Goal: Information Seeking & Learning: Check status

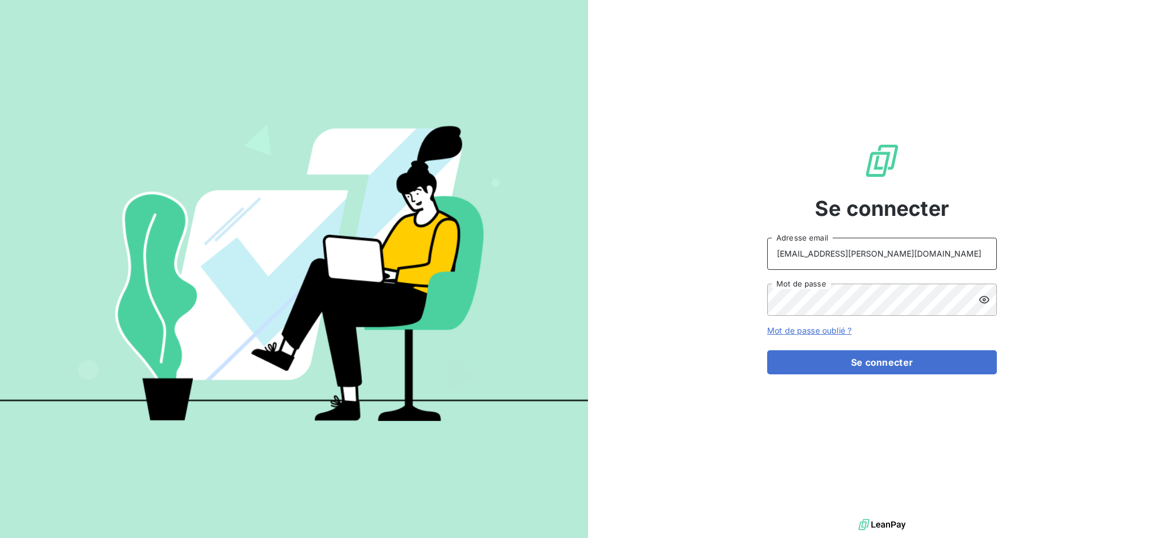
click at [888, 265] on input "recouvrement@serpe.fr" at bounding box center [882, 254] width 230 height 32
type input "dubuc@serpe.fr"
click at [831, 363] on button "Se connecter" at bounding box center [882, 362] width 230 height 24
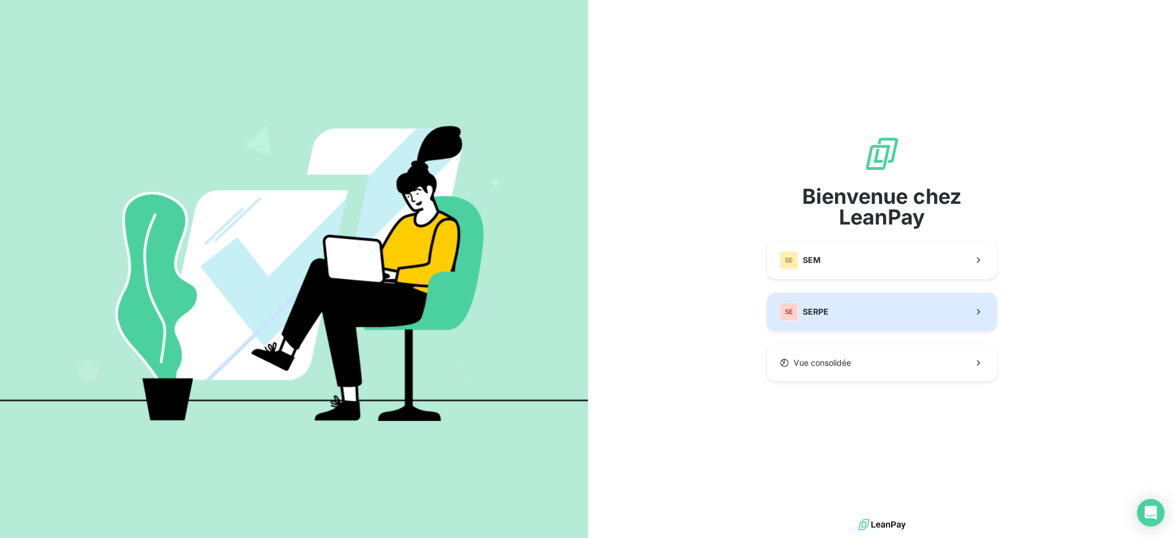
click at [862, 313] on button "SE SERPE" at bounding box center [882, 312] width 230 height 38
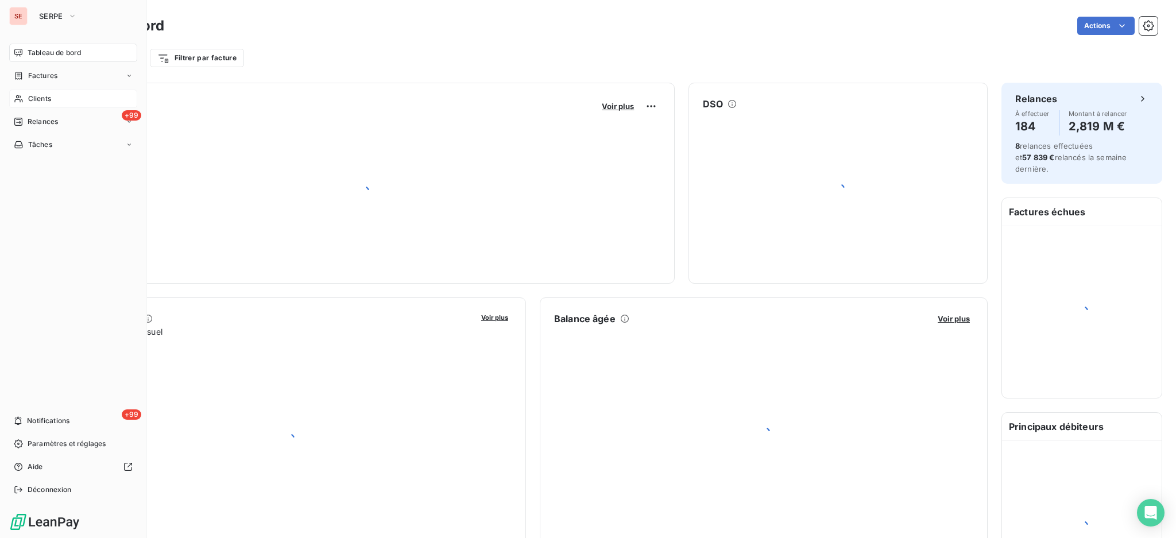
click at [39, 92] on div "Clients" at bounding box center [73, 99] width 128 height 18
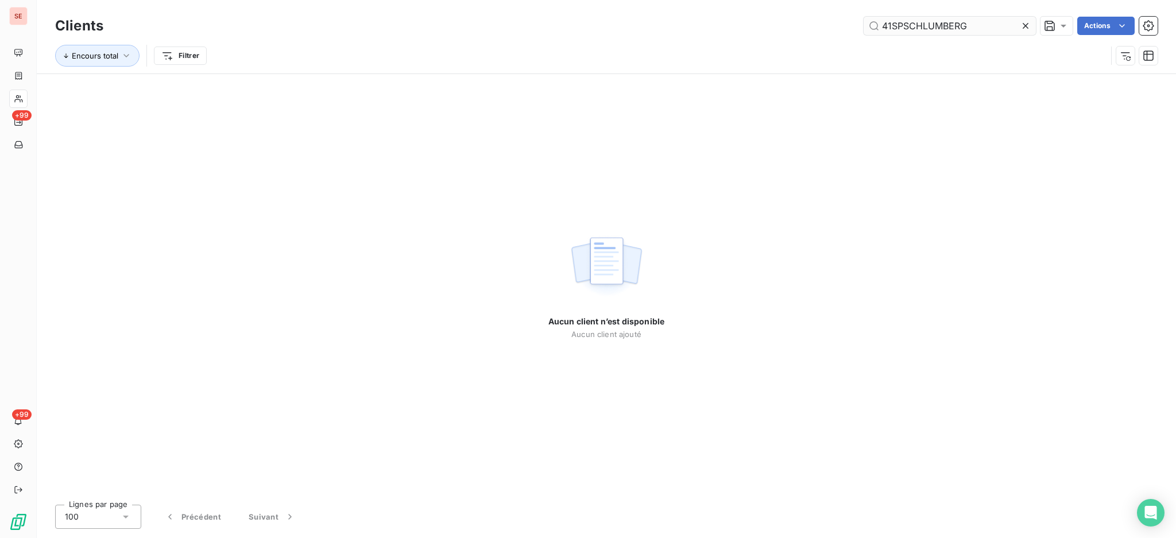
click at [886, 28] on input "41SPSCHLUMBERG" at bounding box center [949, 26] width 172 height 18
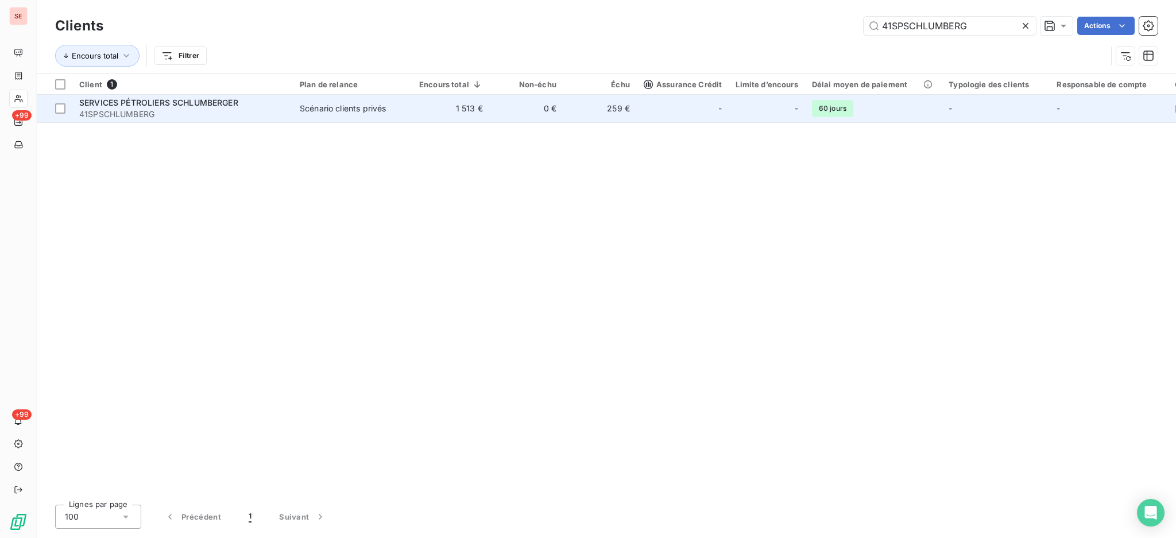
type input "41SPSCHLUMBERG"
click at [630, 102] on td "259 €" at bounding box center [599, 109] width 73 height 28
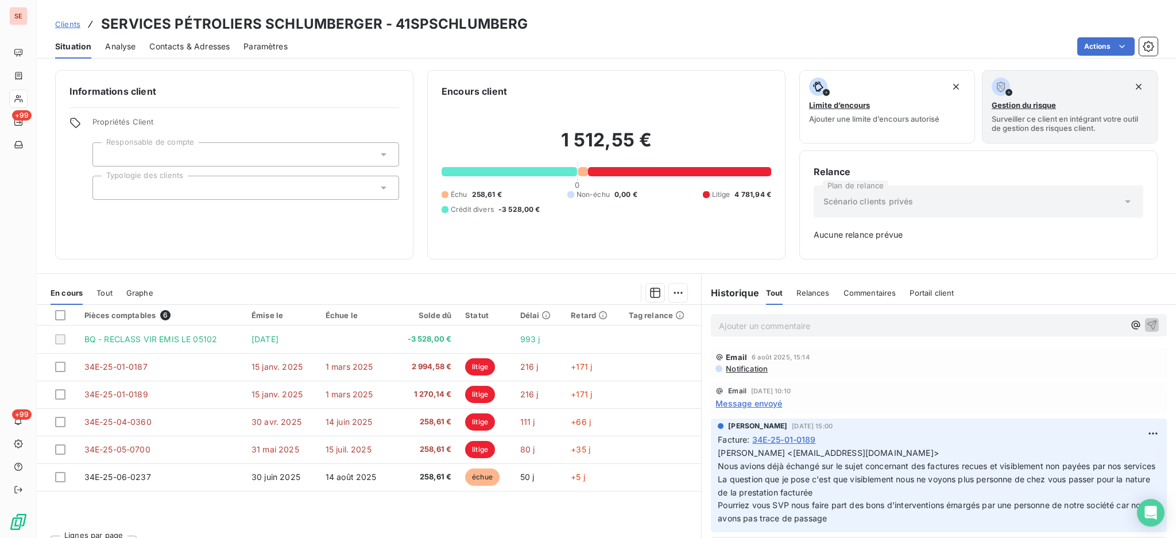
click at [728, 401] on span "Message envoyé" at bounding box center [748, 403] width 67 height 12
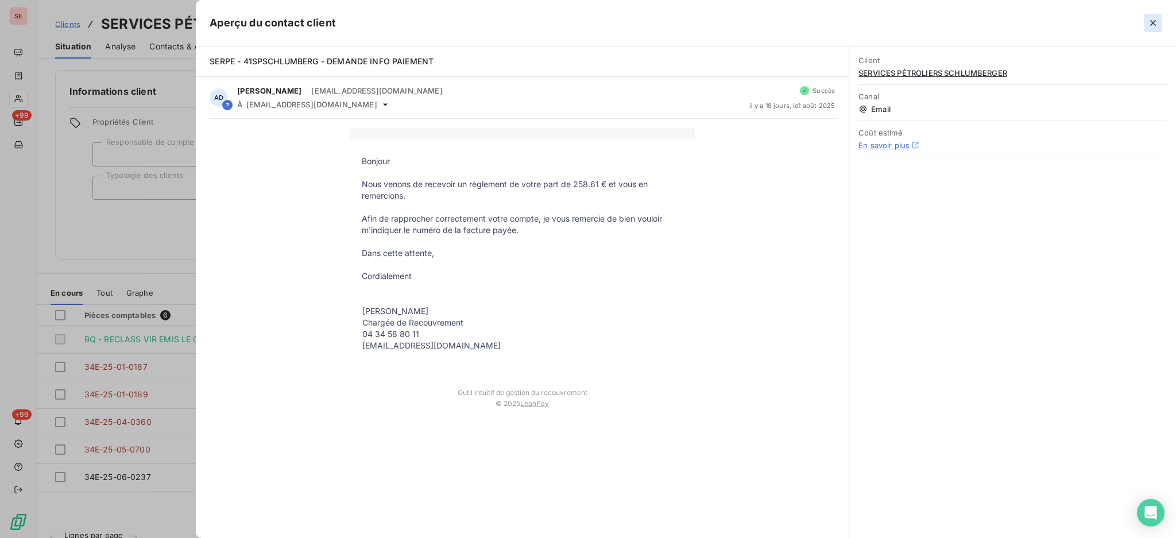
click at [1149, 25] on icon "button" at bounding box center [1152, 22] width 11 height 11
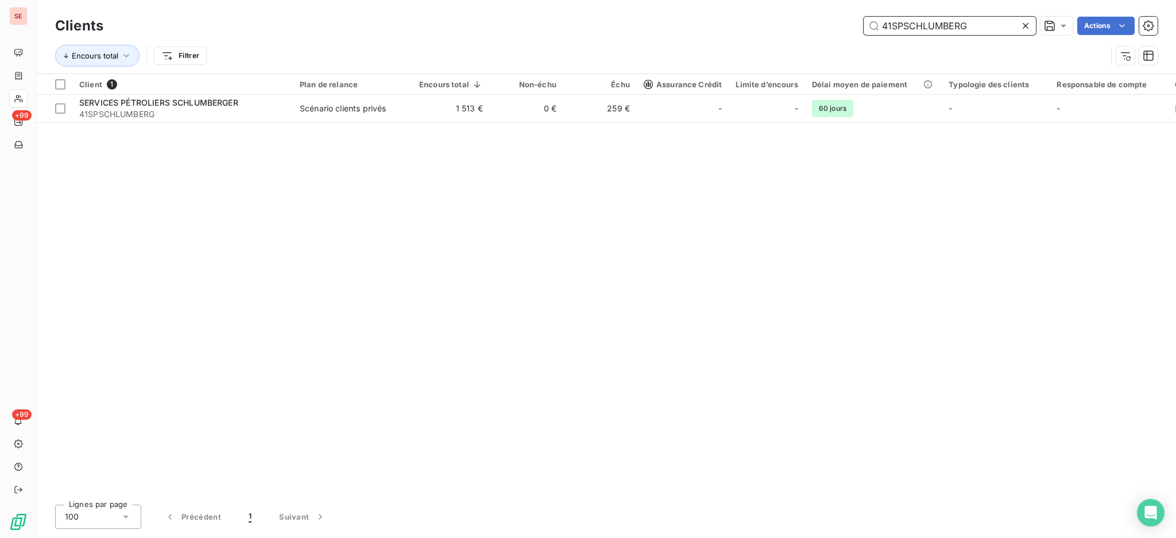
click at [982, 25] on input "41SPSCHLUMBERG" at bounding box center [949, 26] width 172 height 18
click at [982, 24] on input "41SPSCHLUMBERG" at bounding box center [949, 26] width 172 height 18
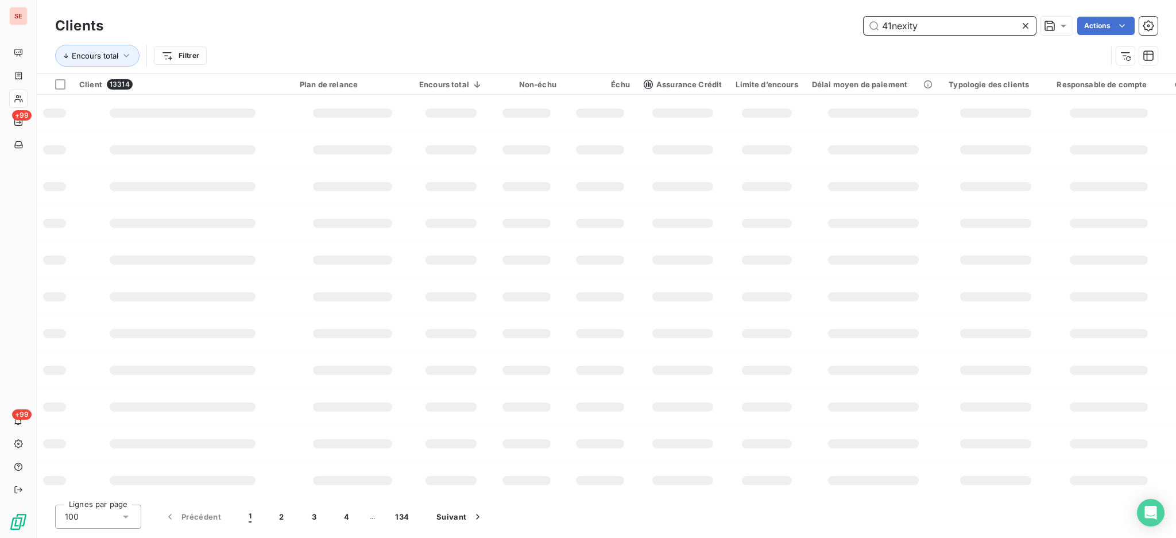
type input "41nexity"
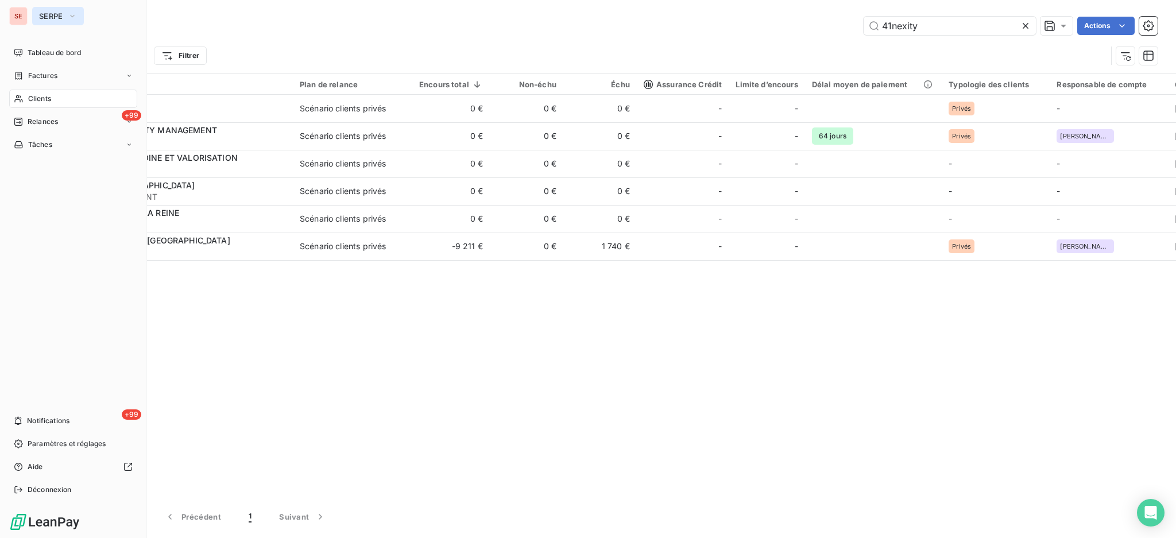
click at [69, 14] on icon "button" at bounding box center [72, 15] width 9 height 11
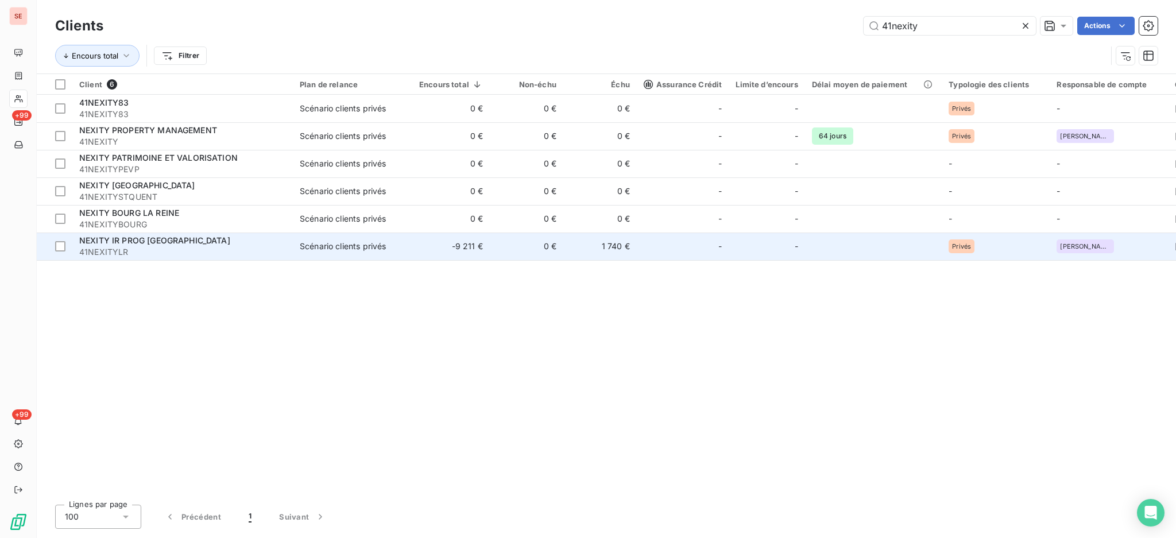
click at [191, 245] on span "NEXITY IR PROG [GEOGRAPHIC_DATA]" at bounding box center [154, 240] width 151 height 10
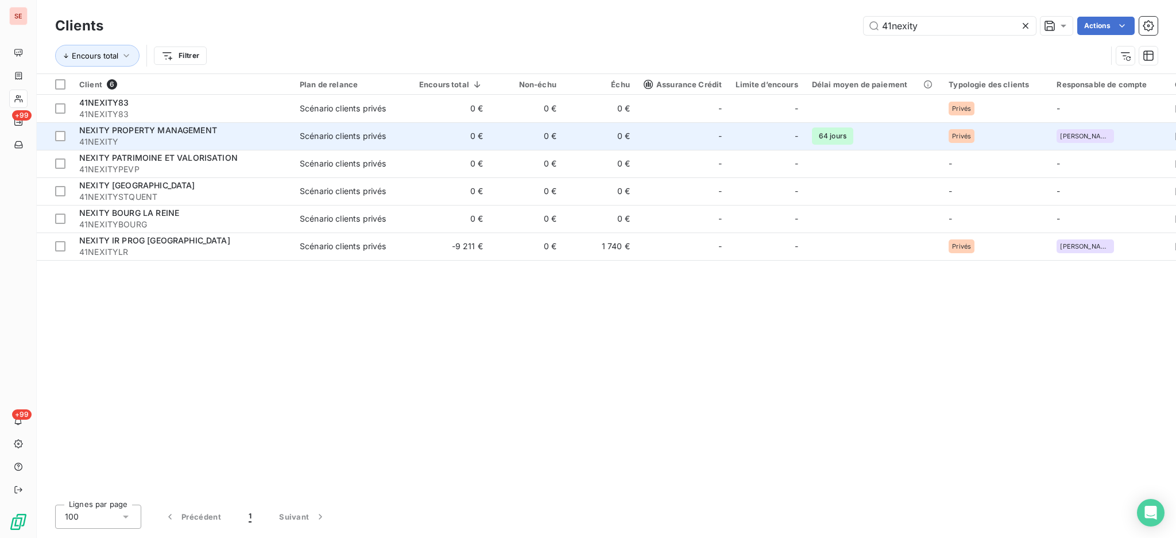
click at [424, 129] on td "0 €" at bounding box center [451, 136] width 78 height 28
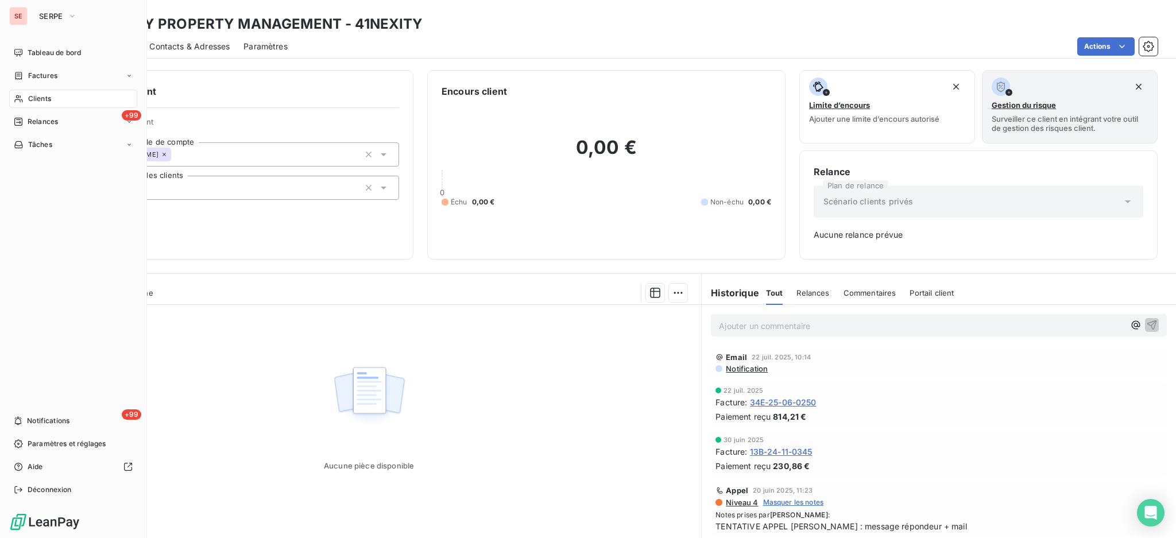
click at [54, 98] on div "Clients" at bounding box center [73, 99] width 128 height 18
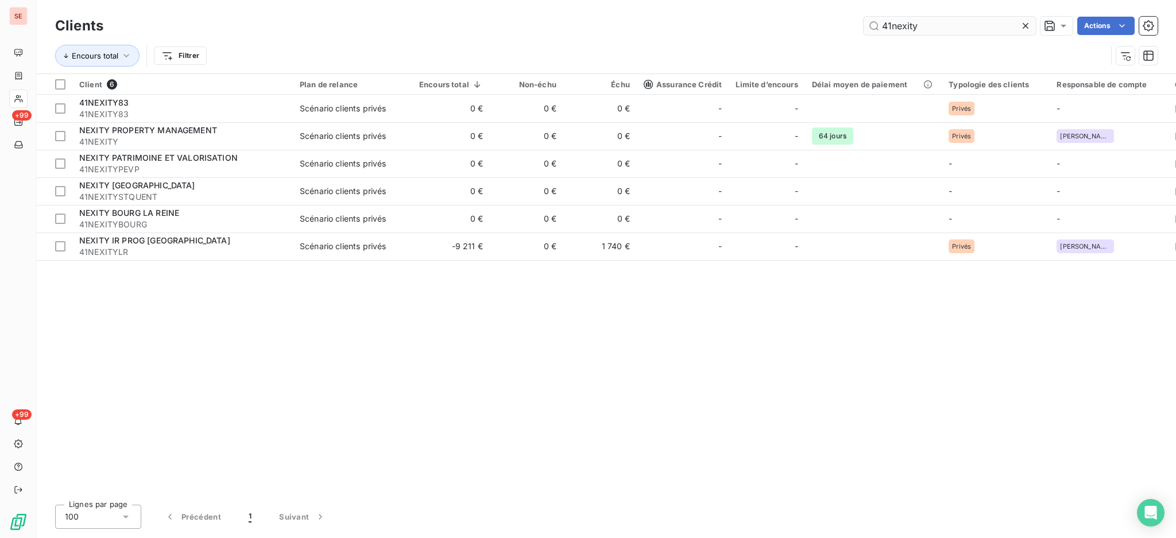
click at [939, 23] on input "41nexity" at bounding box center [949, 26] width 172 height 18
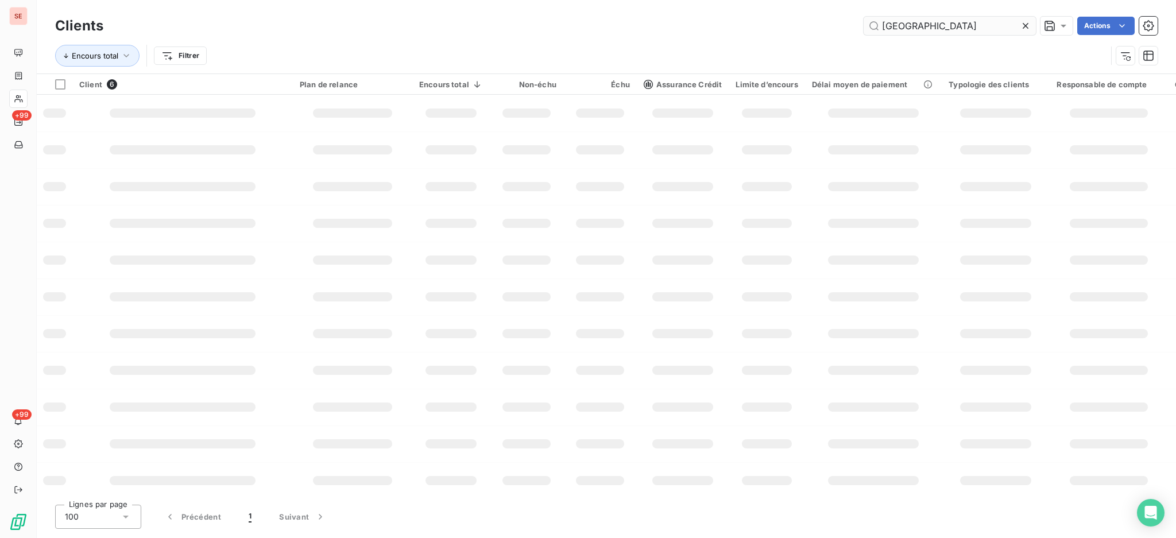
type input "[GEOGRAPHIC_DATA]"
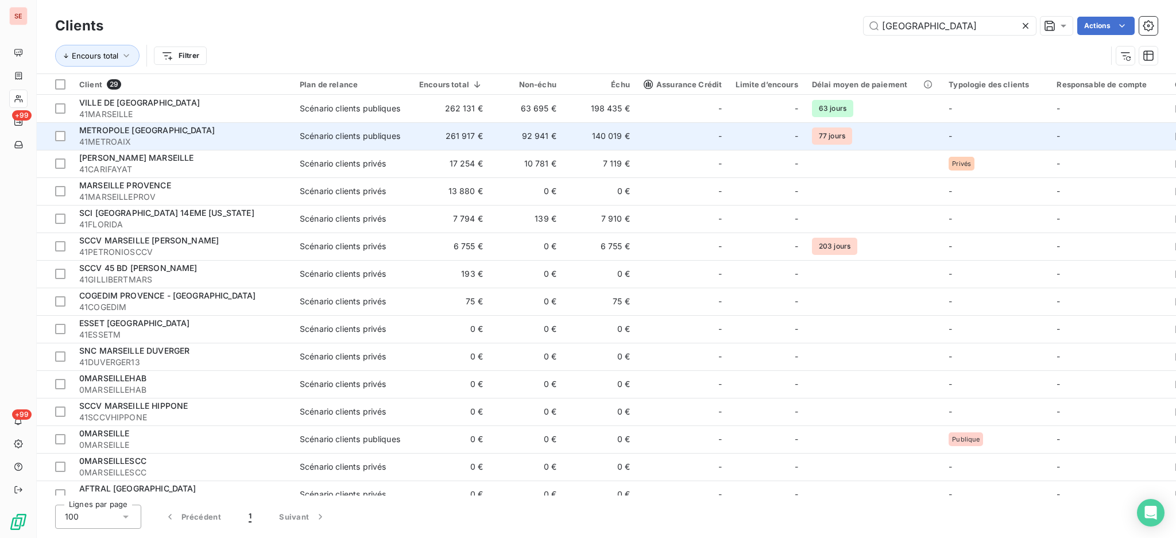
click at [262, 130] on div "METROPOLE [GEOGRAPHIC_DATA]" at bounding box center [182, 130] width 207 height 11
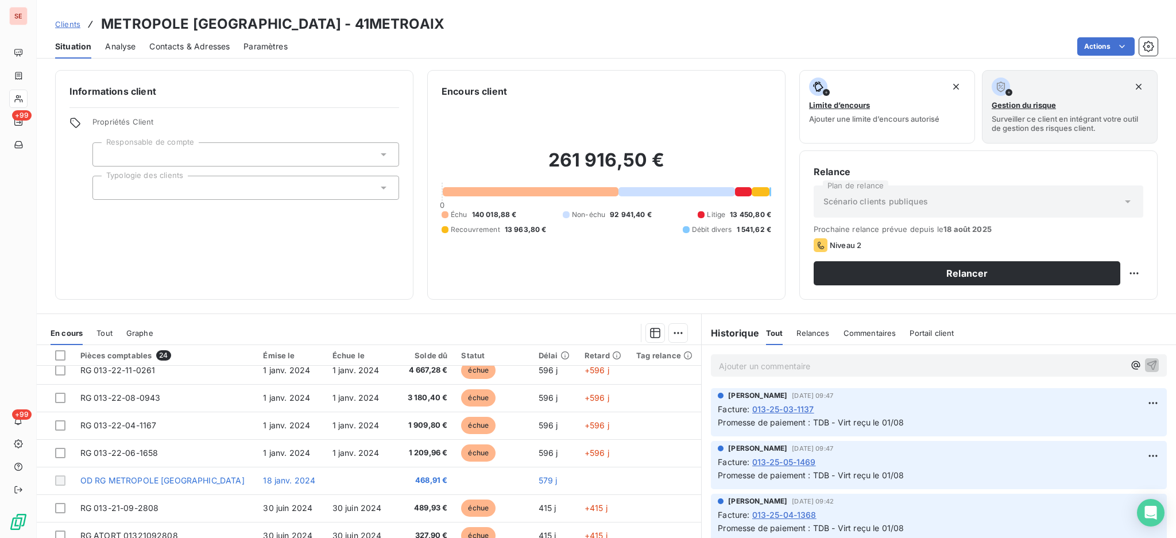
scroll to position [306, 0]
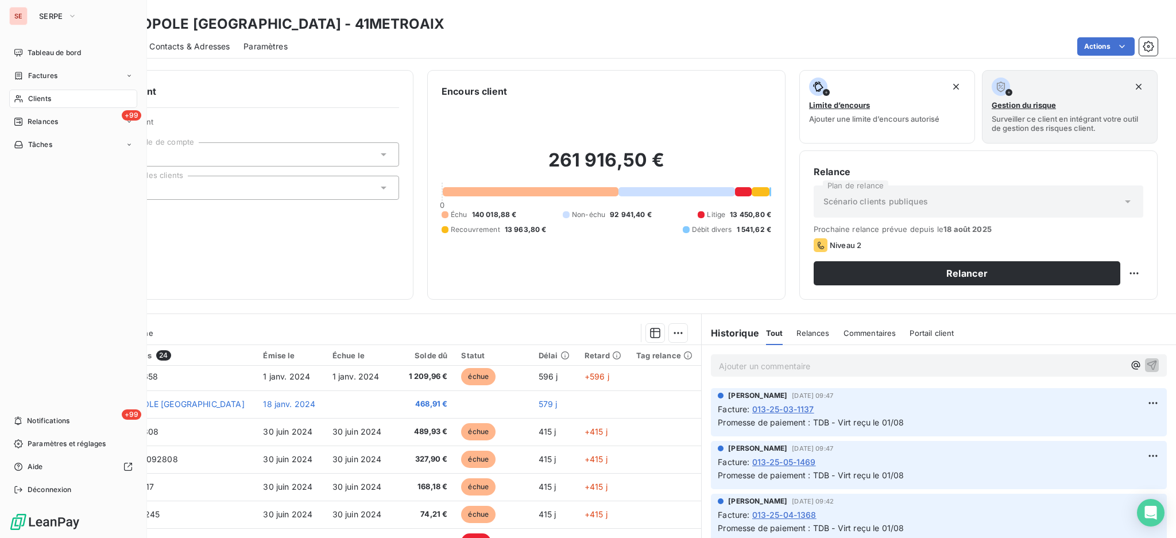
click at [29, 99] on span "Clients" at bounding box center [39, 99] width 23 height 10
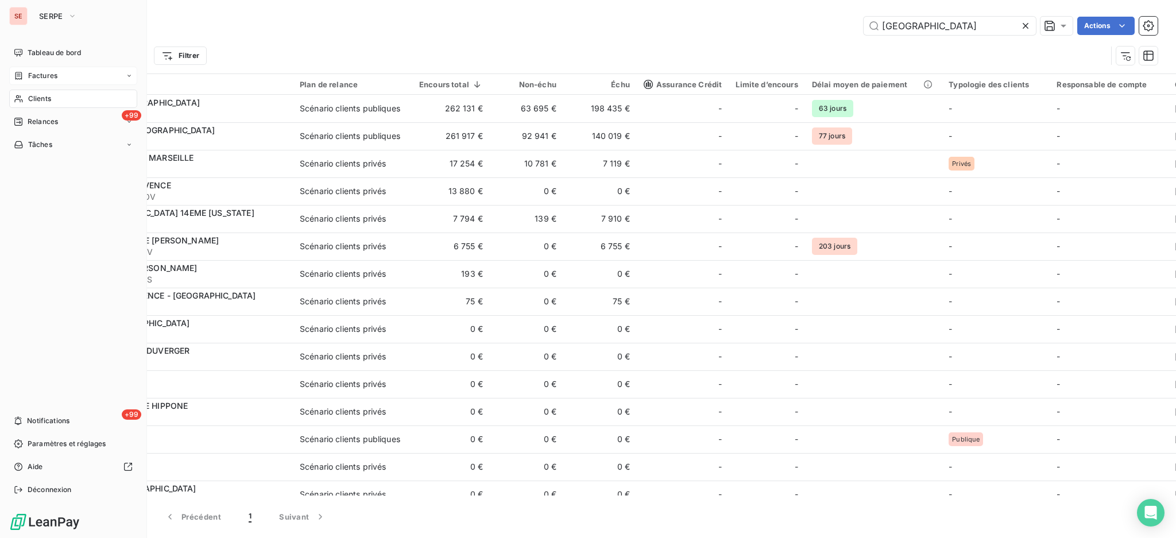
click at [38, 77] on span "Factures" at bounding box center [42, 76] width 29 height 10
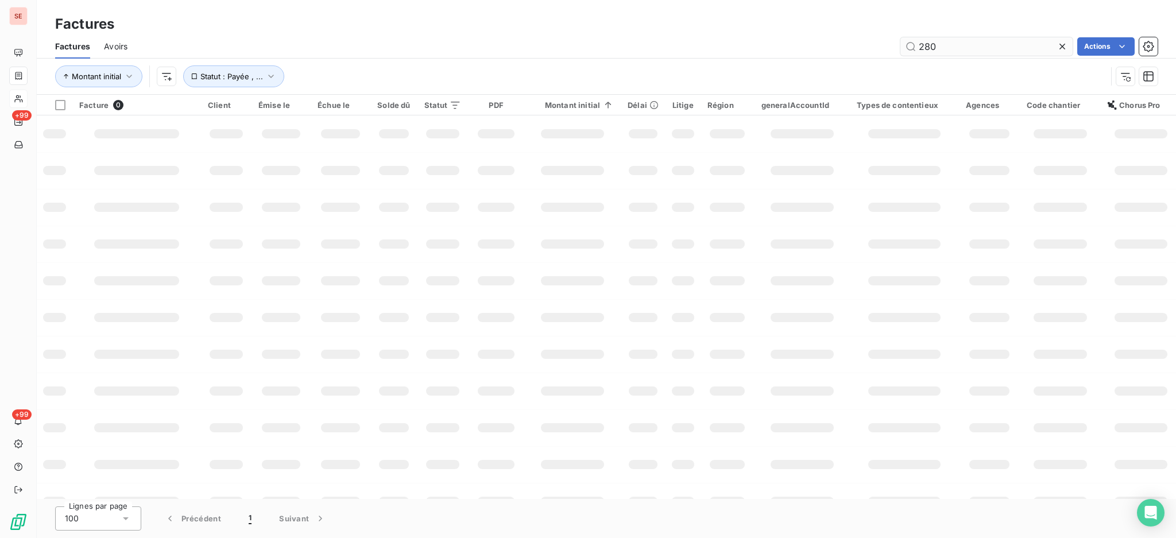
click at [959, 47] on input "280" at bounding box center [986, 46] width 172 height 18
click at [963, 47] on input "280" at bounding box center [986, 46] width 172 height 18
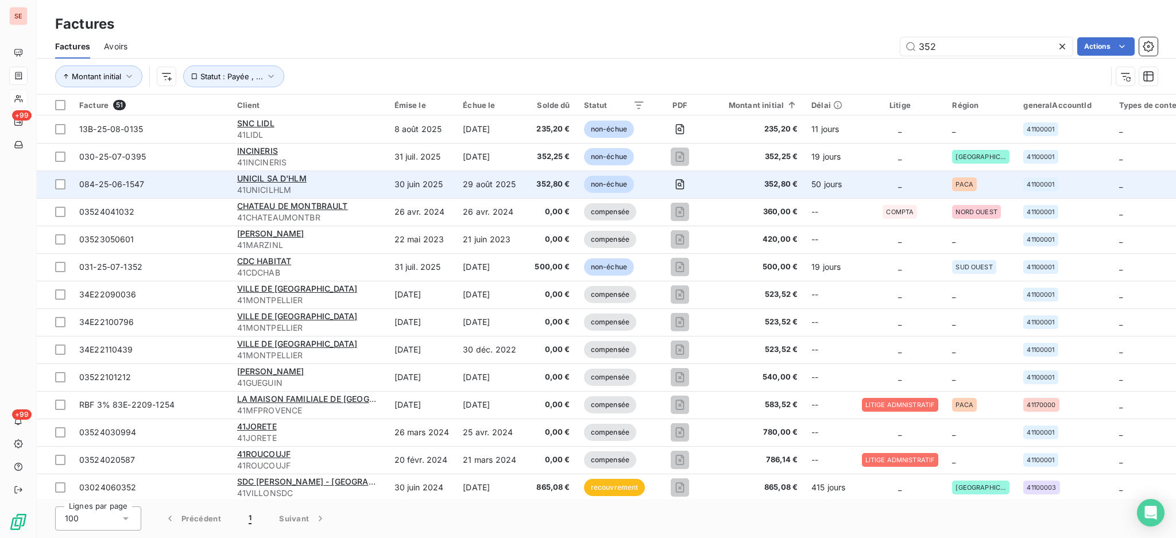
type input "352"
click at [489, 180] on td "29 août 2025" at bounding box center [490, 185] width 69 height 28
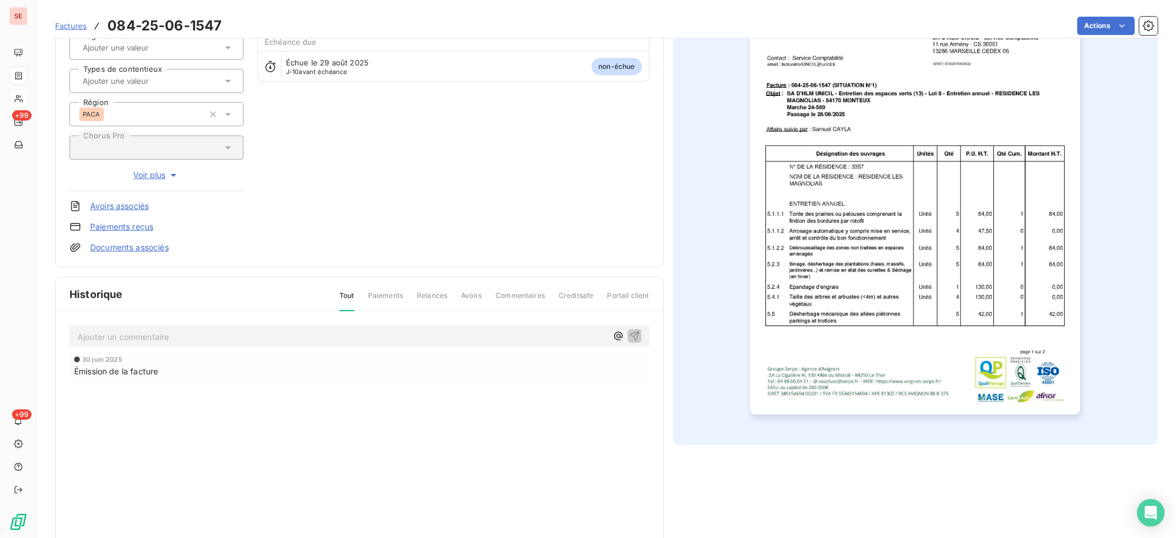
scroll to position [152, 0]
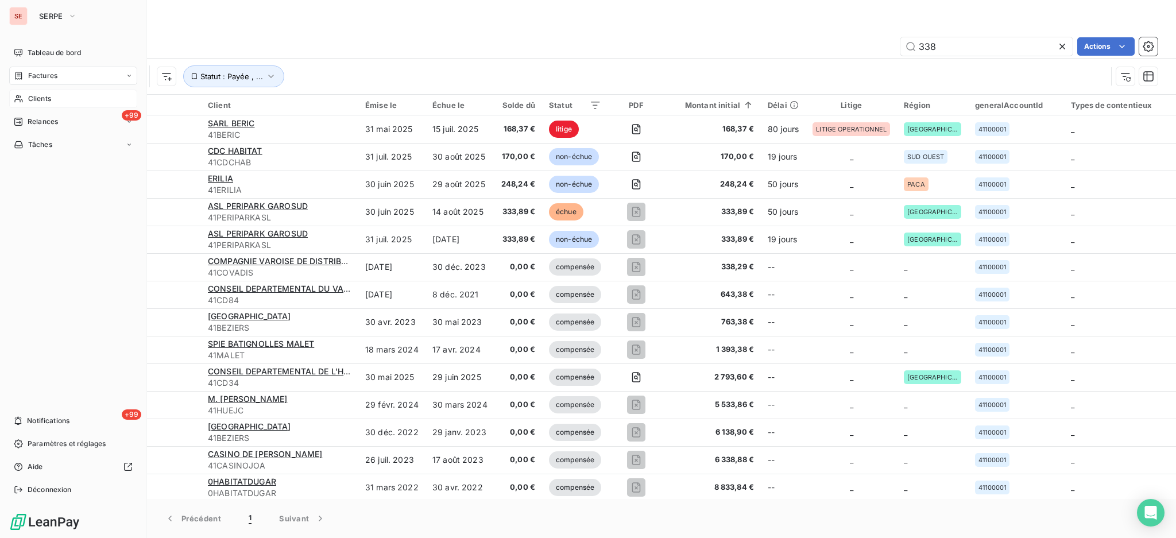
type input "338"
click at [42, 103] on span "Clients" at bounding box center [39, 99] width 23 height 10
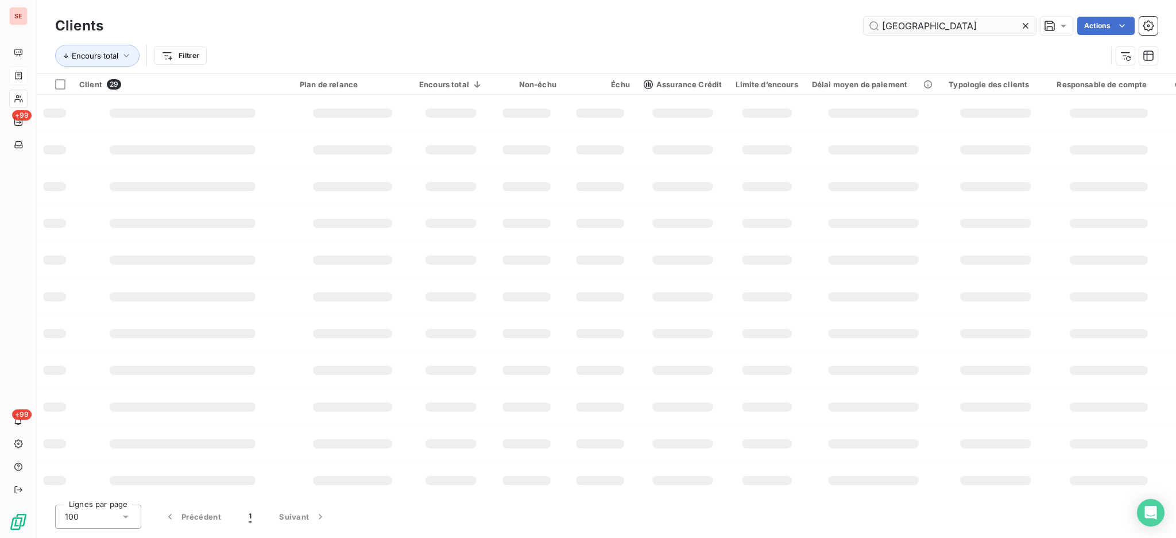
click at [962, 30] on input "[GEOGRAPHIC_DATA]" at bounding box center [949, 26] width 172 height 18
type input "M"
type input "GEGOS"
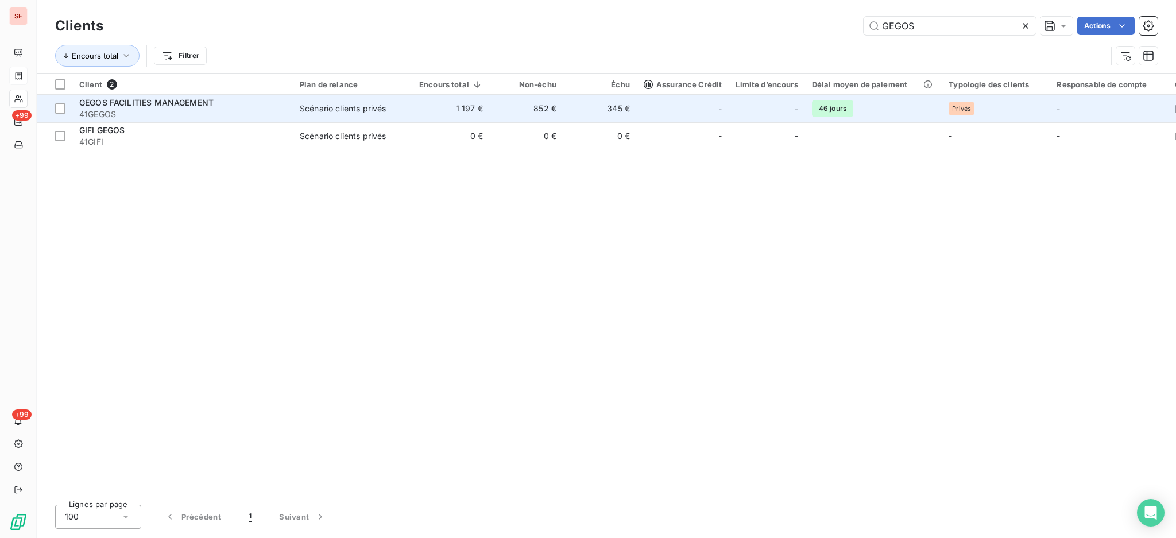
click at [501, 111] on td "852 €" at bounding box center [526, 109] width 73 height 28
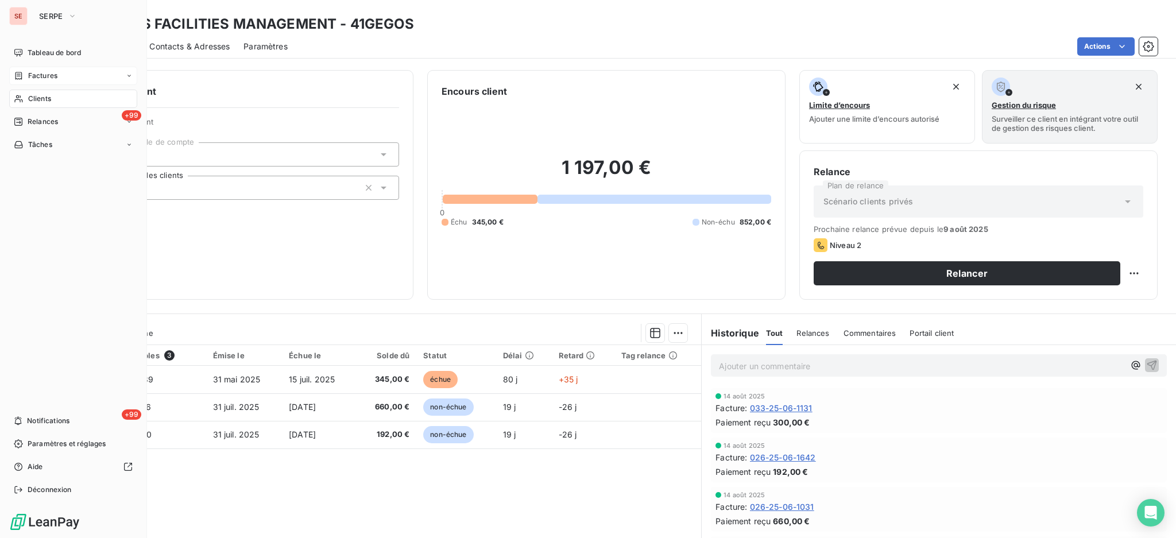
click at [34, 101] on span "Clients" at bounding box center [39, 99] width 23 height 10
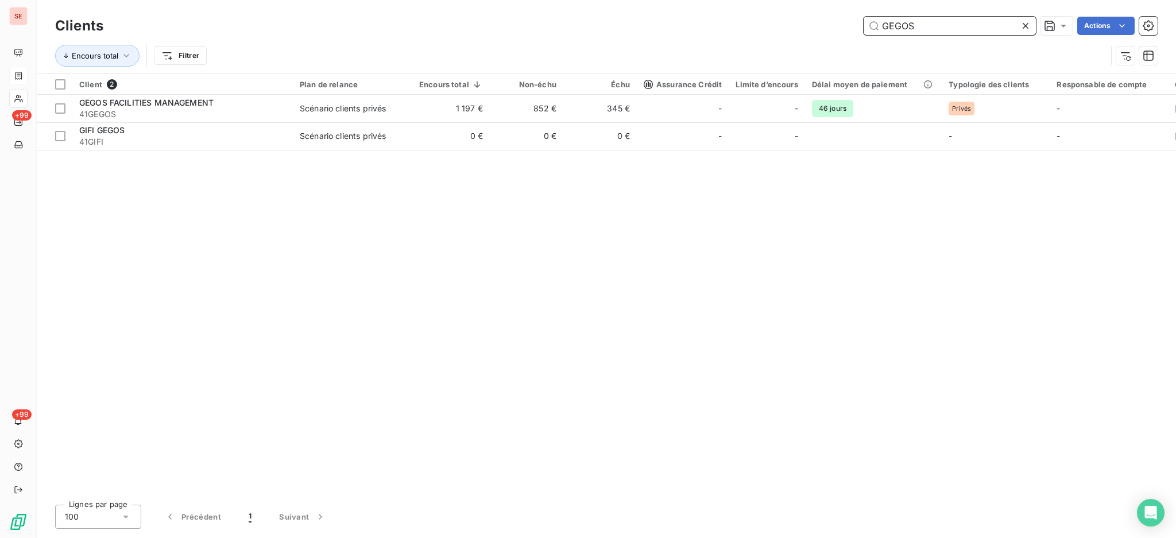
click at [923, 21] on input "GEGOS" at bounding box center [949, 26] width 172 height 18
click at [929, 28] on input "GEGOS" at bounding box center [949, 26] width 172 height 18
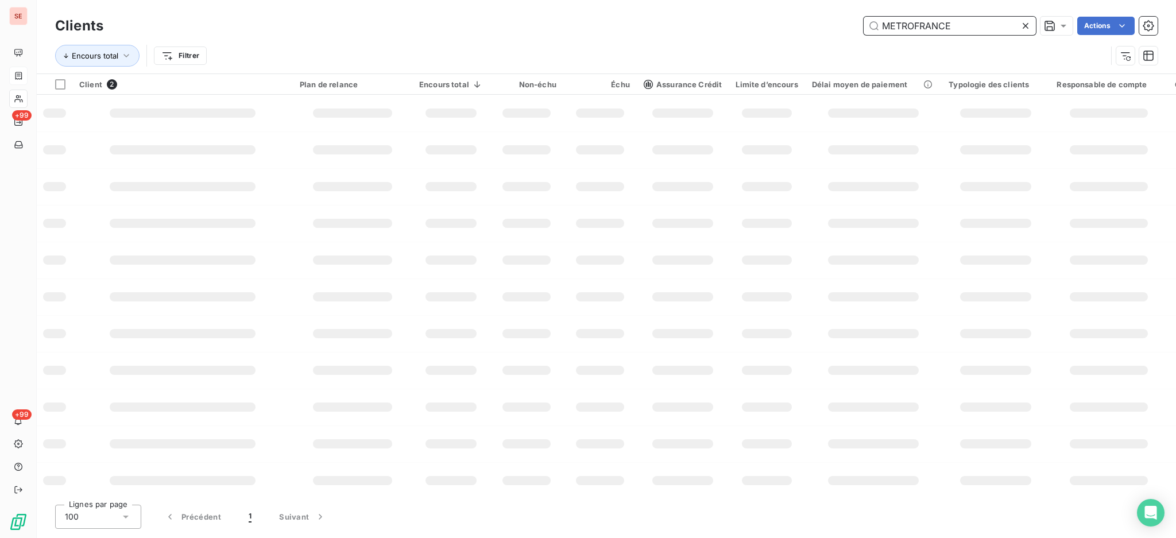
type input "METROFRANCE"
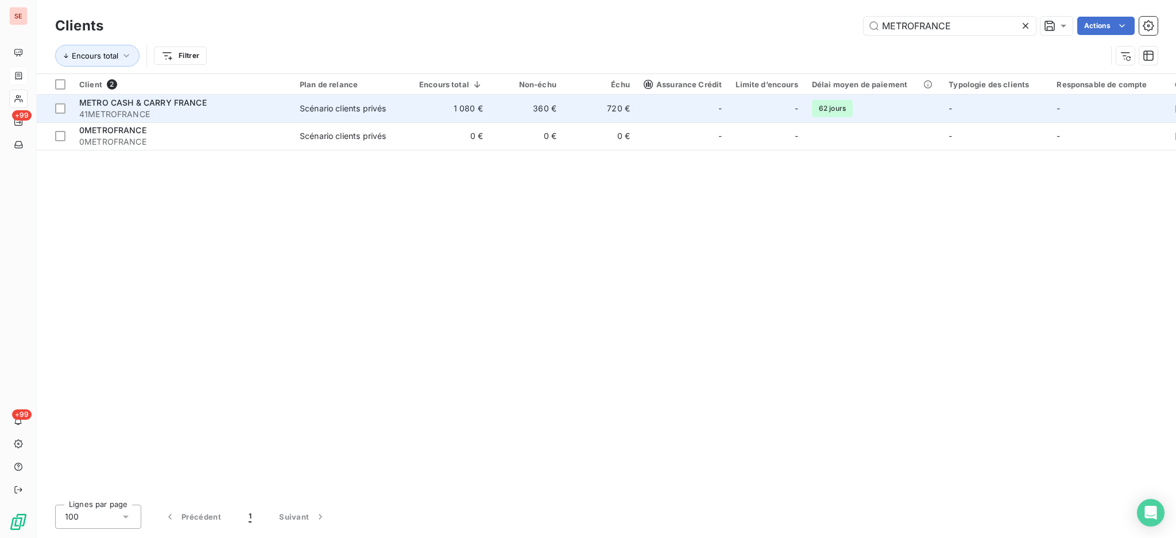
click at [464, 106] on td "1 080 €" at bounding box center [451, 109] width 78 height 28
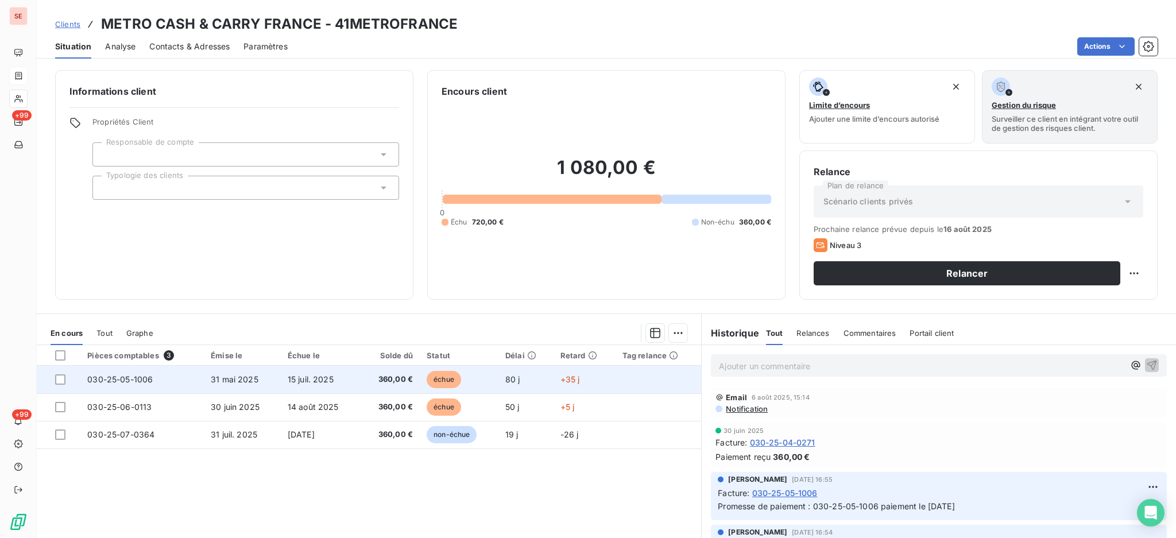
click at [335, 377] on td "15 juil. 2025" at bounding box center [321, 380] width 80 height 28
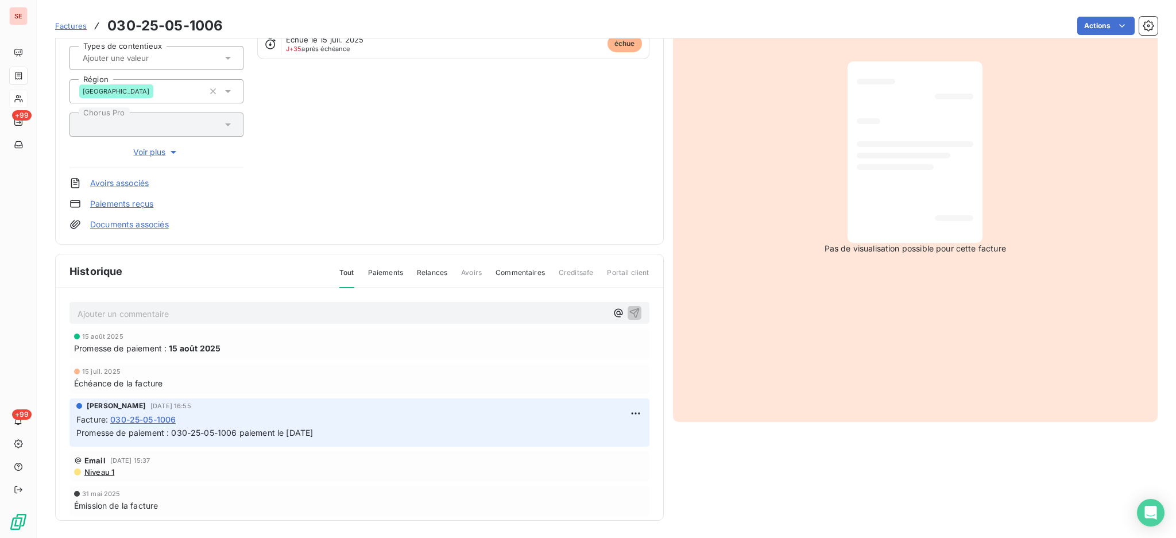
scroll to position [152, 0]
click at [111, 223] on link "Documents associés" at bounding box center [129, 223] width 79 height 11
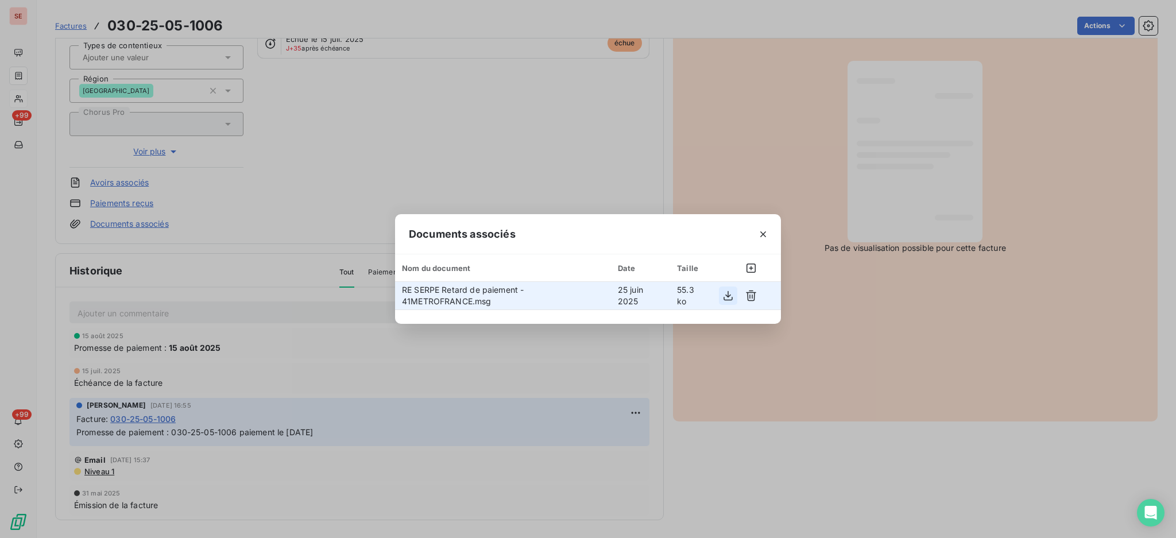
click at [729, 294] on icon "button" at bounding box center [727, 295] width 11 height 11
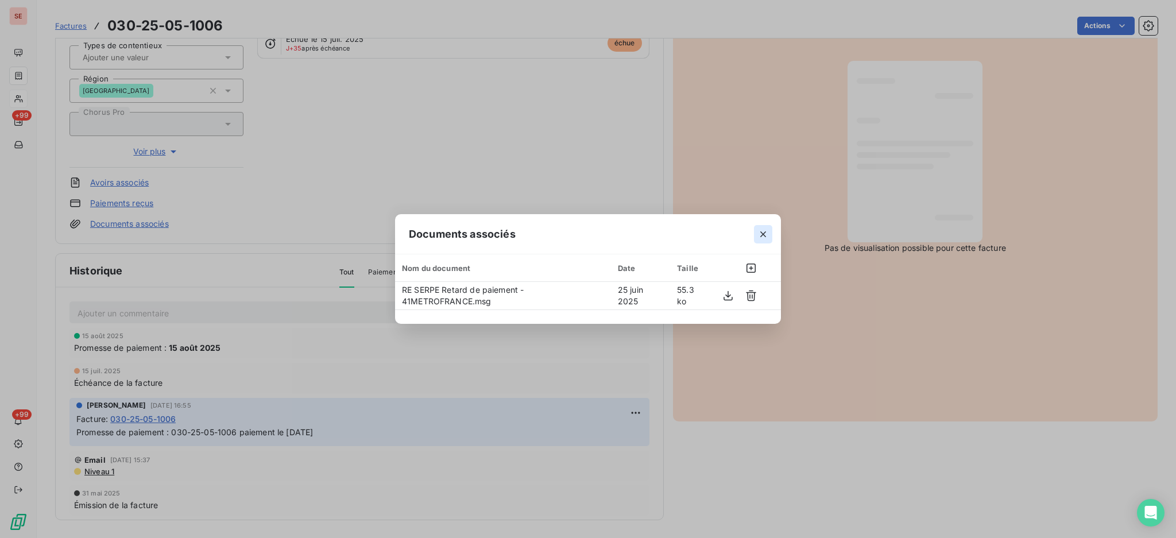
click at [768, 237] on icon "button" at bounding box center [762, 233] width 11 height 11
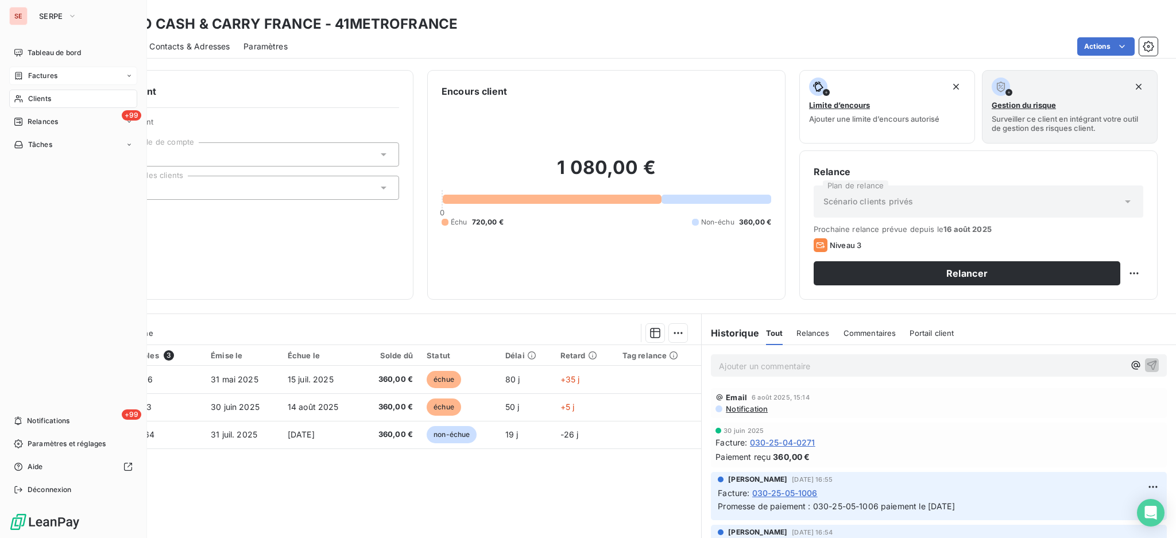
click at [42, 79] on span "Factures" at bounding box center [42, 76] width 29 height 10
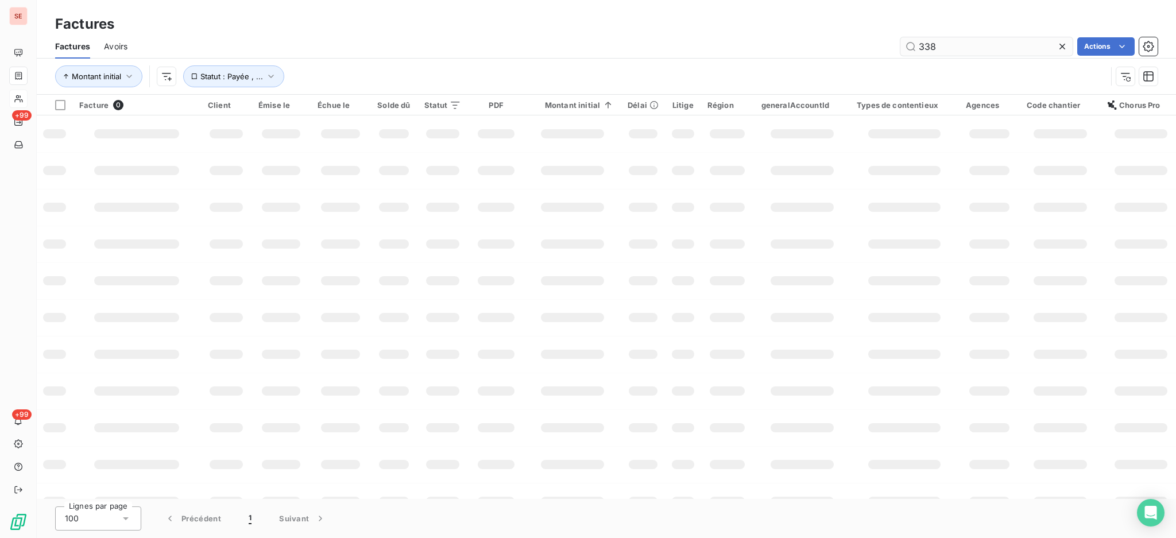
click at [963, 40] on input "338" at bounding box center [986, 46] width 172 height 18
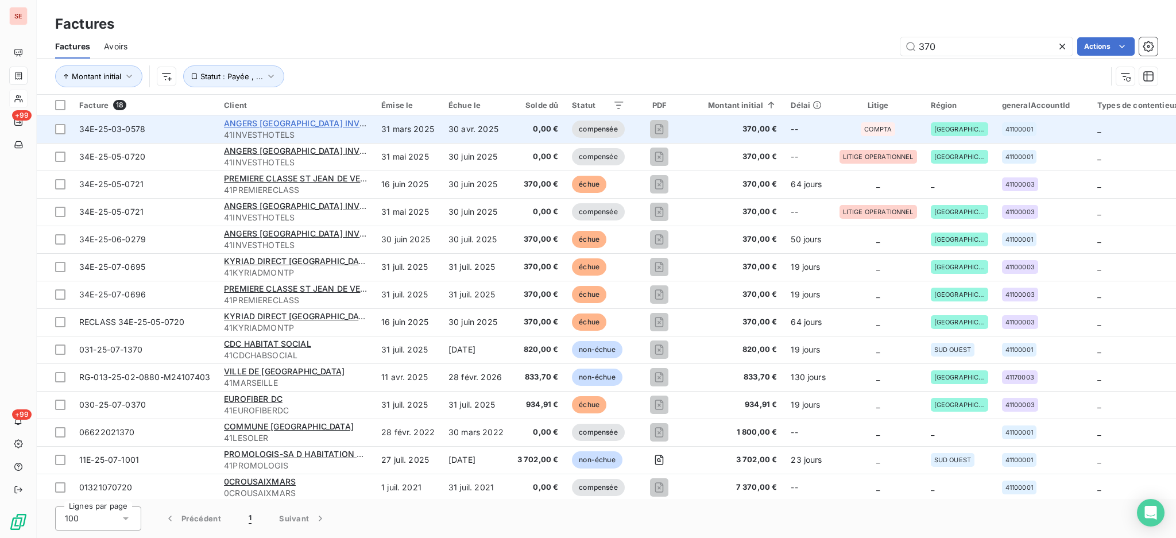
type input "370"
click at [280, 125] on span "ANGERS [GEOGRAPHIC_DATA] INVEST HOTELS" at bounding box center [316, 123] width 185 height 10
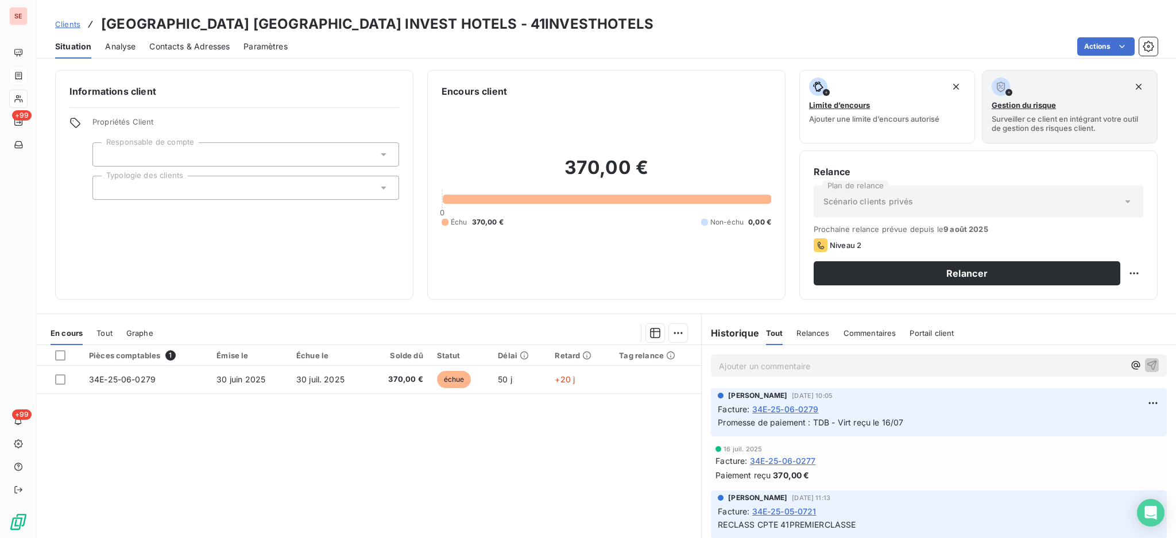
click at [103, 330] on span "Tout" at bounding box center [104, 332] width 16 height 9
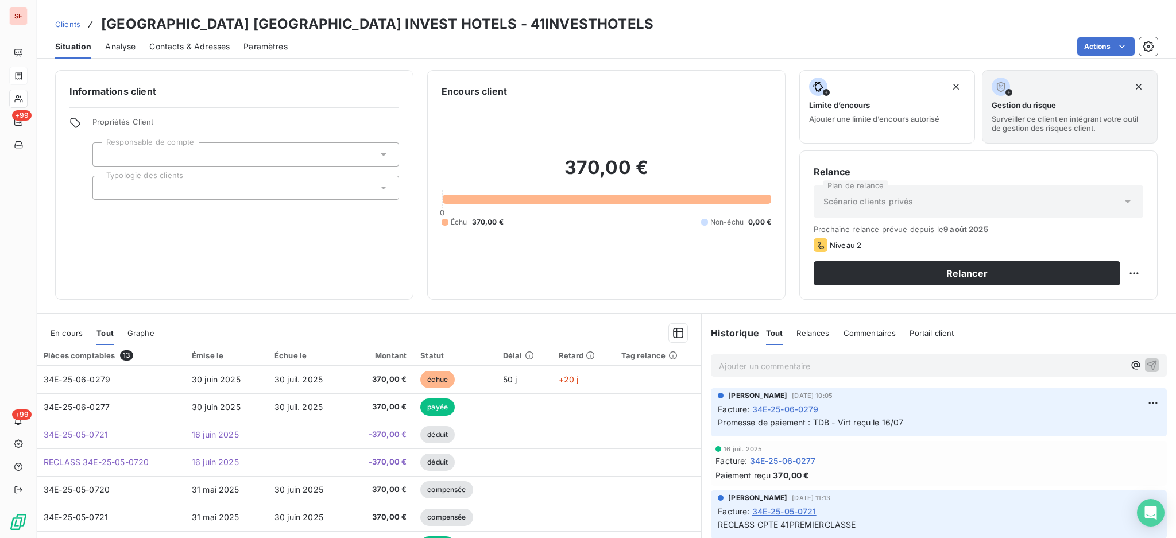
click at [68, 331] on span "En cours" at bounding box center [67, 332] width 32 height 9
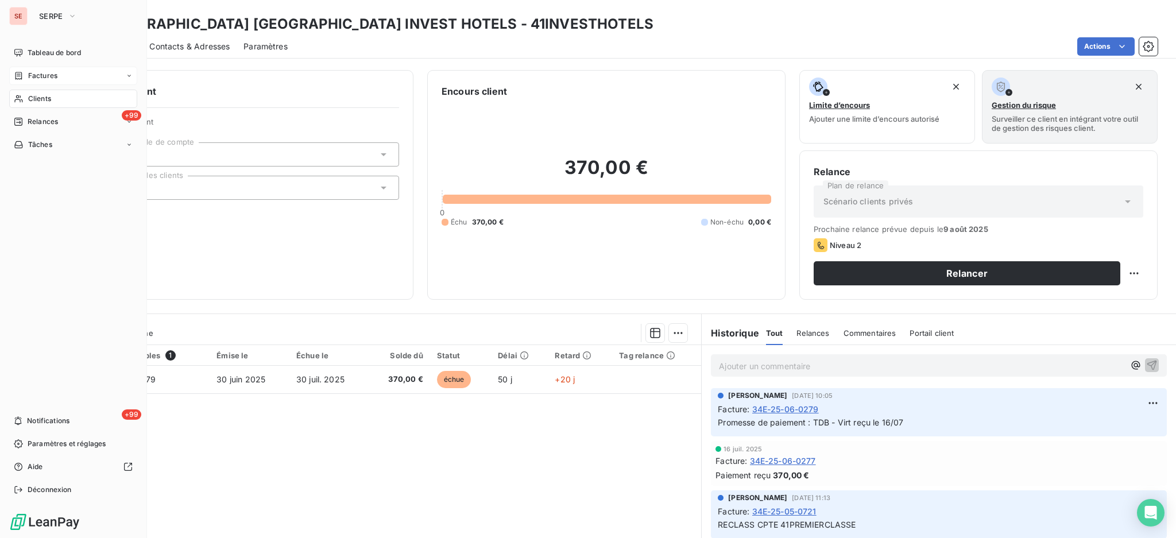
click at [37, 78] on span "Factures" at bounding box center [42, 76] width 29 height 10
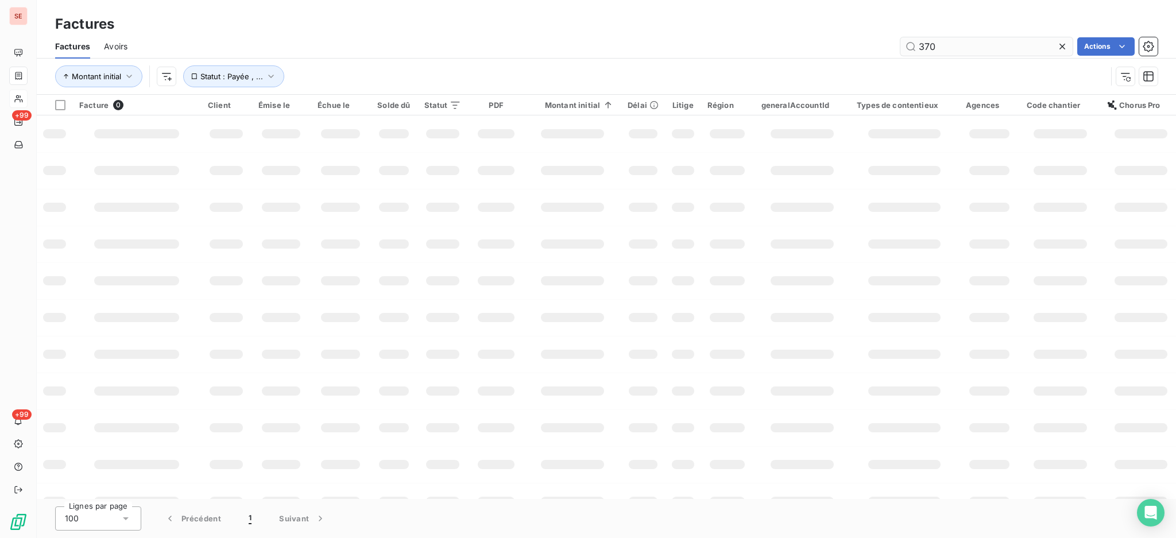
click at [959, 45] on input "370" at bounding box center [986, 46] width 172 height 18
type input "3"
type input "07-0696"
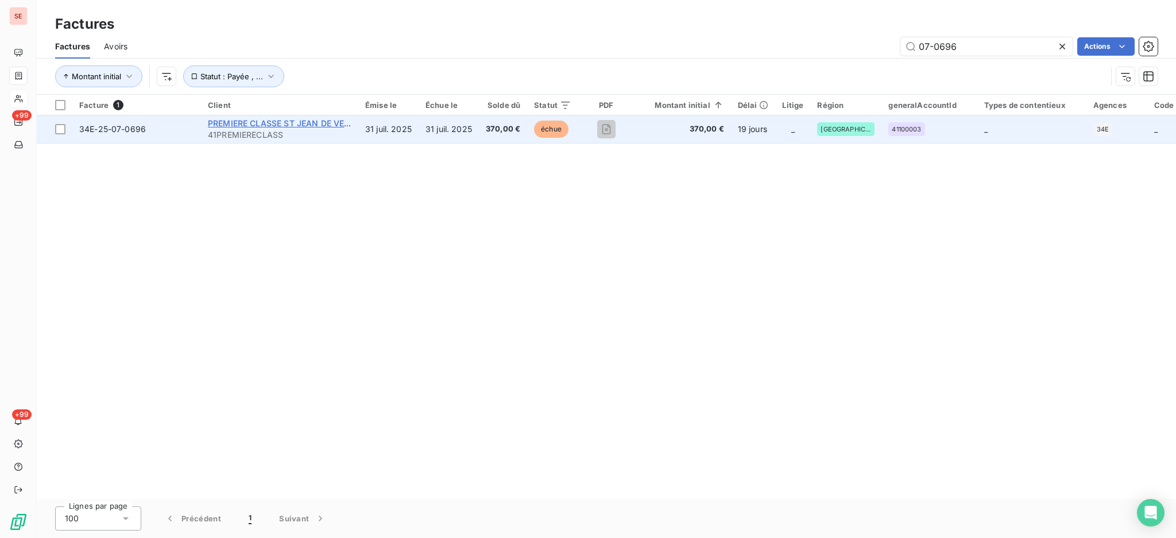
click at [276, 126] on span "PREMIERE CLASSE ST JEAN DE VEDAS" at bounding box center [284, 123] width 153 height 10
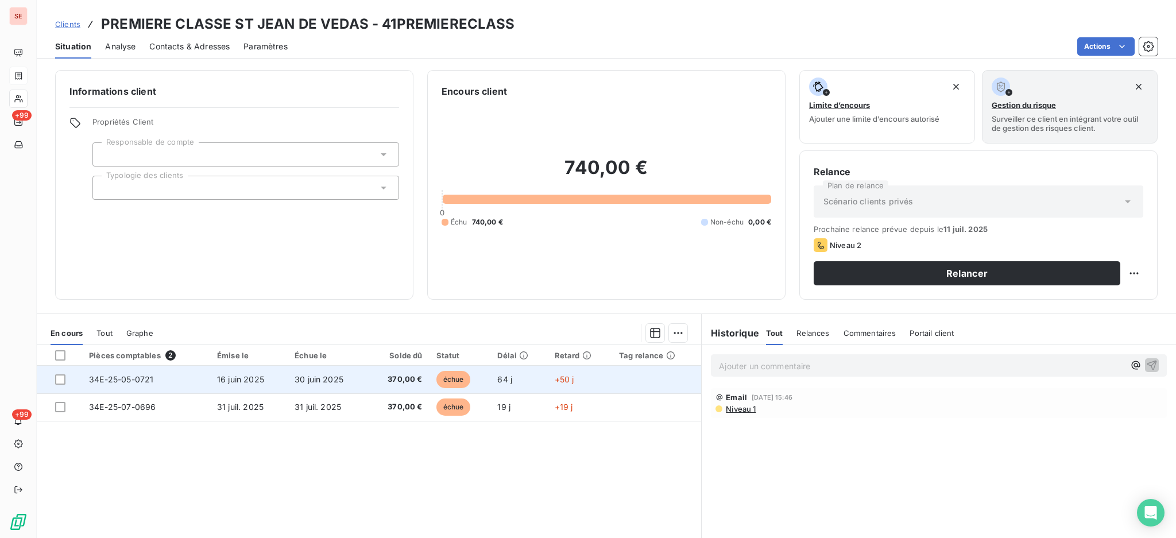
click at [217, 381] on span "16 juin 2025" at bounding box center [240, 379] width 47 height 10
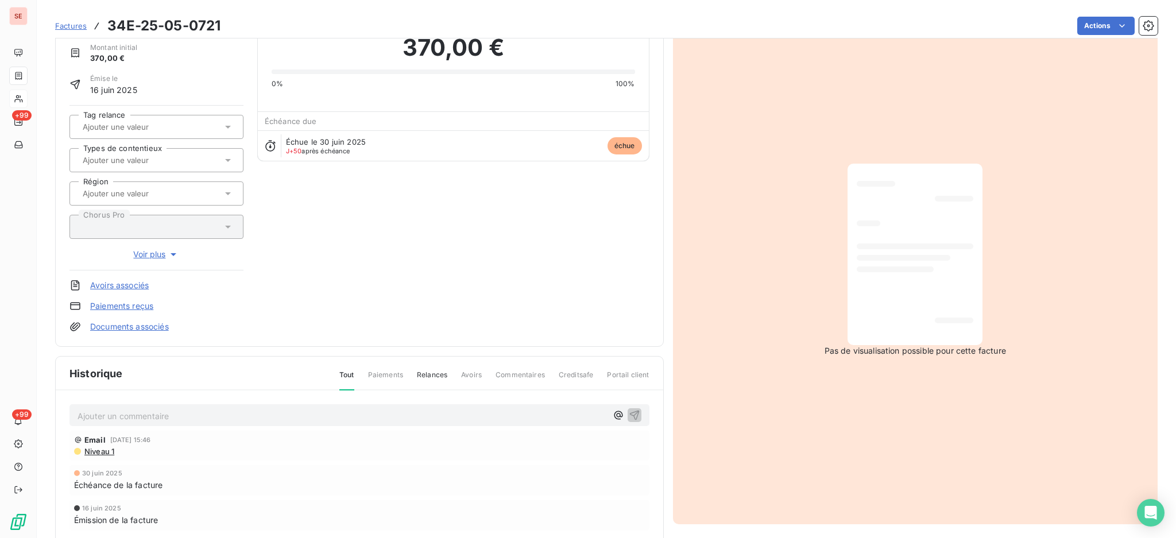
scroll to position [152, 0]
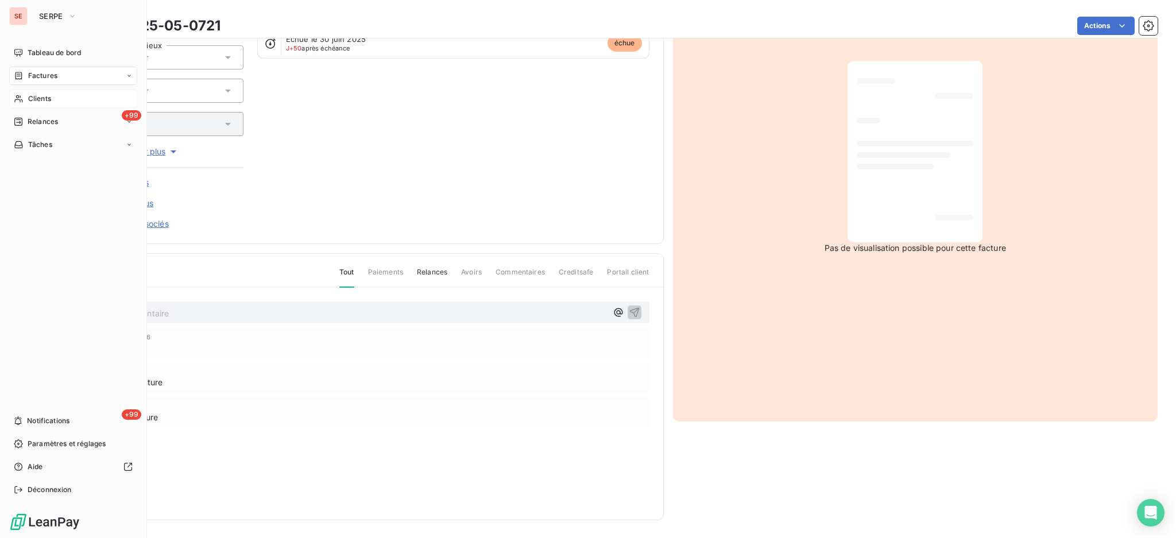
click at [34, 100] on span "Clients" at bounding box center [39, 99] width 23 height 10
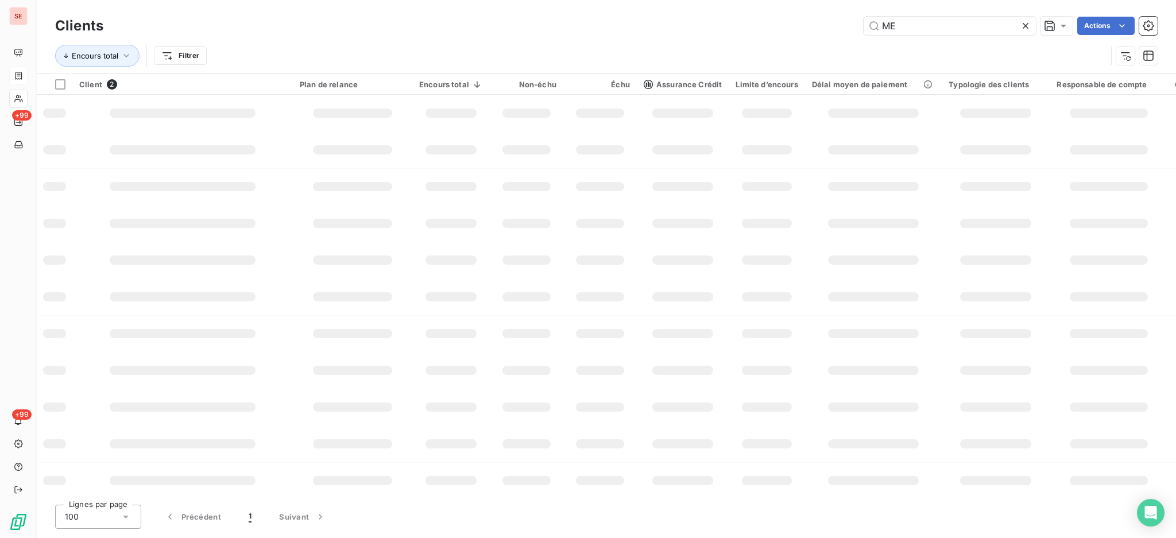
type input "M"
type input "COMAT"
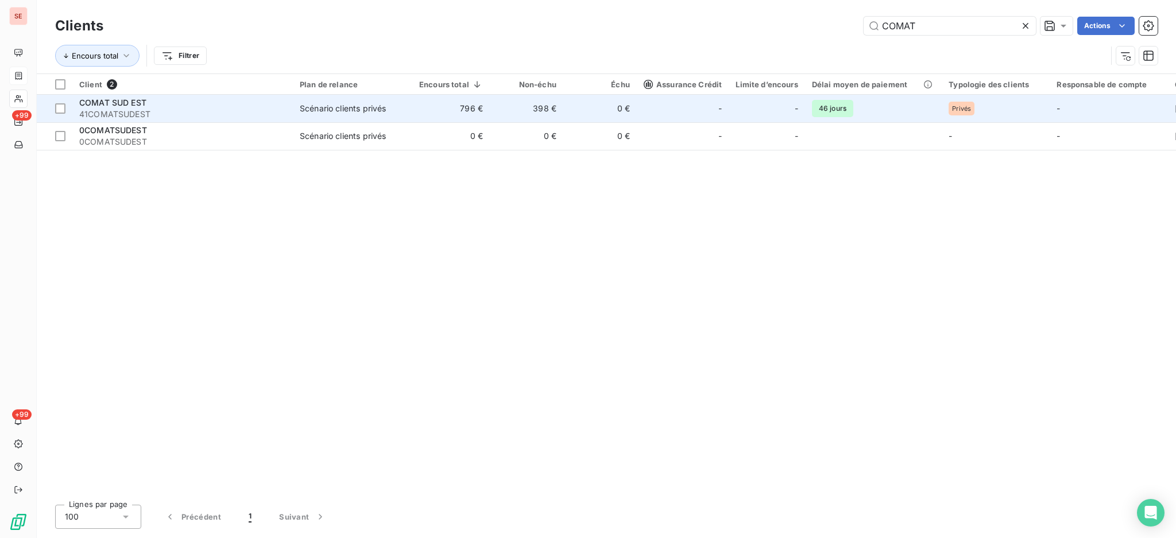
click at [251, 114] on span "41COMATSUDEST" at bounding box center [182, 114] width 207 height 11
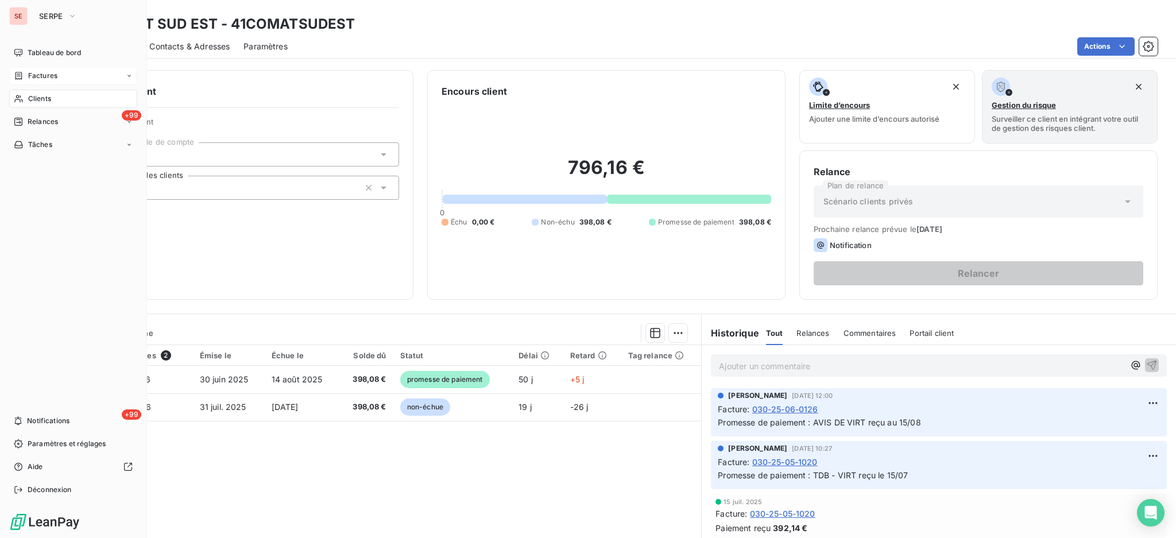
click at [31, 76] on span "Factures" at bounding box center [42, 76] width 29 height 10
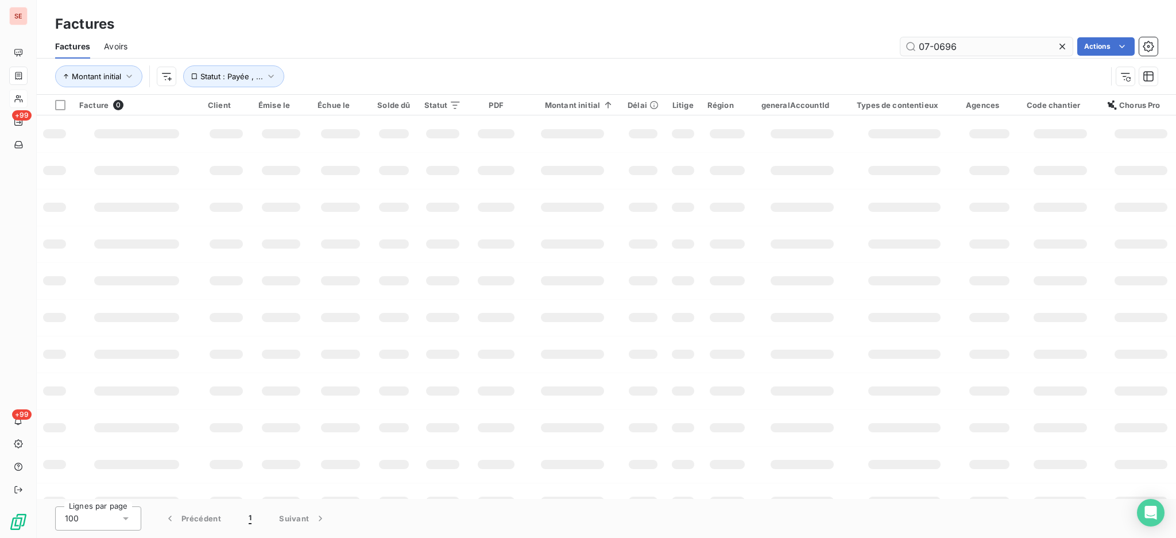
click at [960, 43] on input "07-0696" at bounding box center [986, 46] width 172 height 18
type input "0"
type input "480"
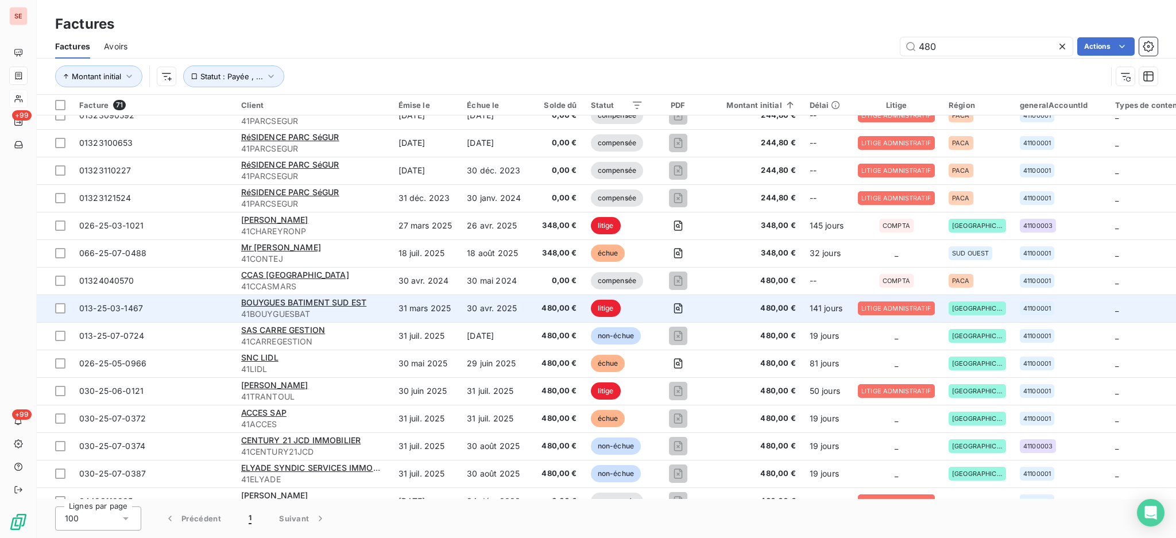
scroll to position [153, 0]
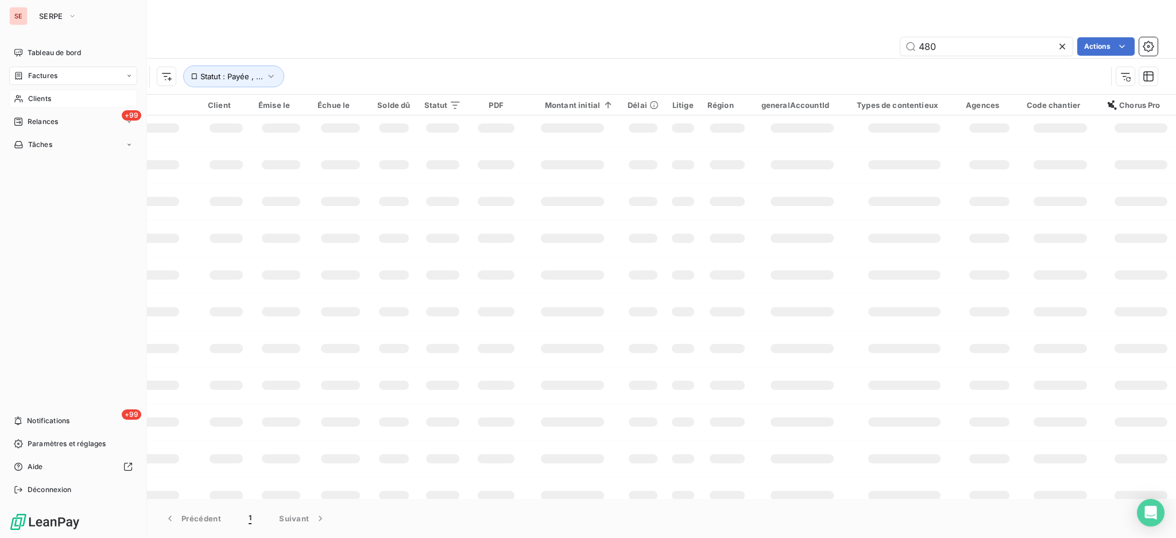
click at [43, 98] on span "Clients" at bounding box center [39, 99] width 23 height 10
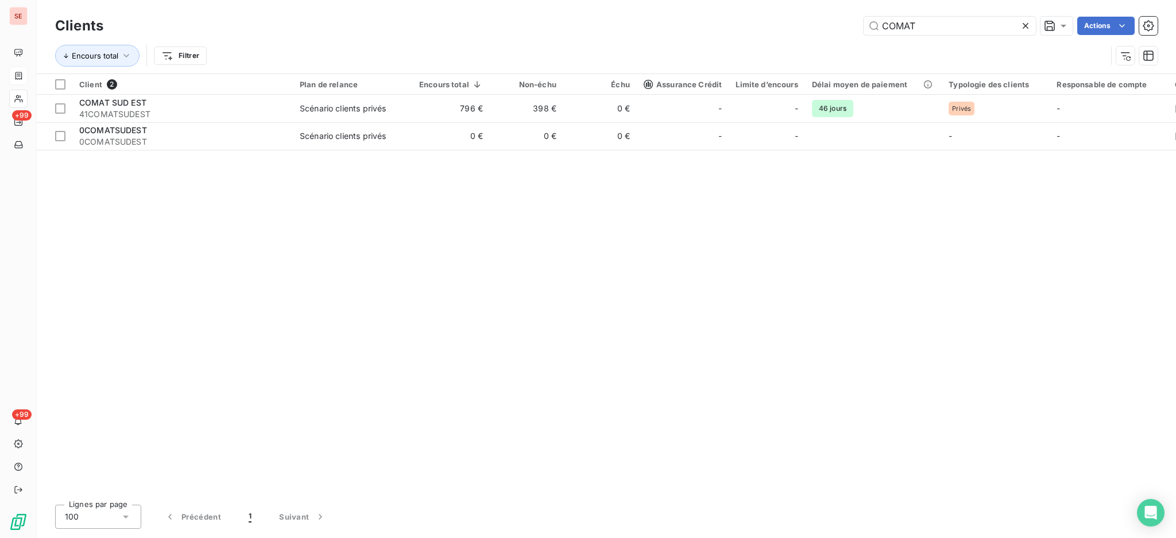
drag, startPoint x: 935, startPoint y: 17, endPoint x: 827, endPoint y: 42, distance: 111.4
click at [827, 42] on div "Clients COMAT Actions Encours total Filtrer" at bounding box center [606, 44] width 1102 height 60
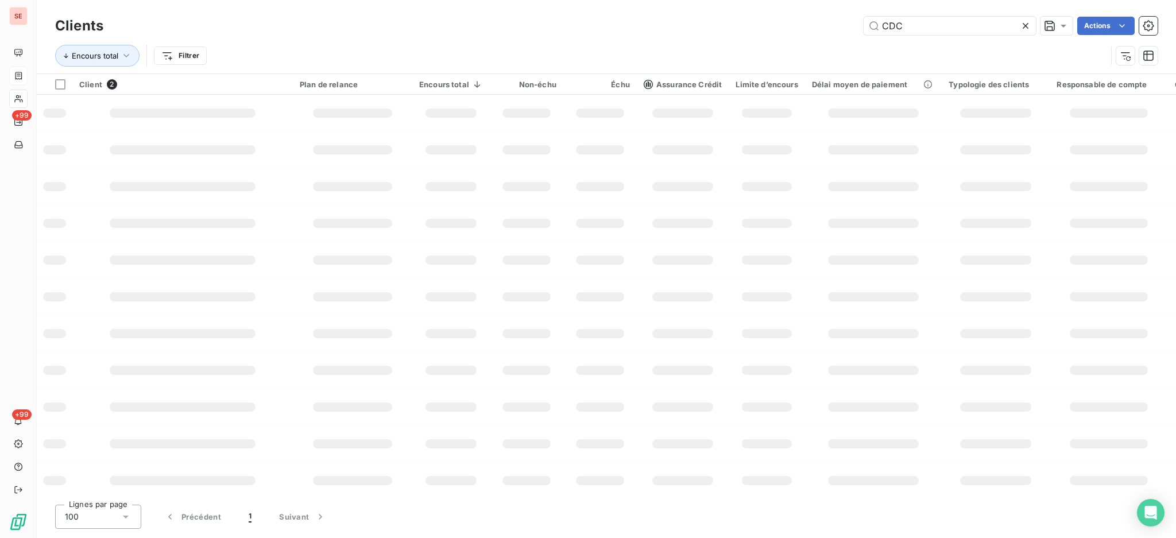
type input "CDC"
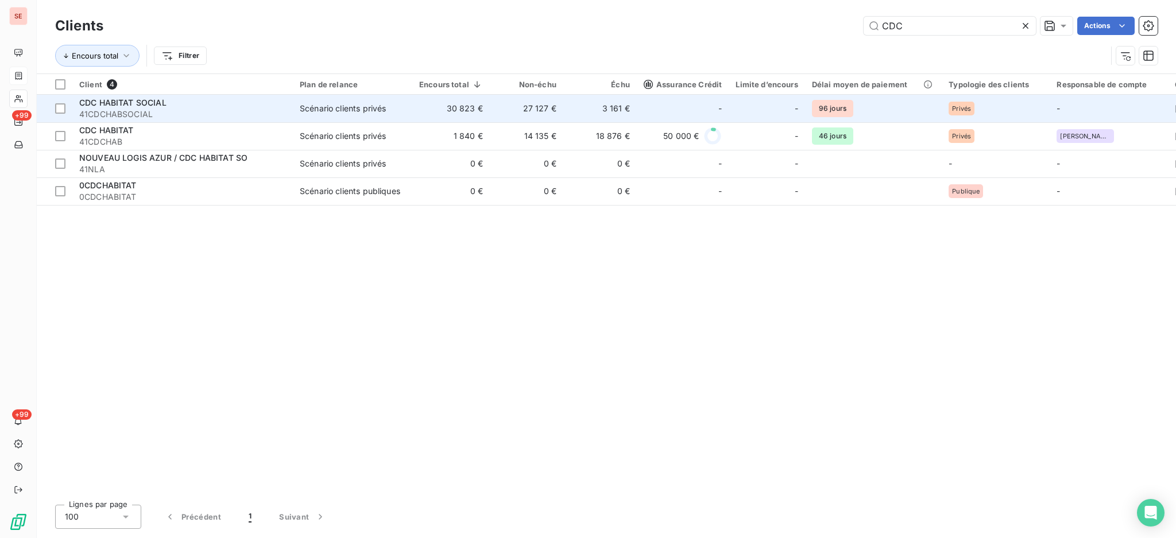
click at [273, 104] on div "CDC HABITAT SOCIAL" at bounding box center [182, 102] width 207 height 11
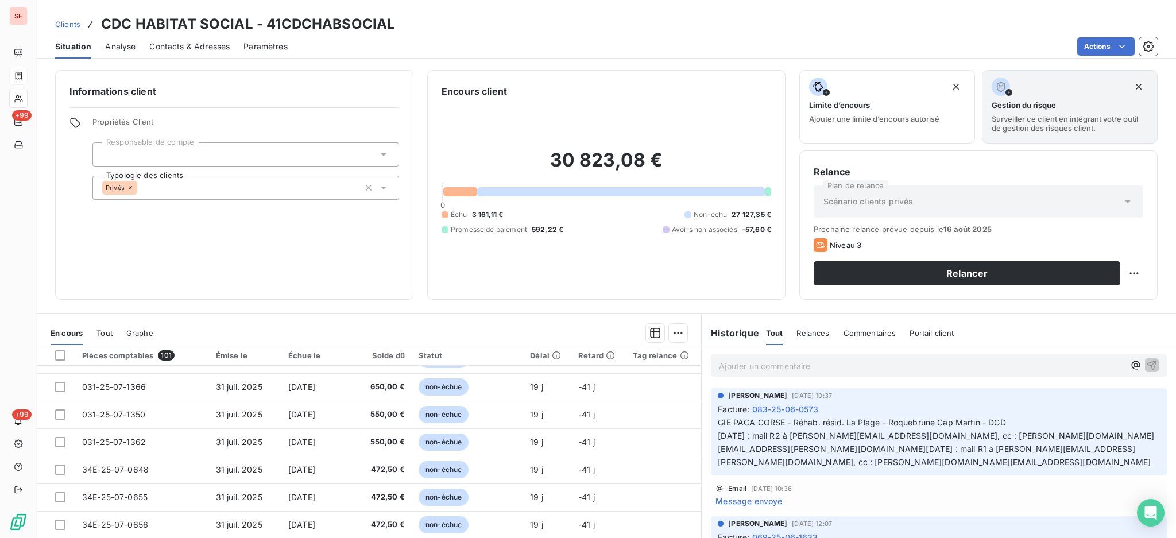
scroll to position [62, 0]
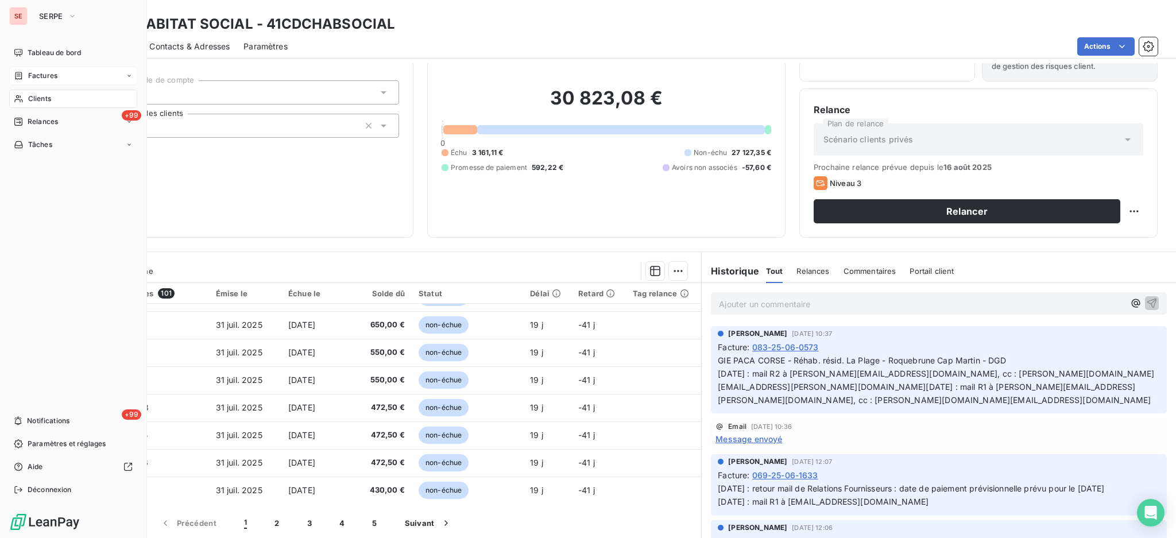
click at [48, 97] on span "Clients" at bounding box center [39, 99] width 23 height 10
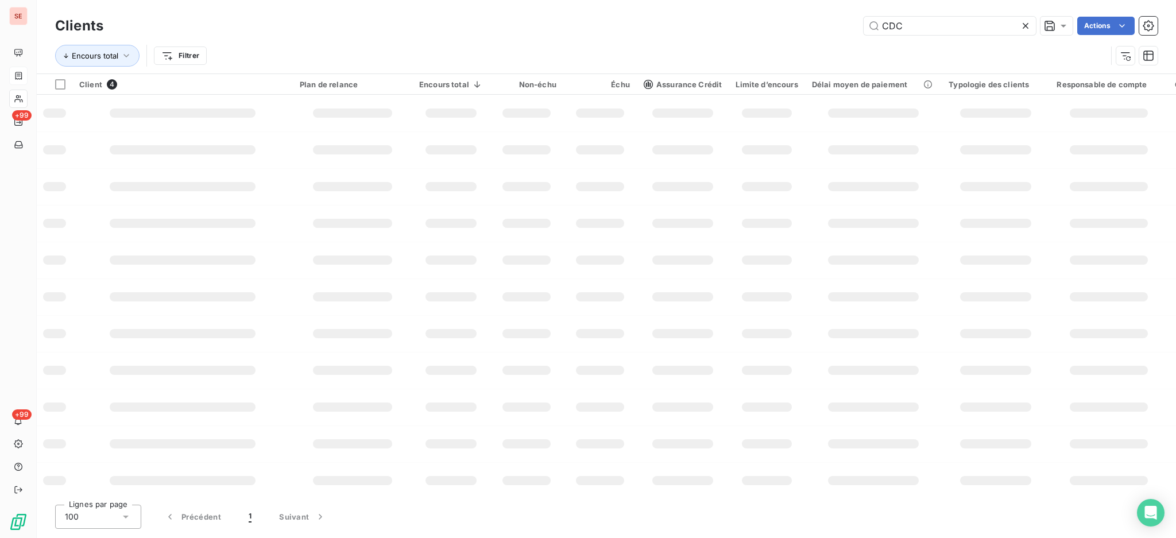
drag, startPoint x: 904, startPoint y: 25, endPoint x: 807, endPoint y: 37, distance: 98.3
click at [807, 37] on div "Clients CDC Actions" at bounding box center [606, 26] width 1102 height 24
type input "L"
type input "LECASUD"
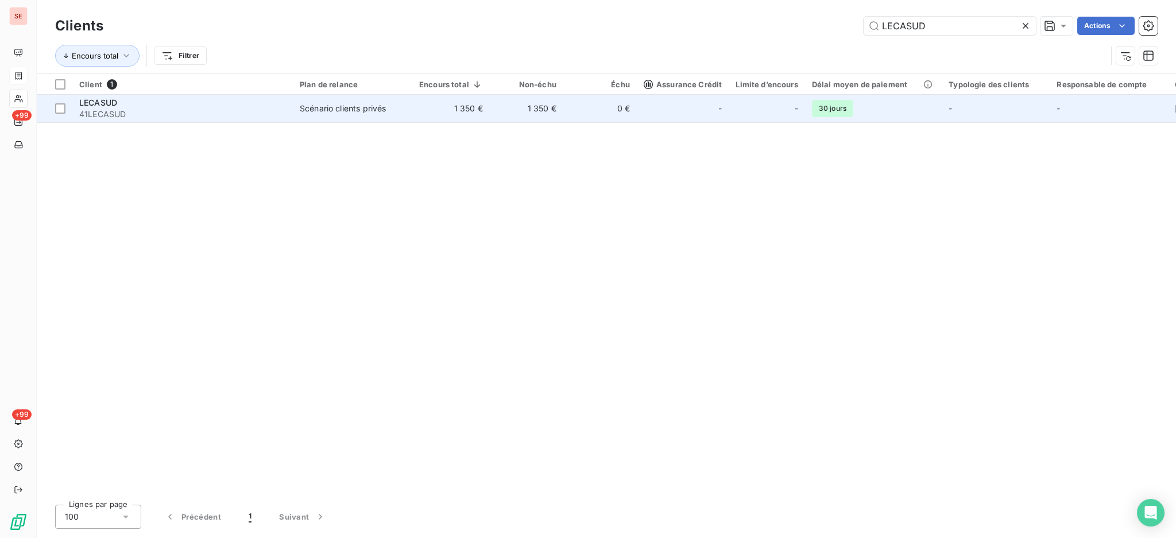
click at [500, 114] on td "1 350 €" at bounding box center [526, 109] width 73 height 28
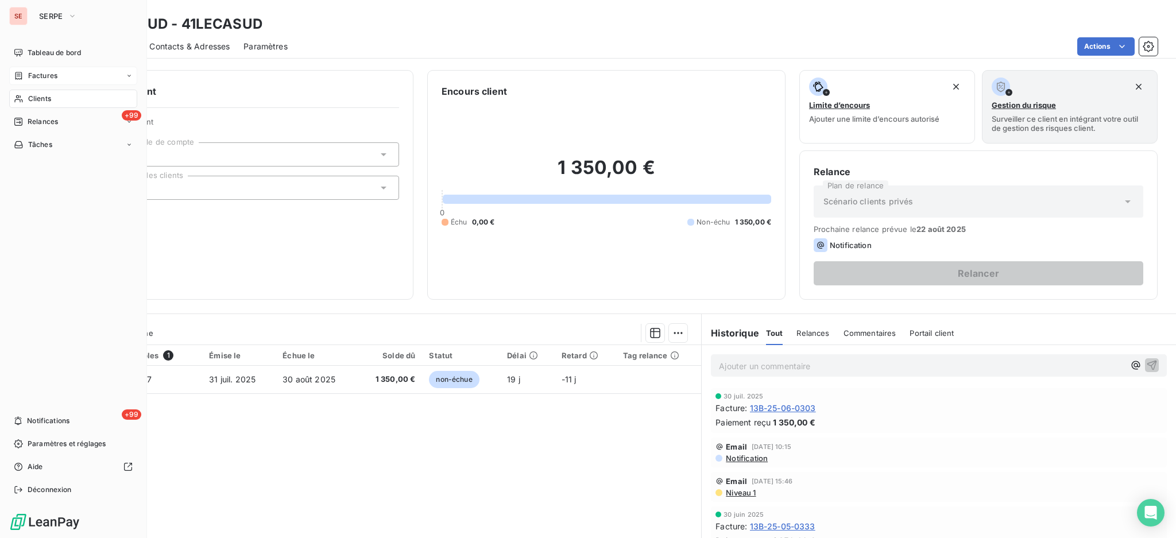
click at [34, 77] on span "Factures" at bounding box center [42, 76] width 29 height 10
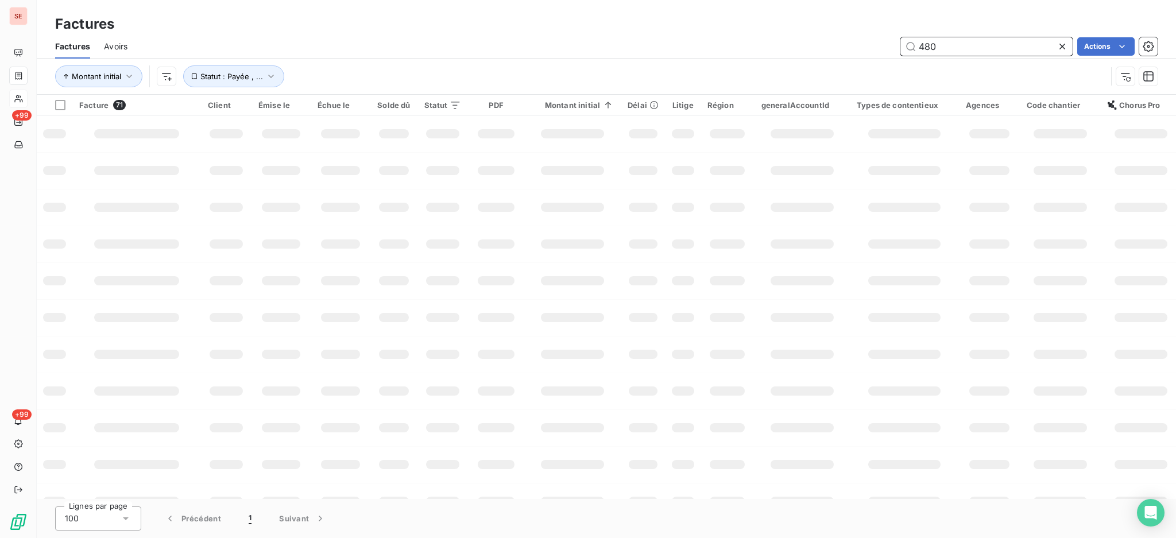
drag, startPoint x: 945, startPoint y: 49, endPoint x: 886, endPoint y: 54, distance: 58.8
click at [886, 54] on div "480 Actions" at bounding box center [649, 46] width 1016 height 18
type input "25-08-0009"
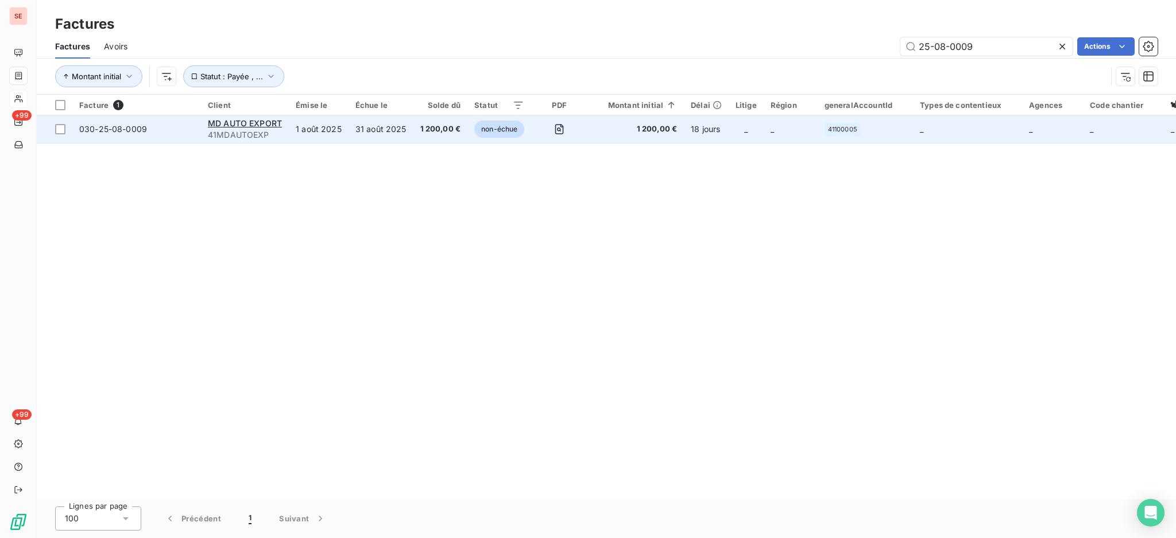
click at [246, 127] on span "MD AUTO EXPORT" at bounding box center [245, 123] width 74 height 10
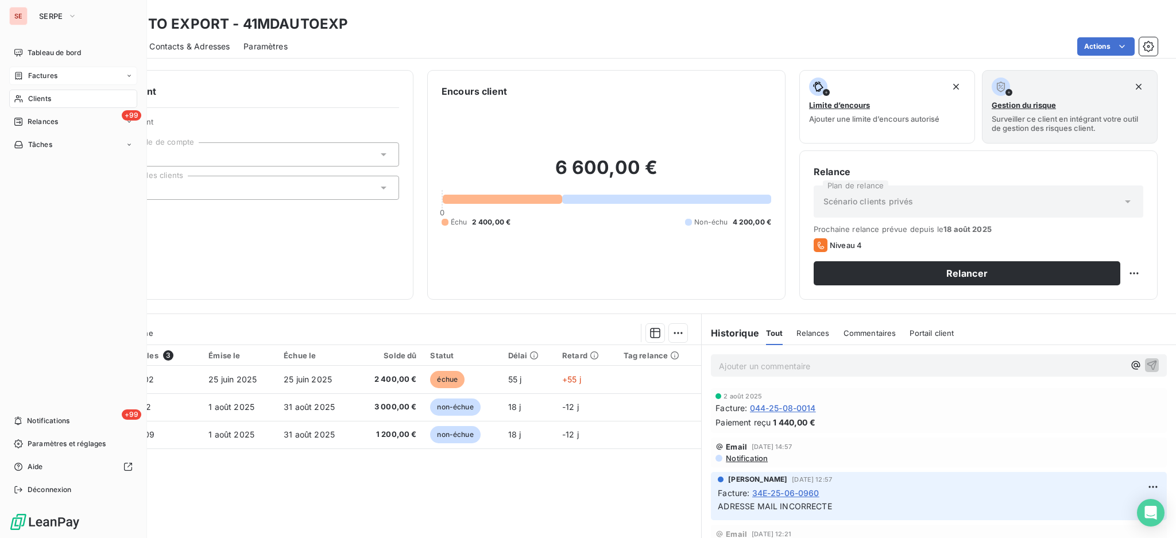
click at [33, 81] on div "Factures" at bounding box center [73, 76] width 128 height 18
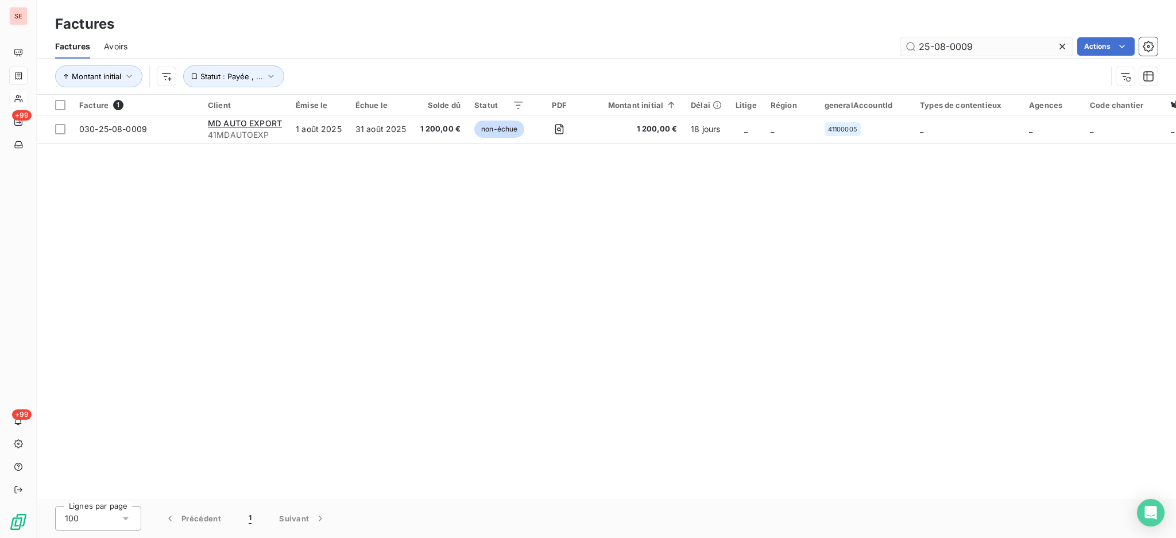
drag, startPoint x: 1001, startPoint y: 43, endPoint x: 899, endPoint y: 45, distance: 102.2
click at [900, 45] on input "25-08-0009" at bounding box center [986, 46] width 172 height 18
type input "34E-25-07-0599"
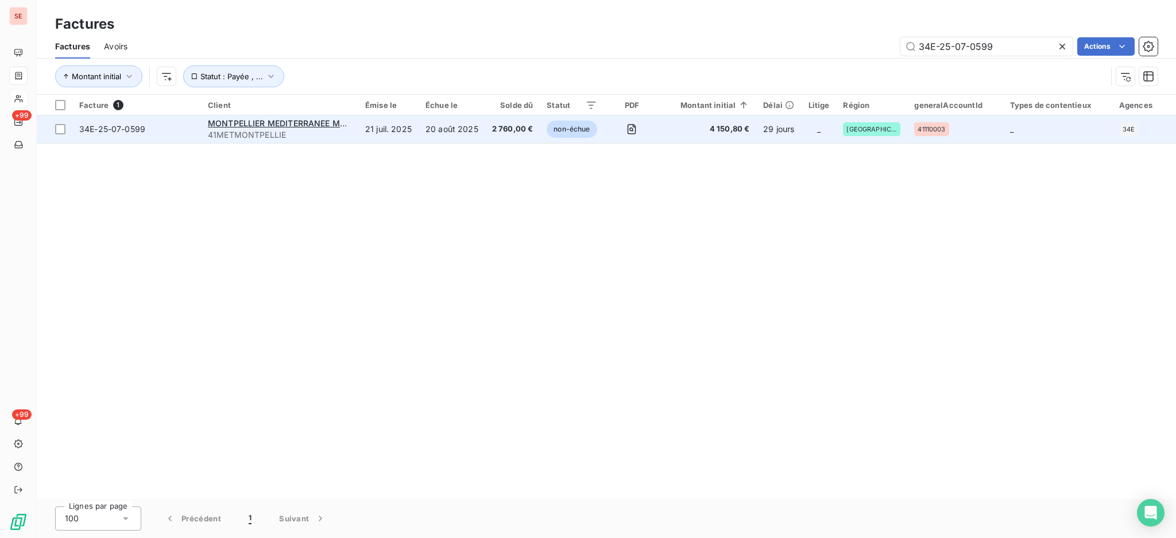
click at [362, 134] on td "21 juil. 2025" at bounding box center [388, 129] width 60 height 28
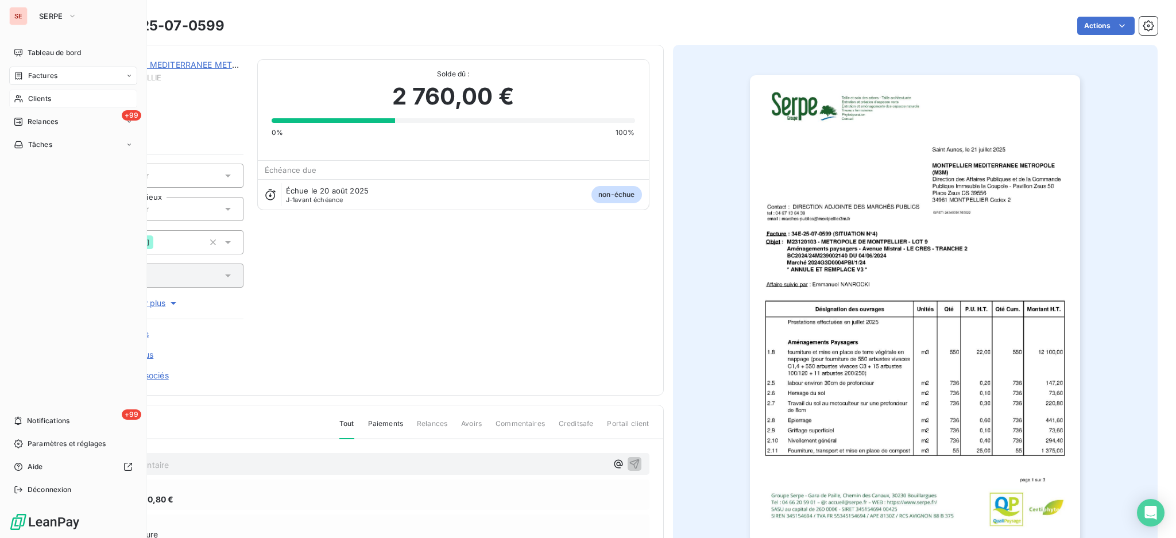
click at [48, 73] on span "Factures" at bounding box center [42, 76] width 29 height 10
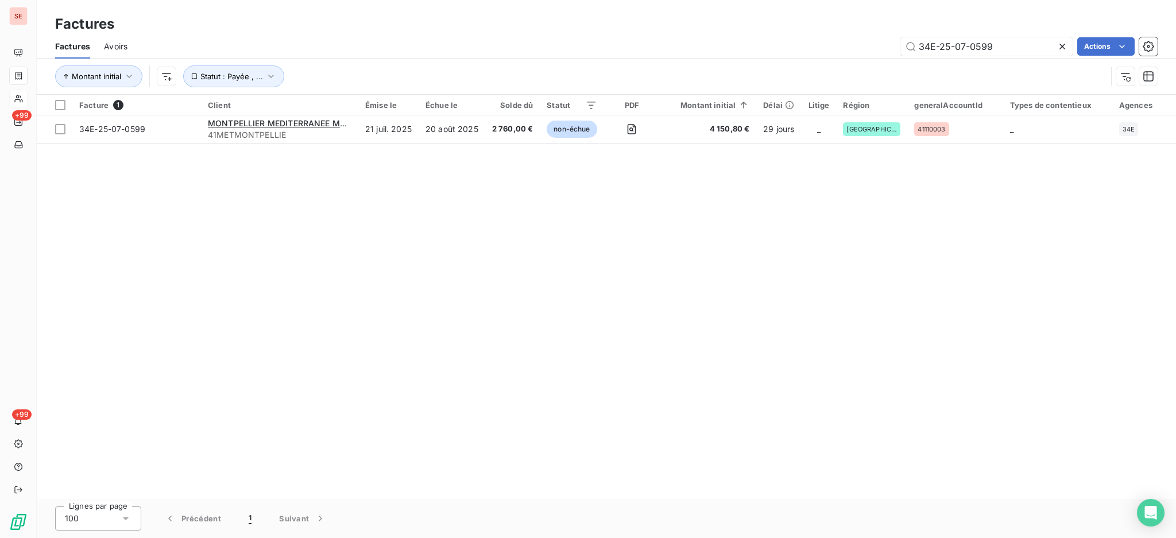
drag, startPoint x: 1012, startPoint y: 42, endPoint x: 811, endPoint y: 47, distance: 201.6
click at [816, 48] on div "34E-25-07-0599 Actions" at bounding box center [649, 46] width 1016 height 18
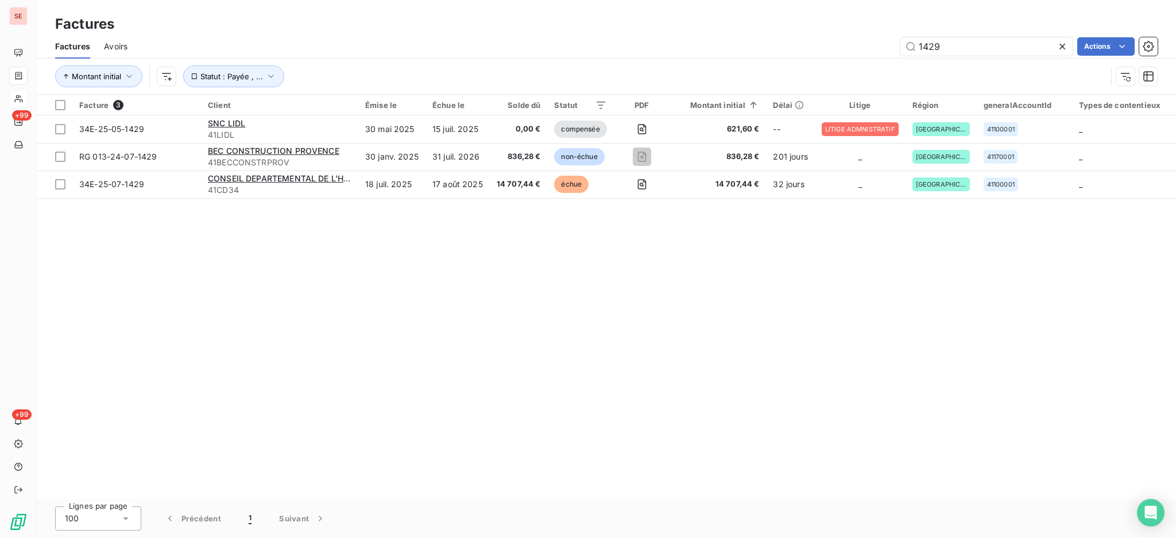
type input "1429"
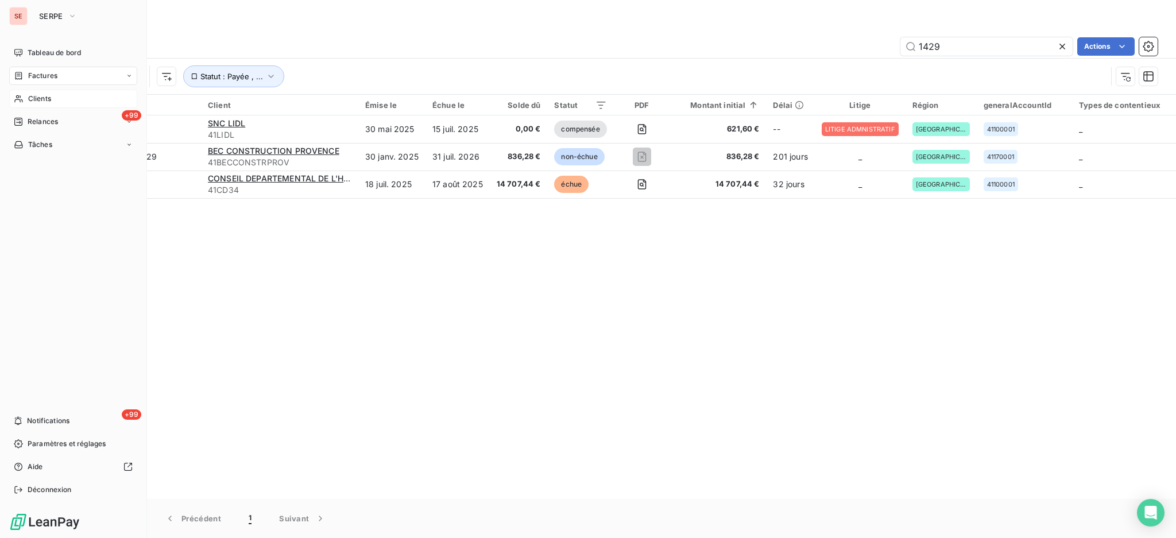
drag, startPoint x: 38, startPoint y: 99, endPoint x: 88, endPoint y: 94, distance: 50.8
click at [38, 99] on span "Clients" at bounding box center [39, 99] width 23 height 10
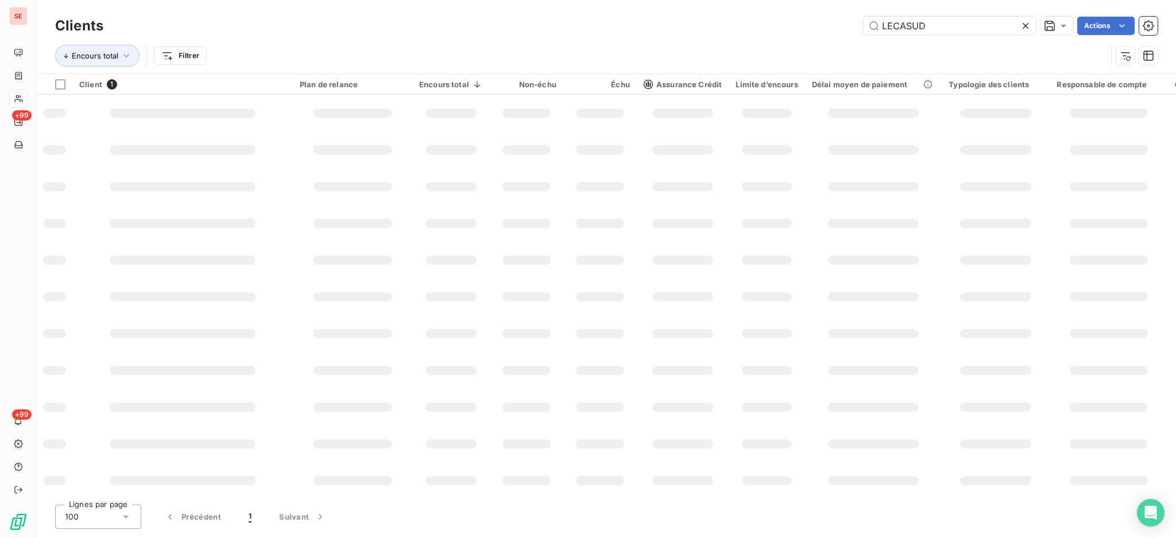
drag, startPoint x: 940, startPoint y: 32, endPoint x: 748, endPoint y: 51, distance: 192.7
click at [750, 51] on div "Clients LECASUD Actions Encours total Filtrer" at bounding box center [606, 44] width 1102 height 60
type input "ANTONIN"
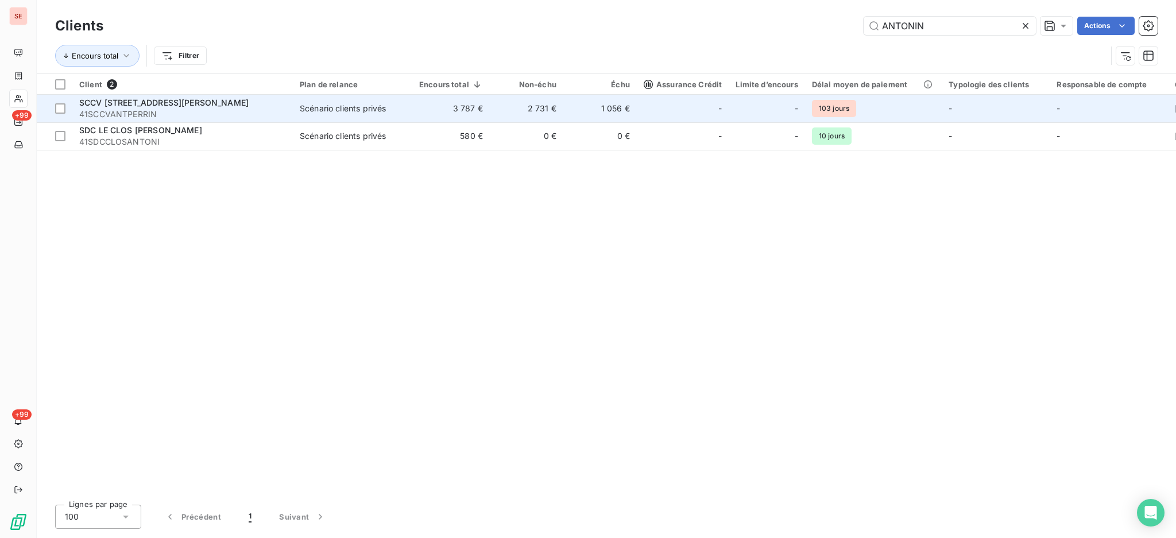
click at [224, 111] on span "41SCCVANTPERRIN" at bounding box center [182, 114] width 207 height 11
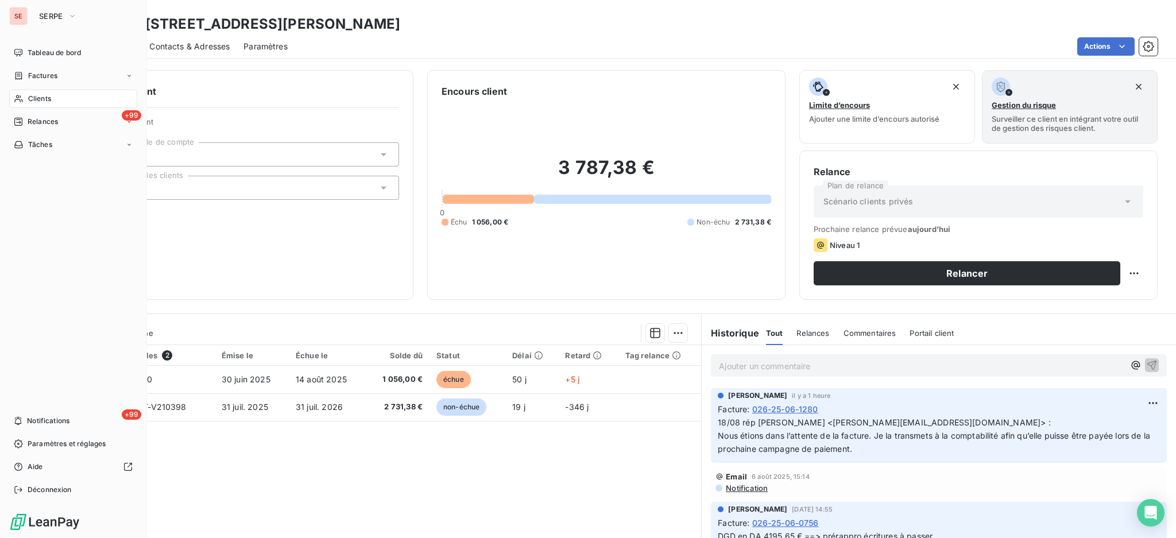
click at [39, 91] on div "Clients" at bounding box center [73, 99] width 128 height 18
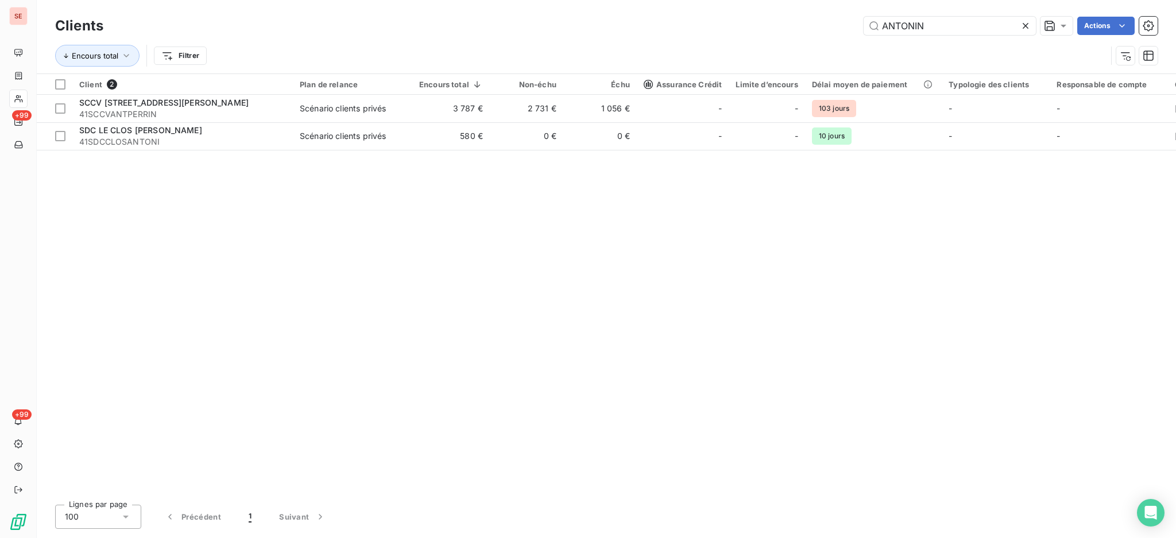
click at [854, 42] on div "Clients ANTONIN Actions Encours total Filtrer" at bounding box center [606, 44] width 1102 height 60
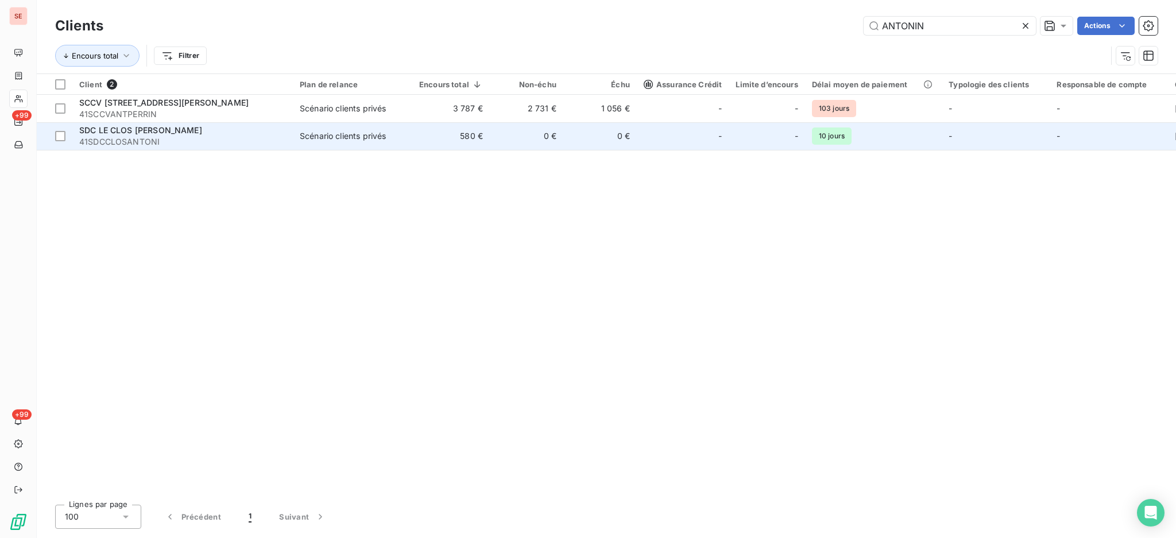
click at [467, 137] on td "580 €" at bounding box center [451, 136] width 78 height 28
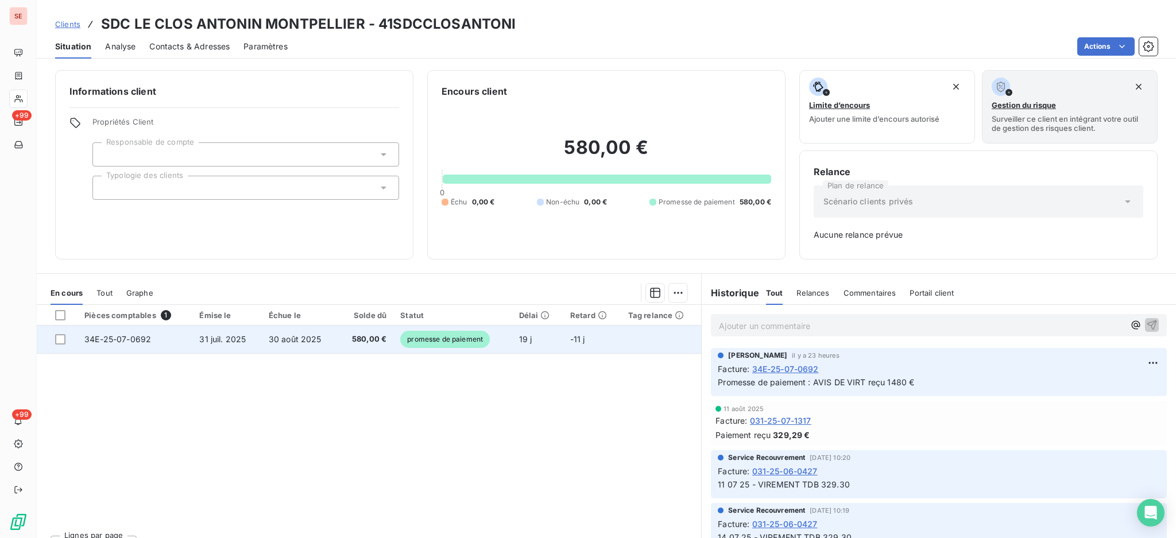
click at [246, 344] on td "31 juil. 2025" at bounding box center [226, 340] width 69 height 28
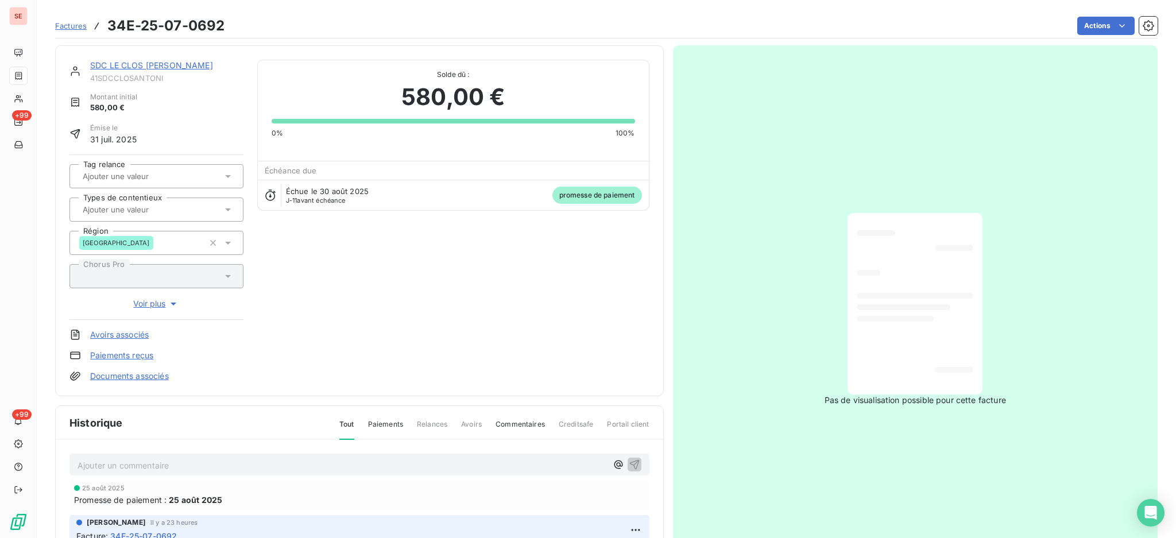
scroll to position [152, 0]
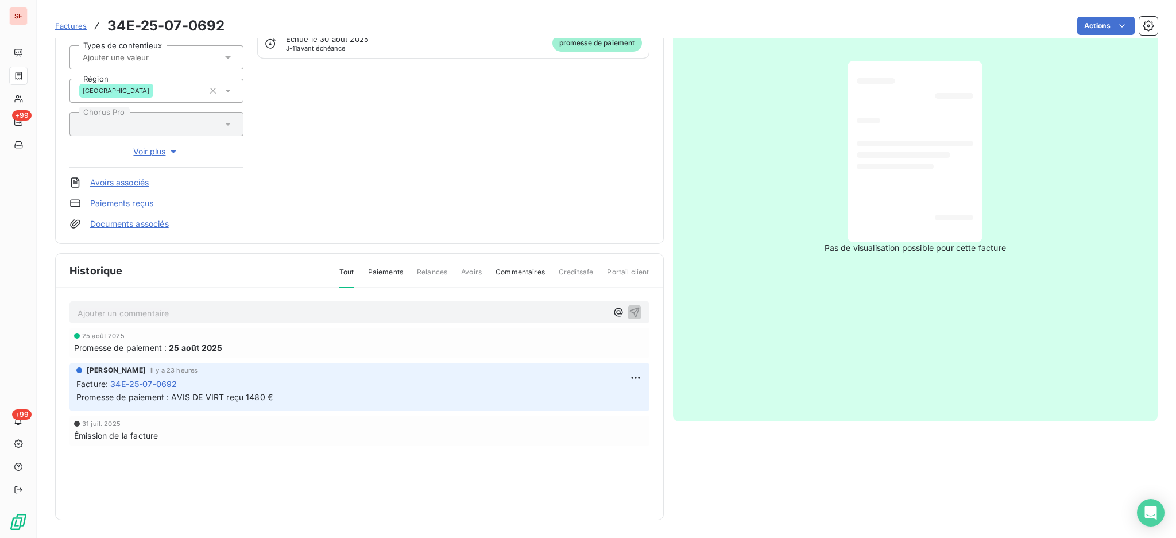
click at [138, 226] on link "Documents associés" at bounding box center [129, 223] width 79 height 11
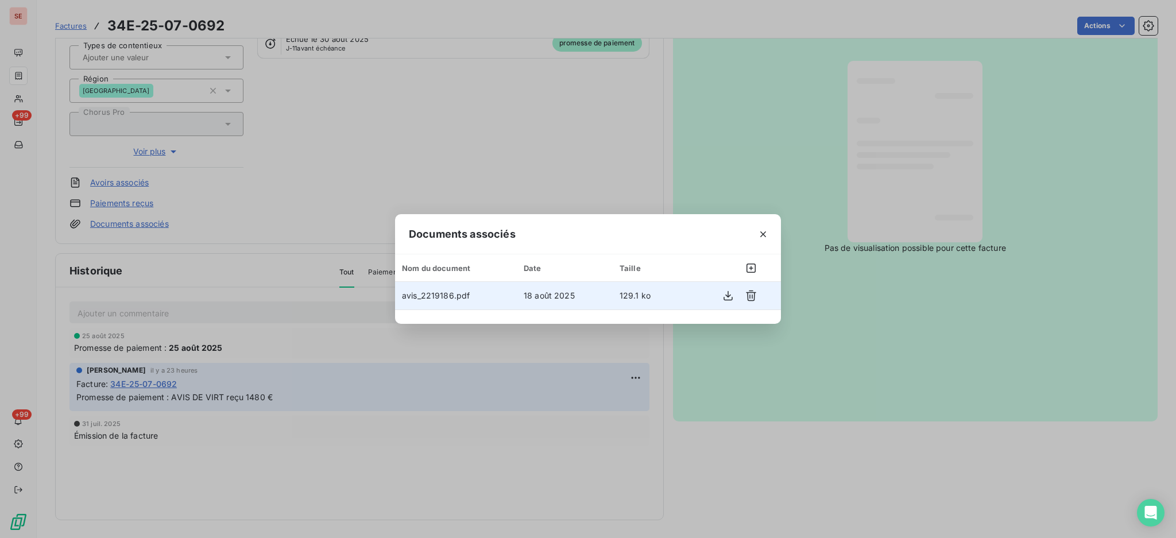
click at [454, 297] on span "avis_2219186.pdf" at bounding box center [436, 296] width 68 height 10
click at [723, 297] on icon "button" at bounding box center [727, 295] width 11 height 11
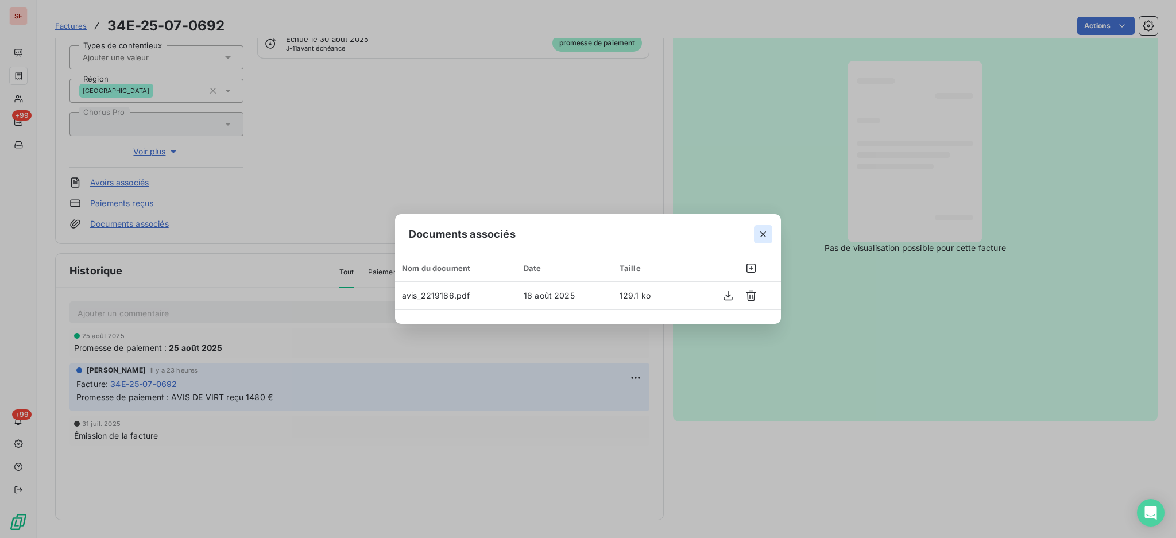
click at [759, 235] on icon "button" at bounding box center [762, 233] width 11 height 11
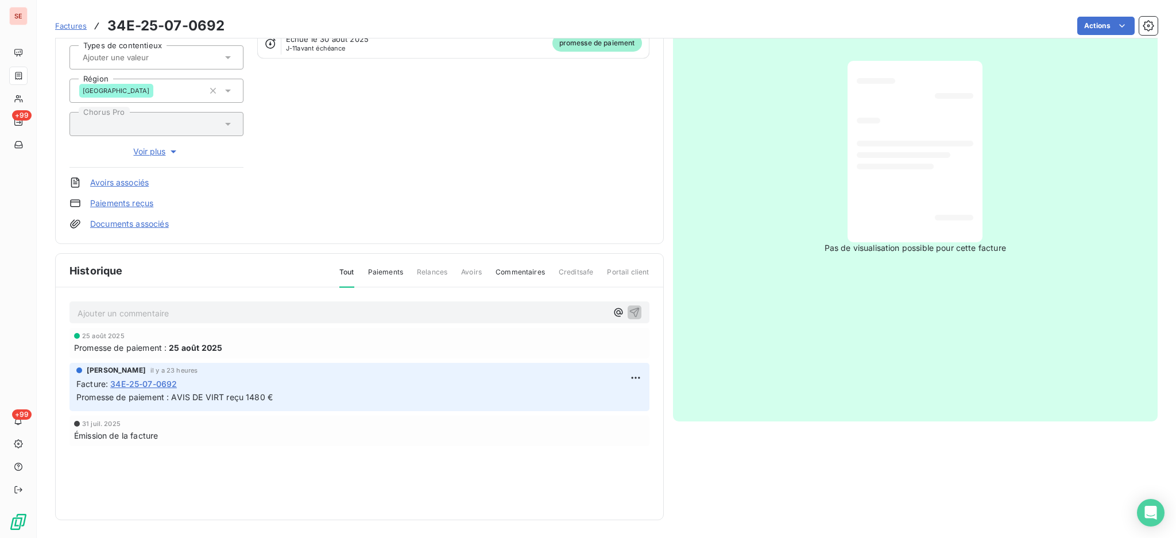
scroll to position [0, 0]
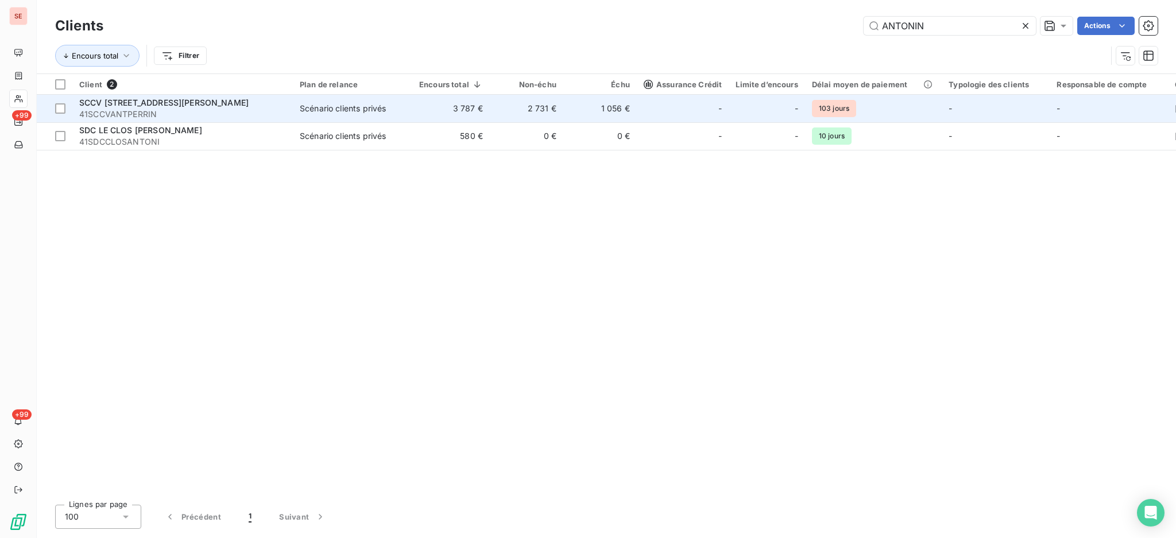
click at [129, 109] on span "41SCCVANTPERRIN" at bounding box center [182, 114] width 207 height 11
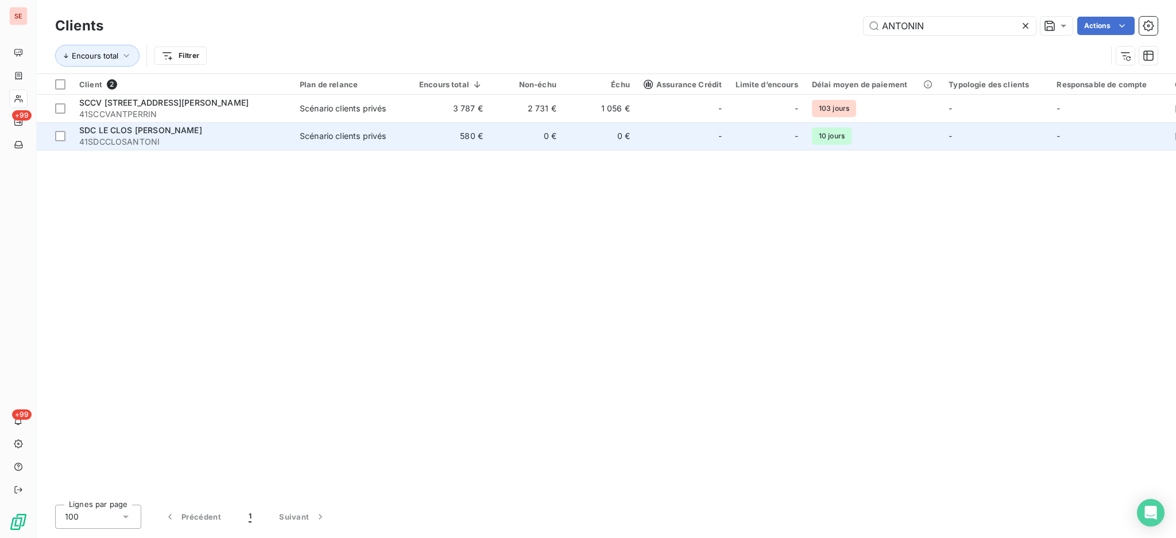
click at [180, 134] on span "SDC LE CLOS [PERSON_NAME]" at bounding box center [140, 130] width 123 height 10
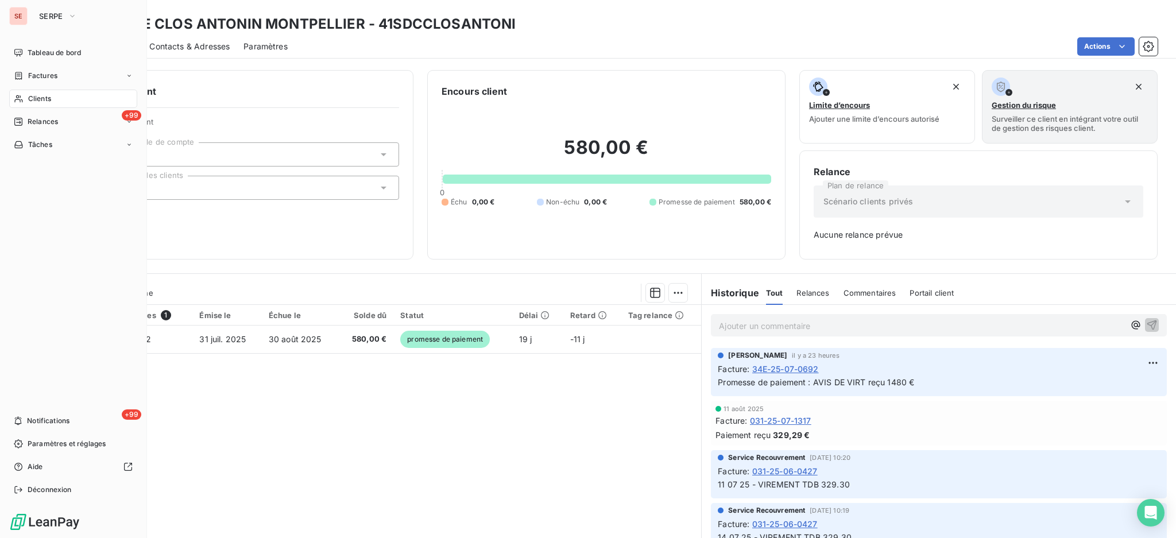
click at [51, 76] on span "Factures" at bounding box center [42, 76] width 29 height 10
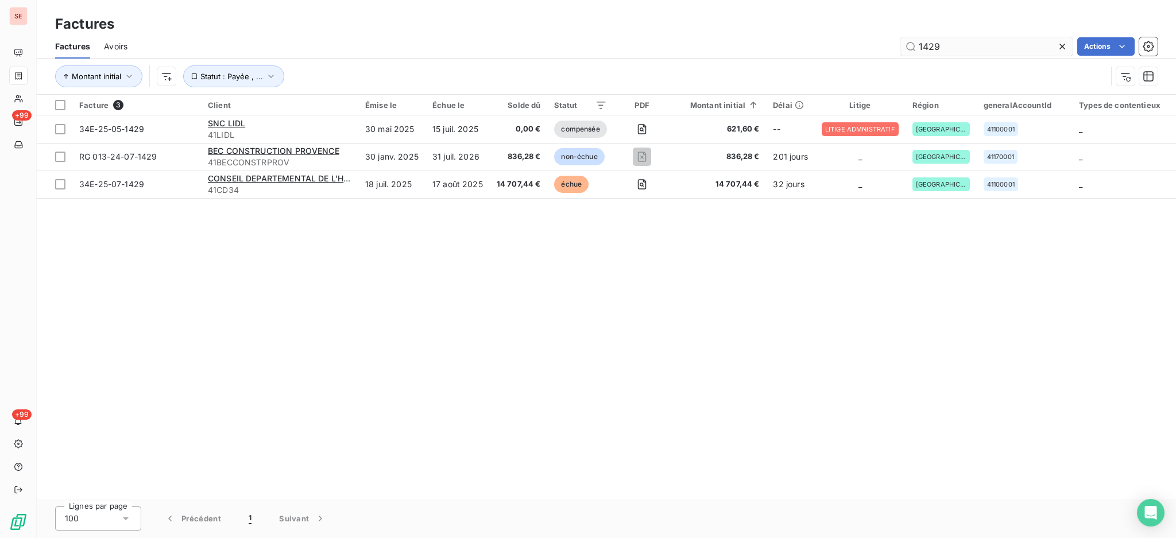
click at [915, 45] on input "1429" at bounding box center [986, 46] width 172 height 18
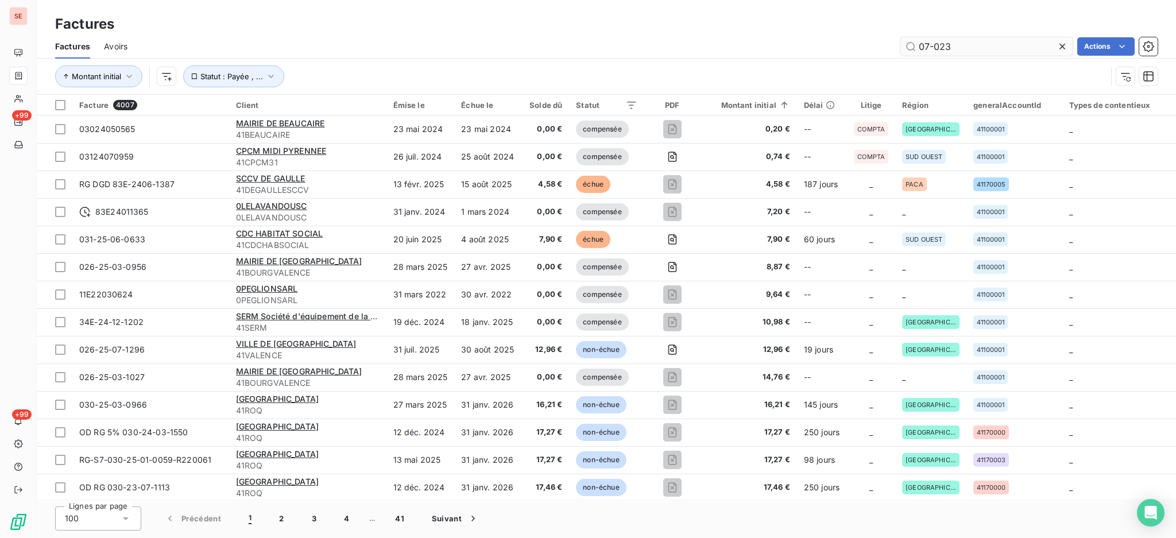
type input "07-0238"
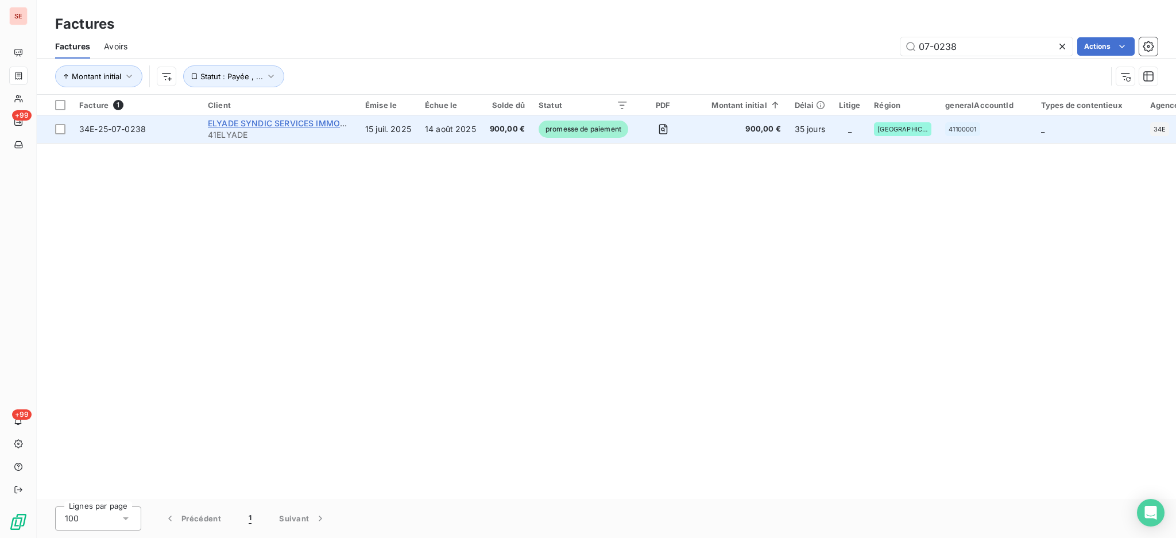
click at [331, 127] on span "ELYADE SYNDIC SERVICES IMMOBILIERS" at bounding box center [289, 123] width 162 height 10
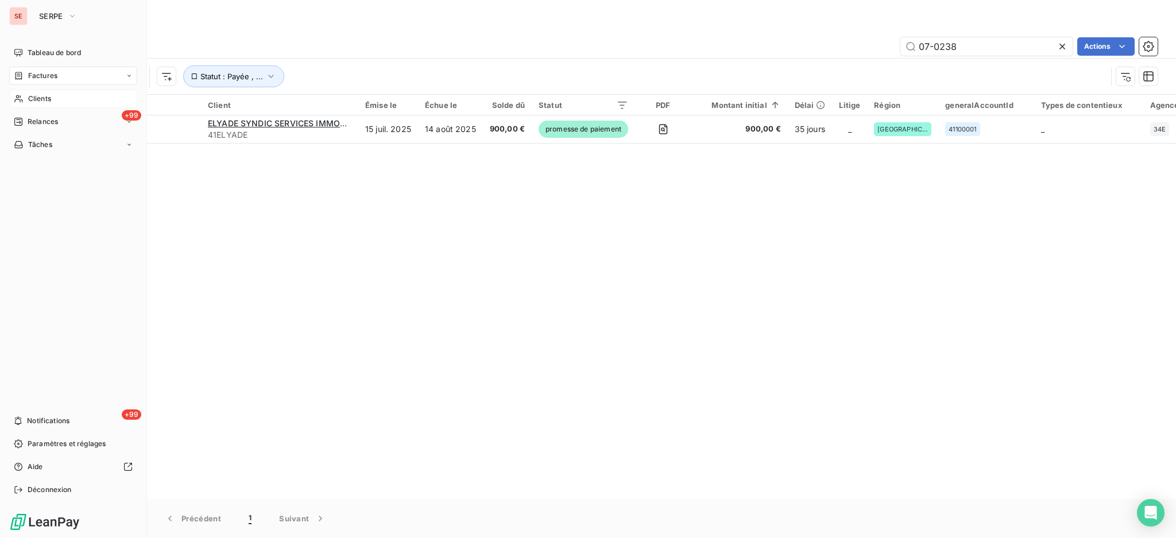
click at [50, 96] on span "Clients" at bounding box center [39, 99] width 23 height 10
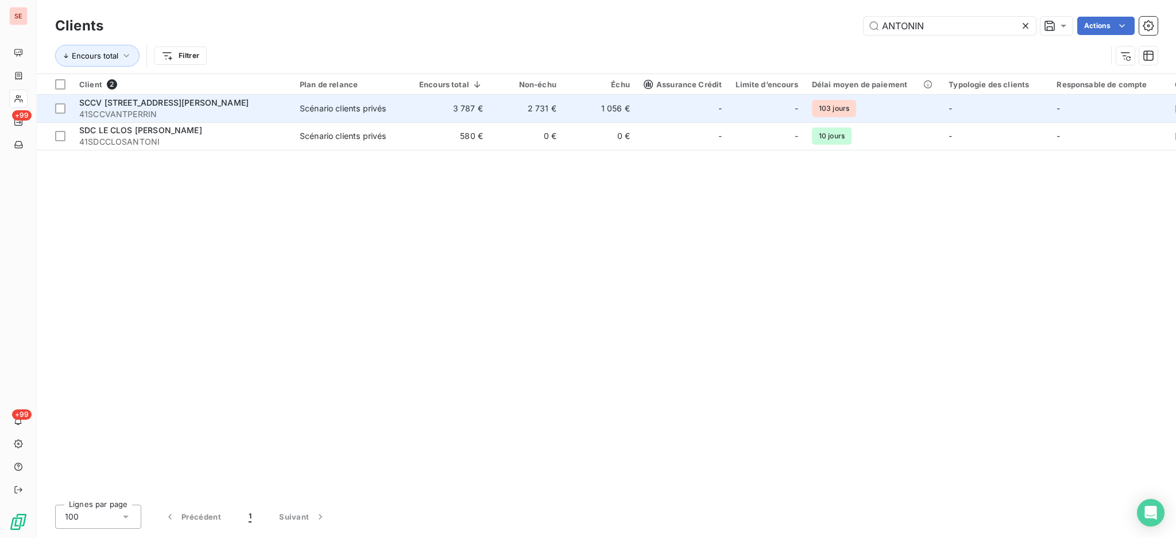
click at [239, 106] on span "SCCV [STREET_ADDRESS][PERSON_NAME]" at bounding box center [163, 103] width 169 height 10
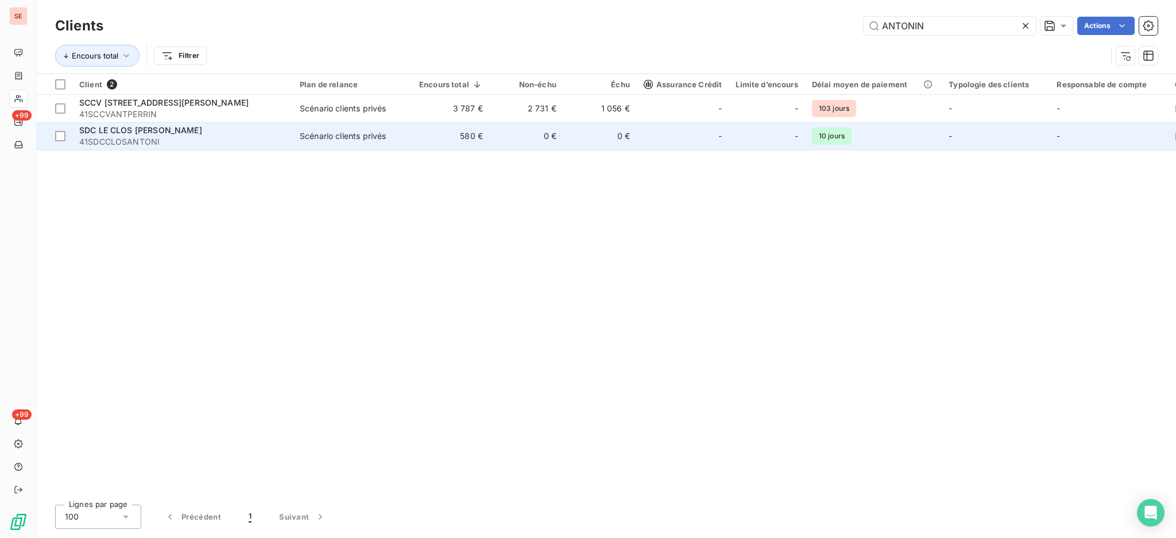
click at [237, 138] on span "41SDCCLOSANTONI" at bounding box center [182, 141] width 207 height 11
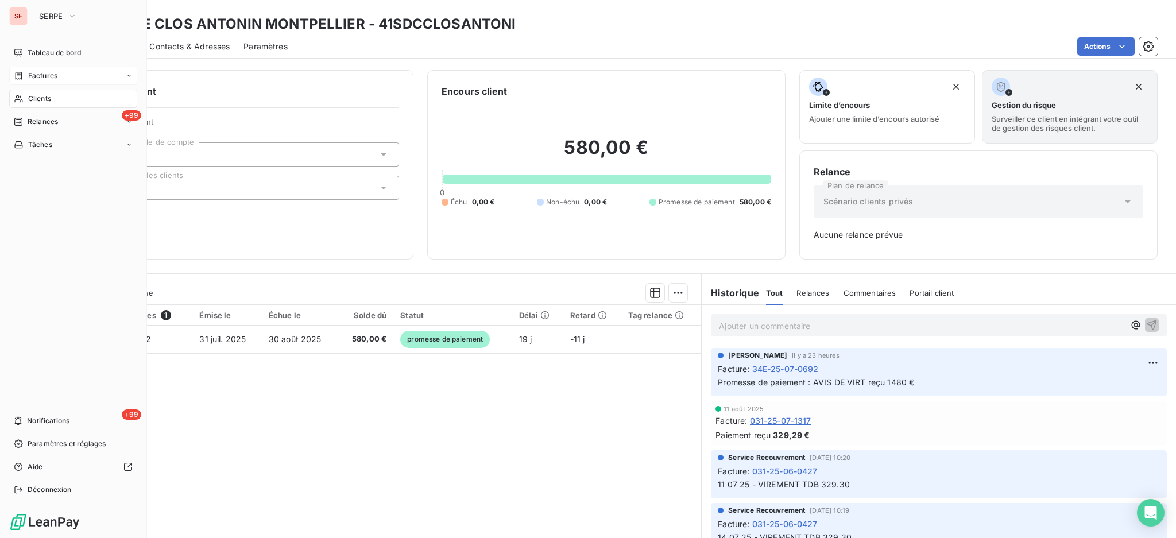
click at [33, 76] on span "Factures" at bounding box center [42, 76] width 29 height 10
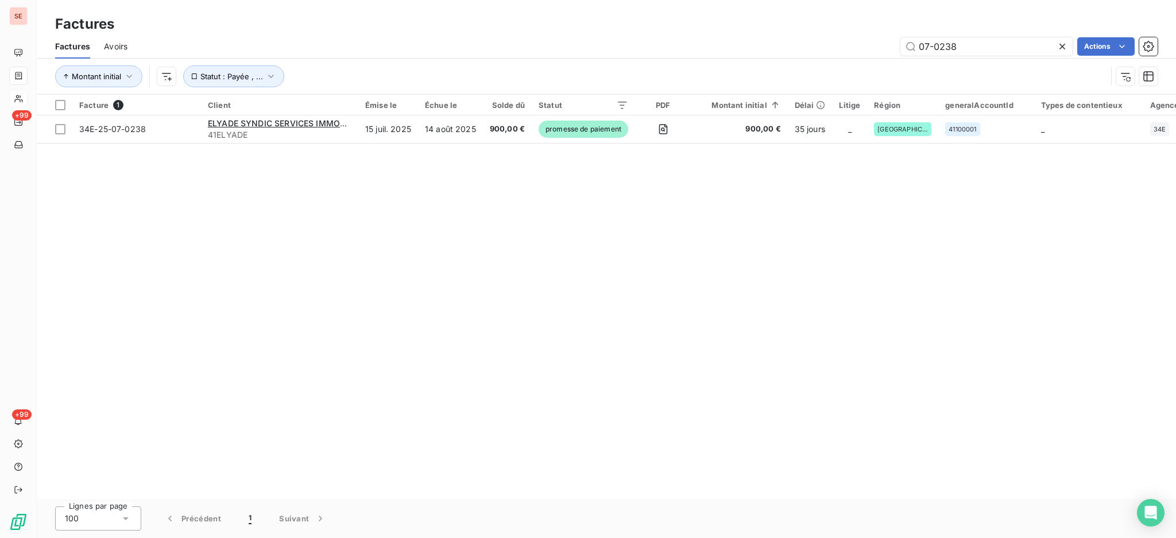
drag, startPoint x: 970, startPoint y: 51, endPoint x: 871, endPoint y: 50, distance: 98.7
click at [871, 50] on div "07-0238 Actions" at bounding box center [649, 46] width 1016 height 18
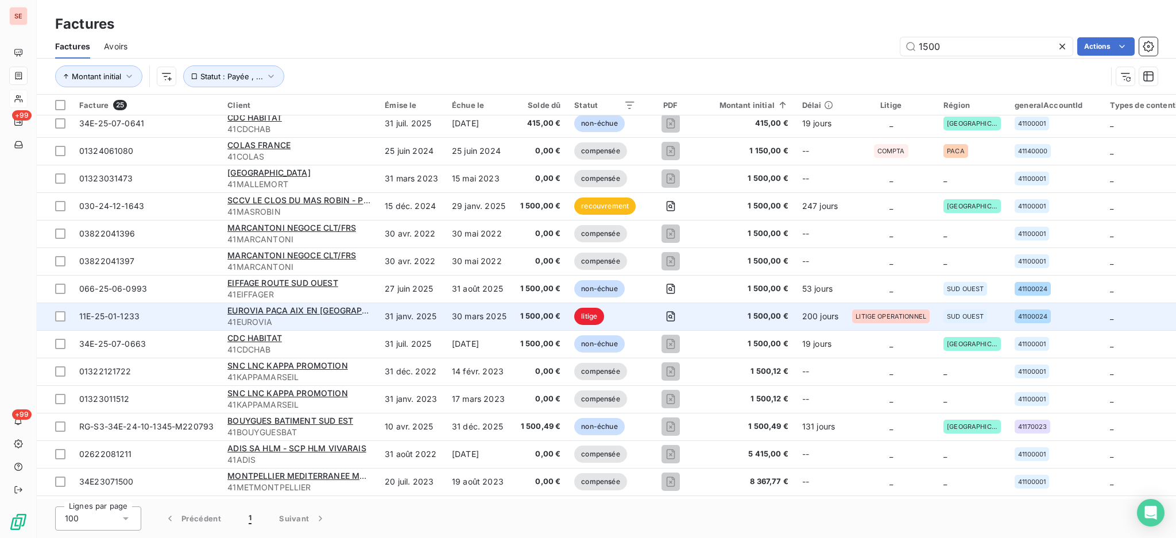
scroll to position [230, 0]
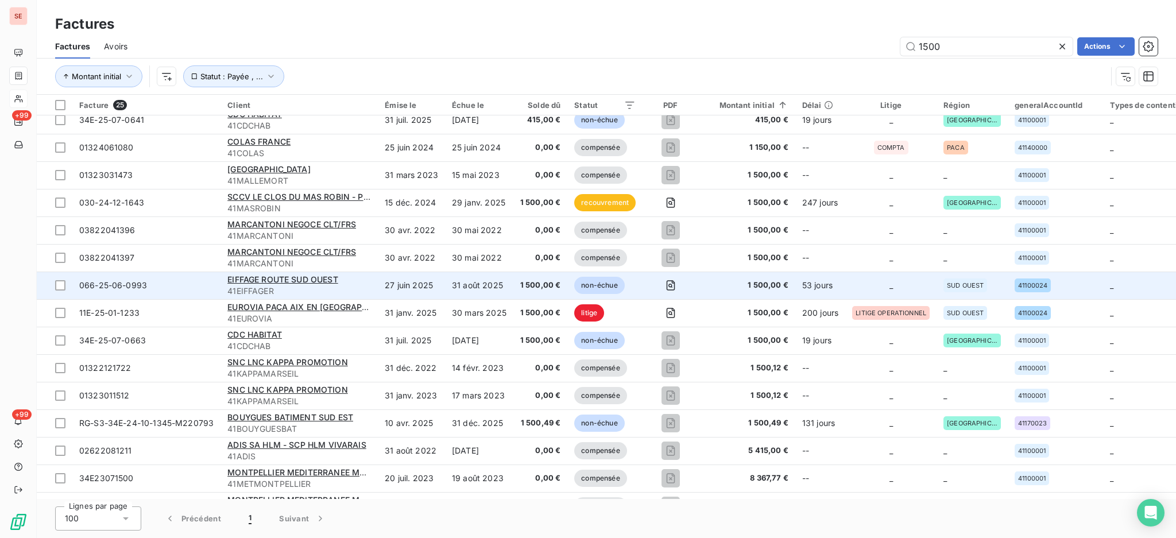
type input "1500"
click at [758, 289] on span "1 500,00 €" at bounding box center [747, 285] width 83 height 11
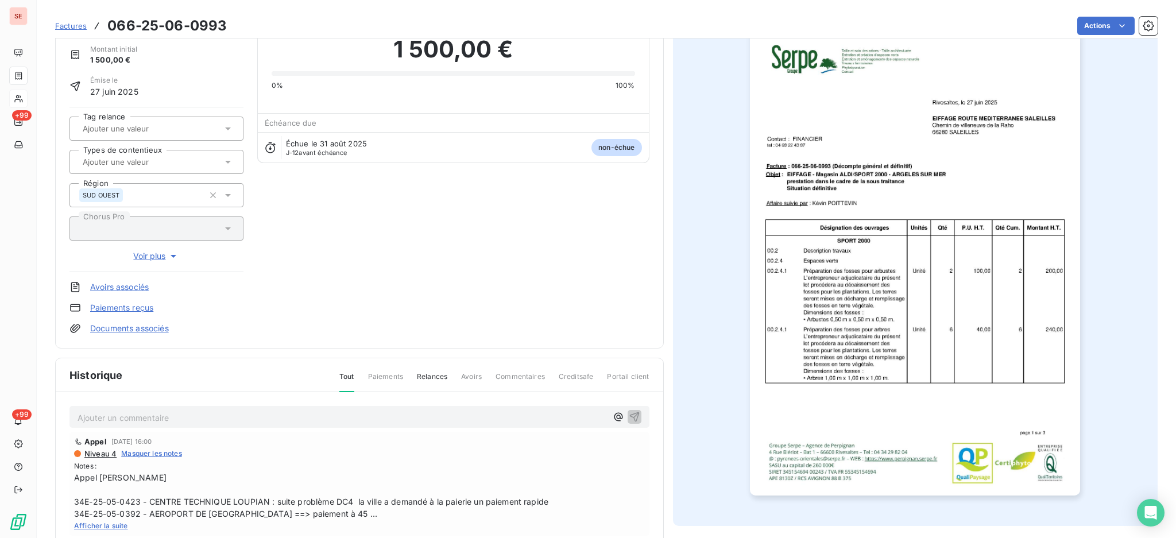
scroll to position [152, 0]
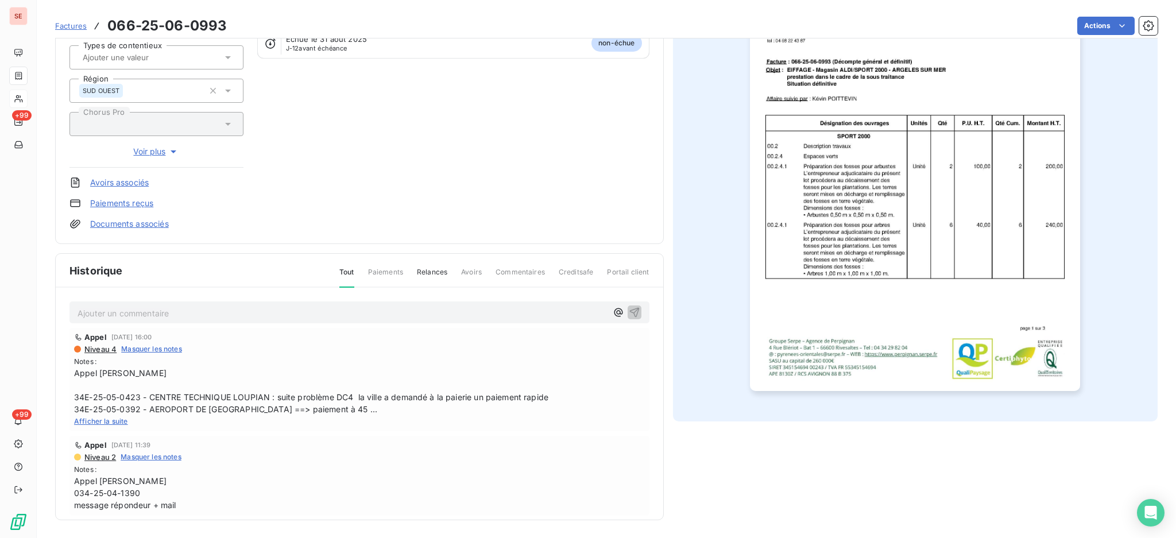
click at [119, 419] on span "Afficher la suite" at bounding box center [101, 421] width 54 height 9
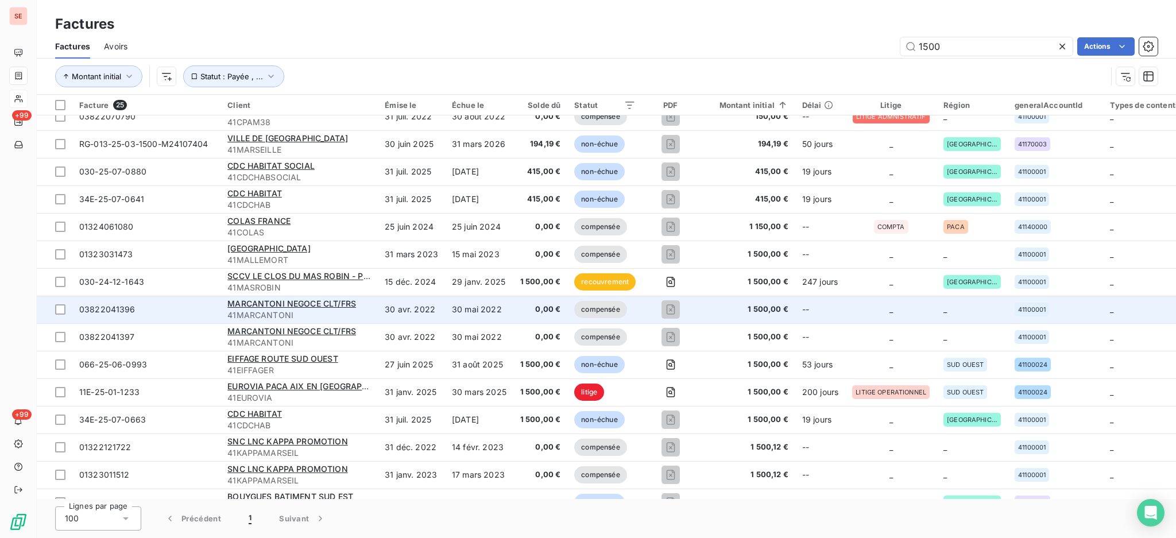
scroll to position [153, 0]
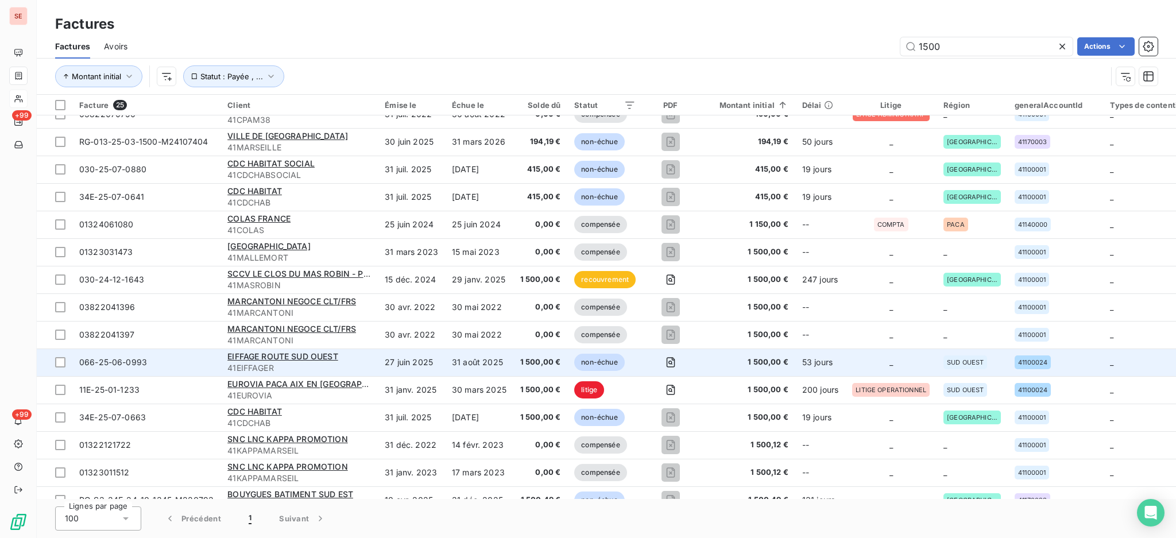
click at [482, 361] on td "31 août 2025" at bounding box center [479, 362] width 68 height 28
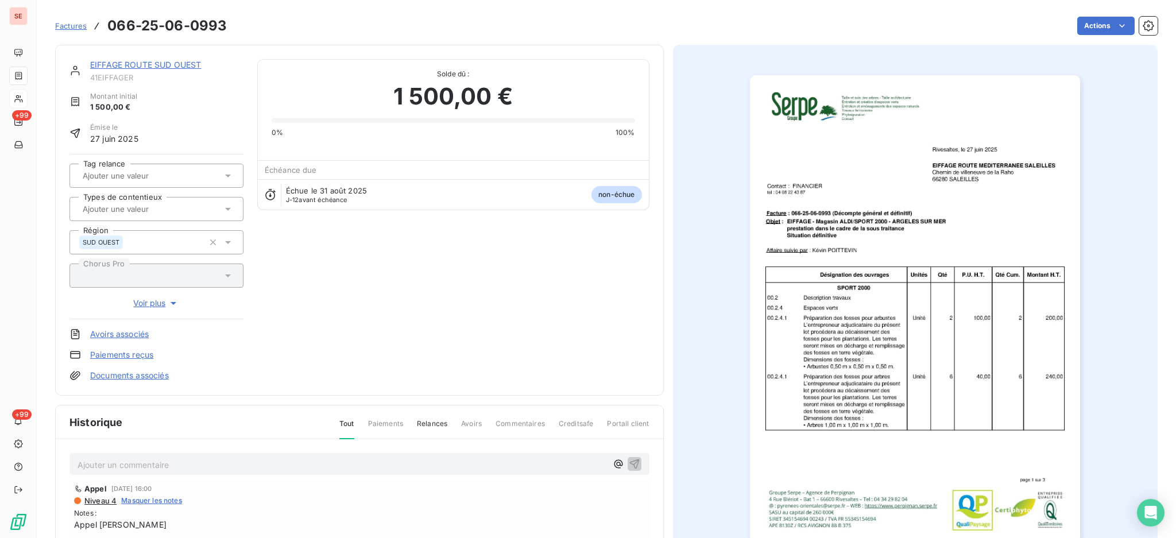
click at [179, 64] on link "EIFFAGE ROUTE SUD OUEST" at bounding box center [145, 65] width 111 height 10
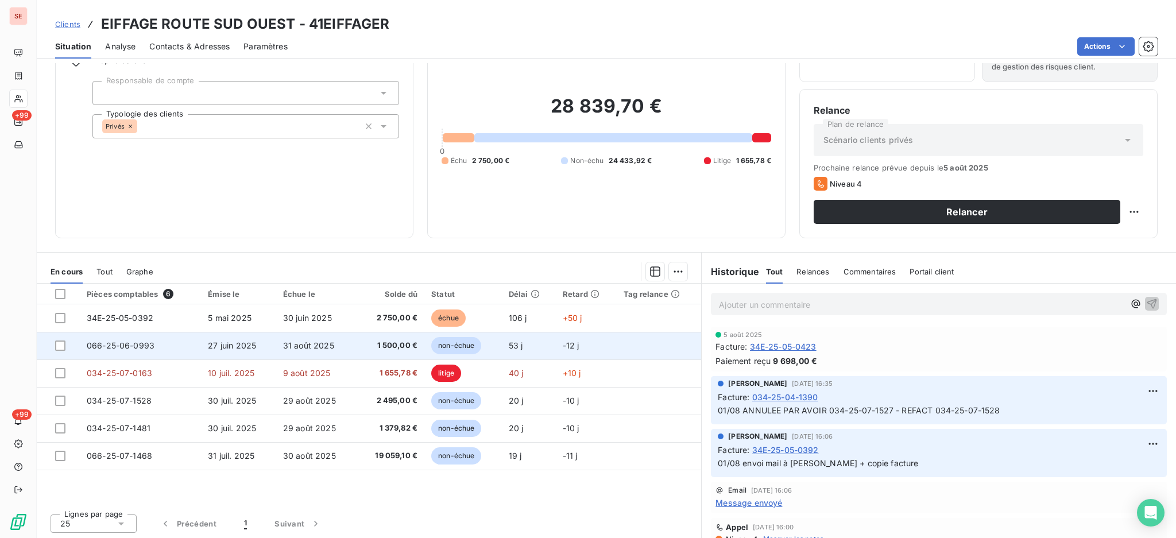
scroll to position [62, 0]
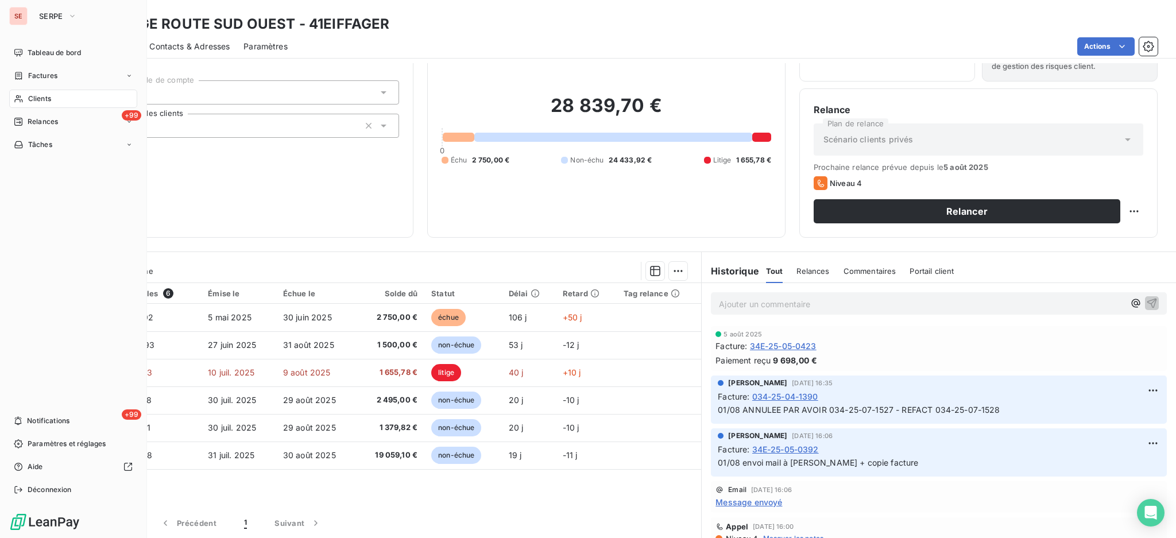
click at [36, 107] on div "Clients" at bounding box center [73, 99] width 128 height 18
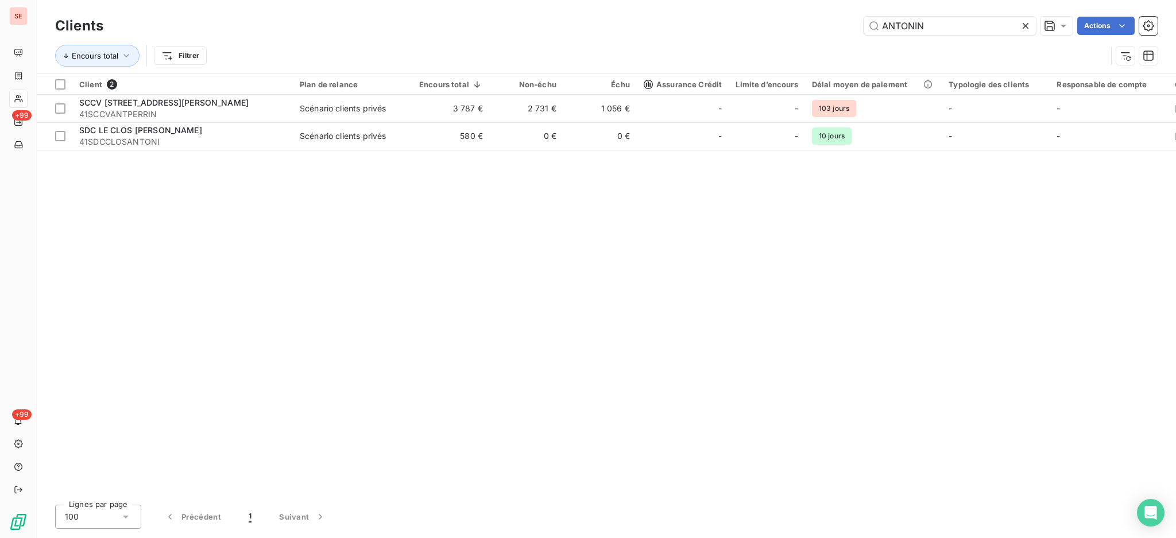
drag, startPoint x: 940, startPoint y: 24, endPoint x: 834, endPoint y: 31, distance: 105.9
click at [834, 31] on div "ANTONIN Actions" at bounding box center [637, 26] width 1040 height 18
click at [954, 18] on input "ANTONIN" at bounding box center [949, 26] width 172 height 18
click at [952, 21] on input "ANTONIN" at bounding box center [949, 26] width 172 height 18
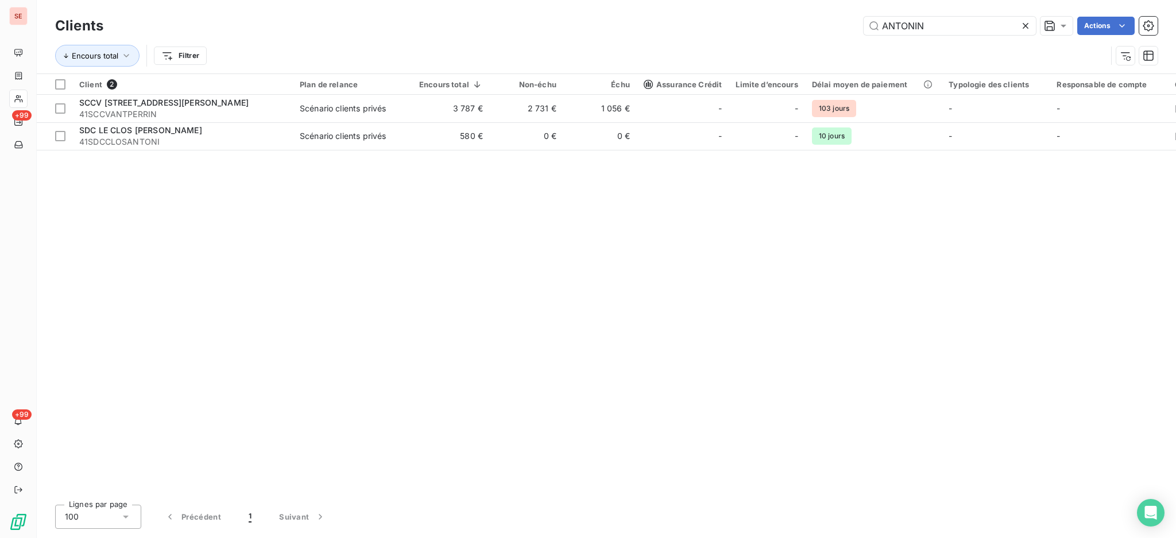
click at [1027, 23] on icon at bounding box center [1025, 25] width 11 height 11
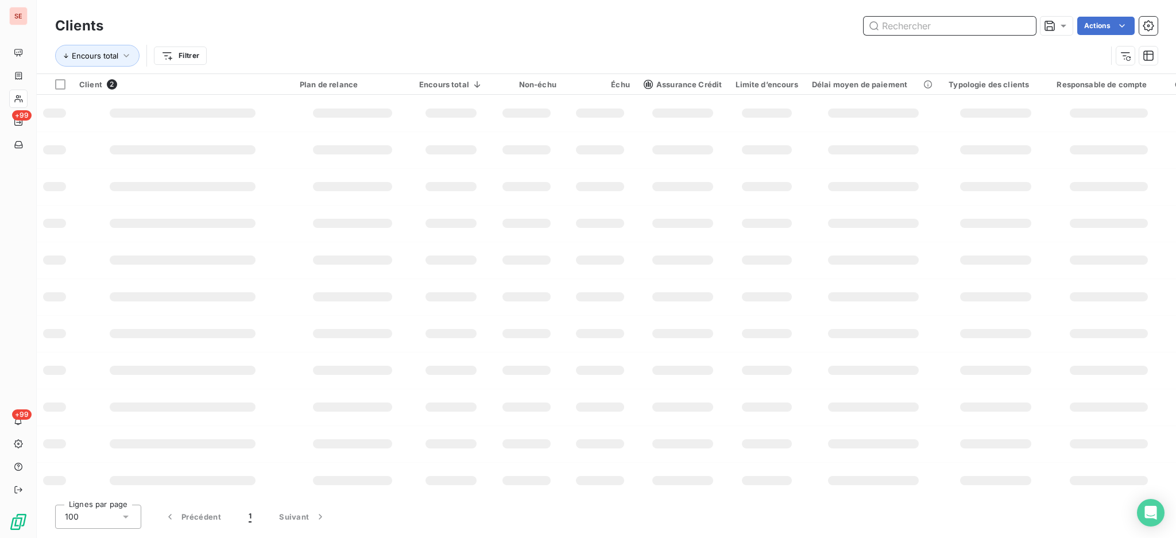
click at [1028, 22] on input "text" at bounding box center [949, 26] width 172 height 18
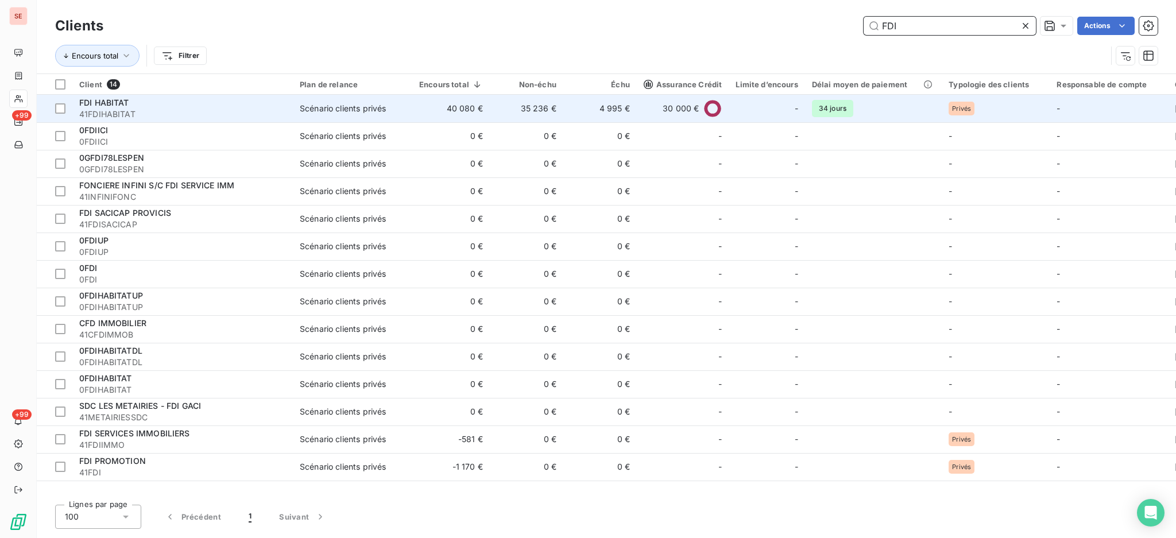
type input "FDI"
click at [328, 100] on td "Scénario clients privés" at bounding box center [352, 109] width 119 height 28
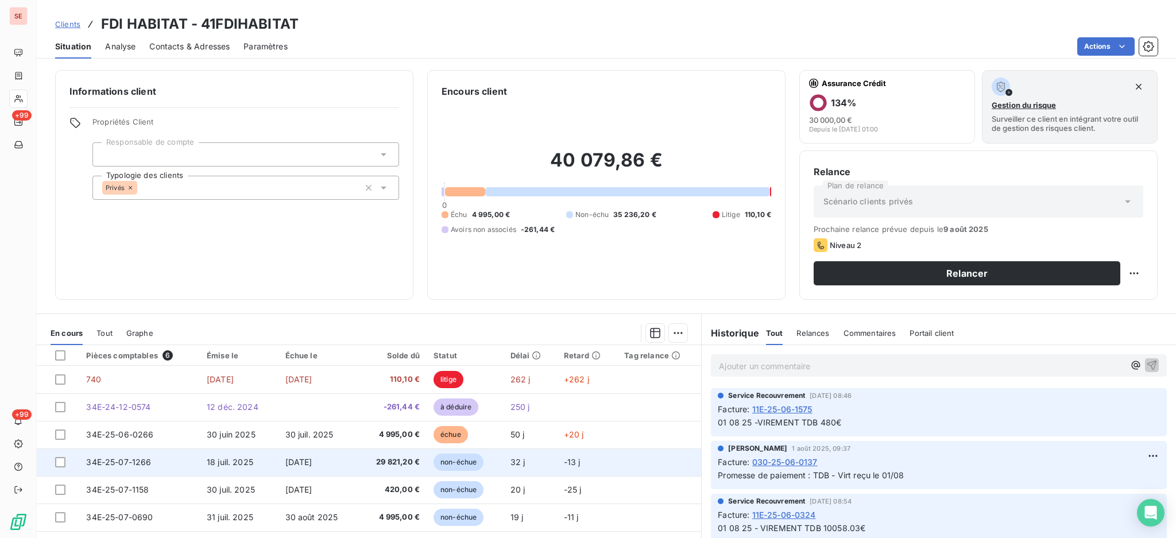
scroll to position [62, 0]
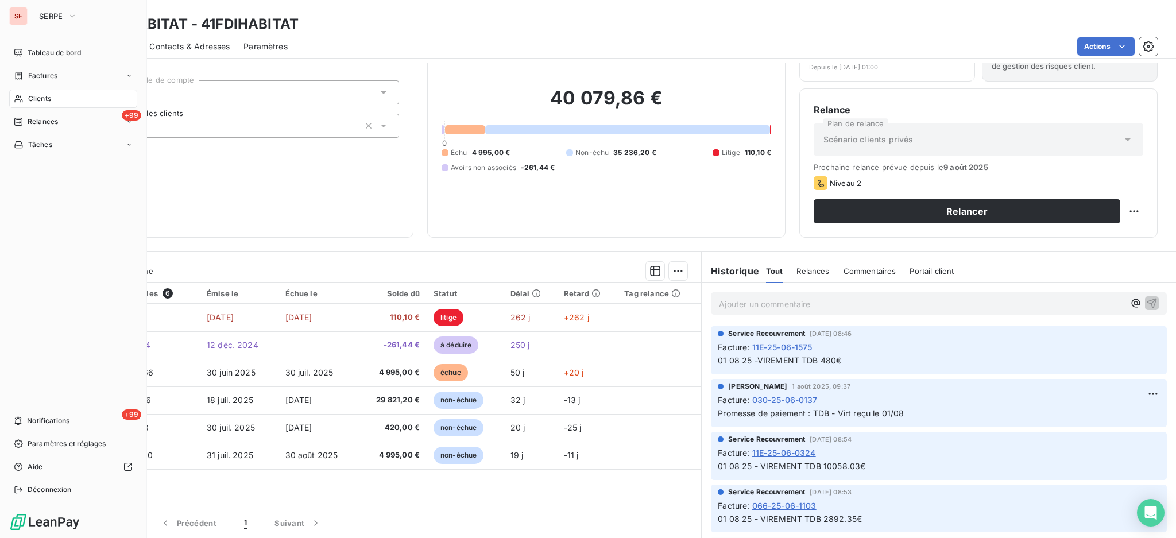
click at [45, 79] on span "Factures" at bounding box center [42, 76] width 29 height 10
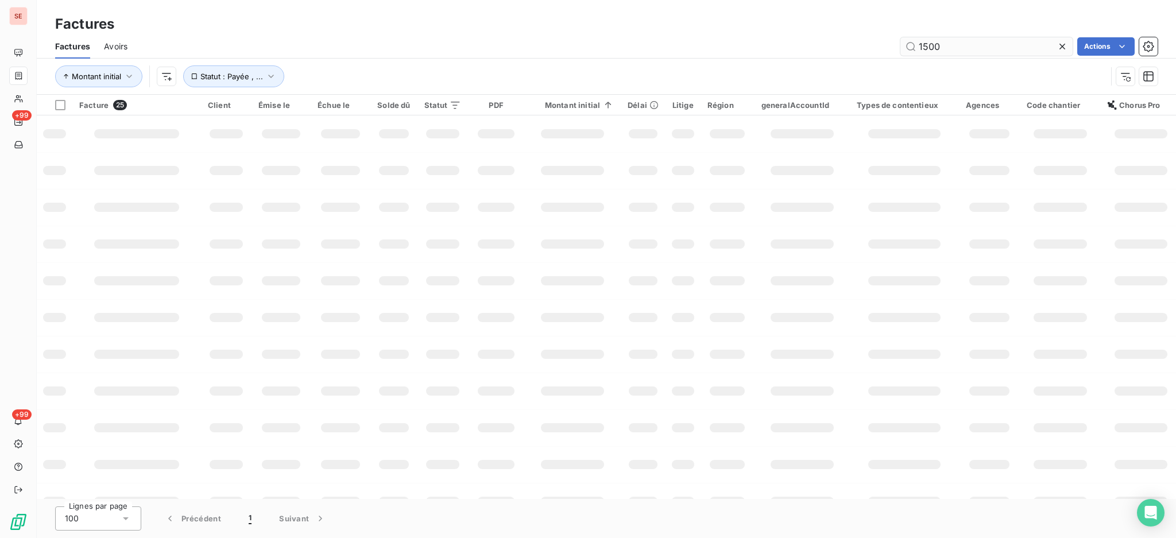
click at [973, 44] on input "1500" at bounding box center [986, 46] width 172 height 18
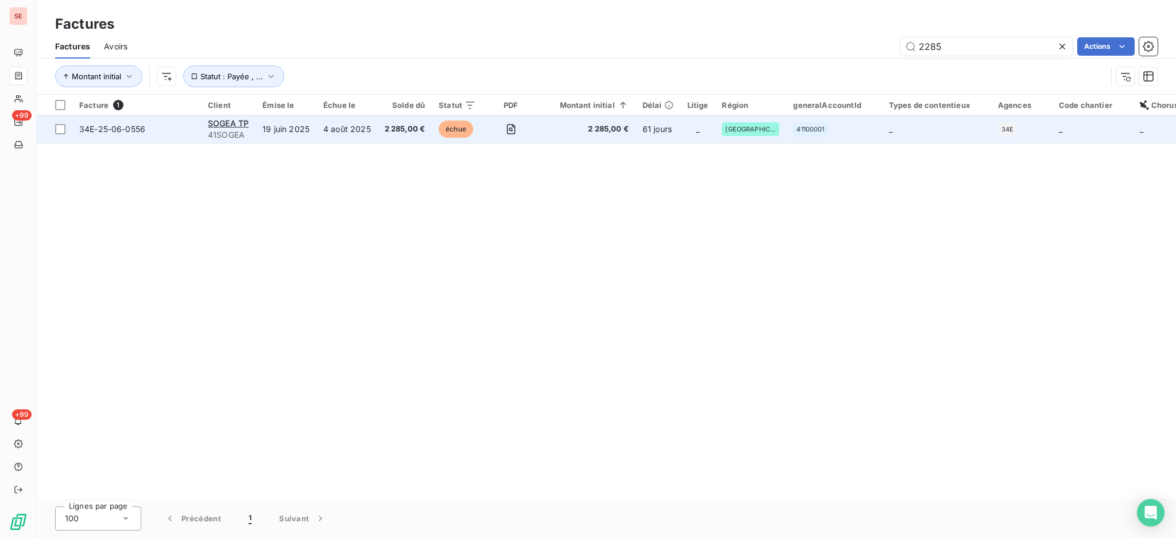
type input "2285"
click at [397, 129] on span "2 285,00 €" at bounding box center [405, 128] width 41 height 11
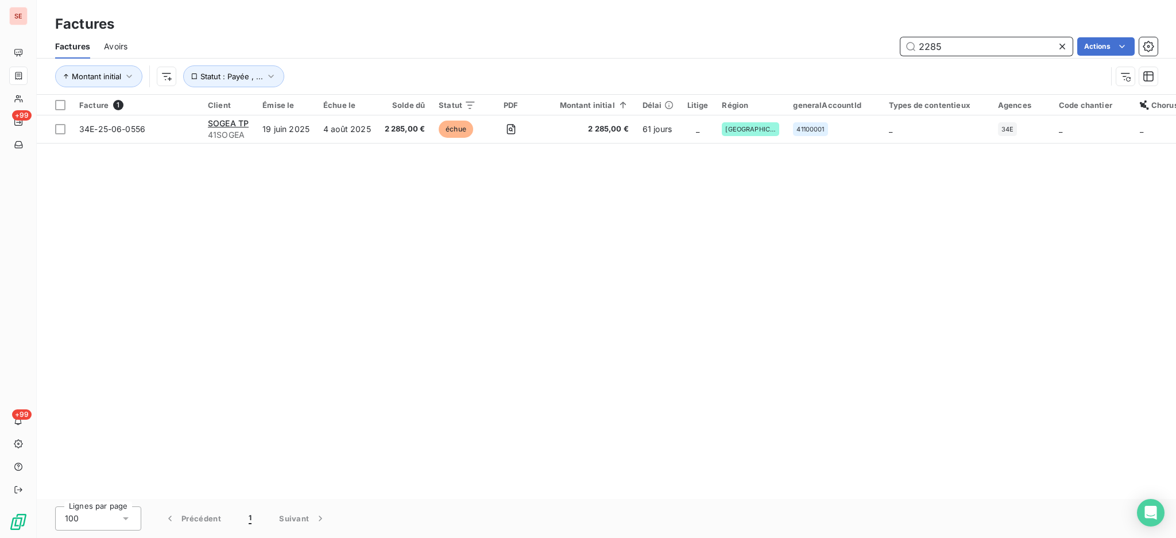
click at [956, 50] on input "2285" at bounding box center [986, 46] width 172 height 18
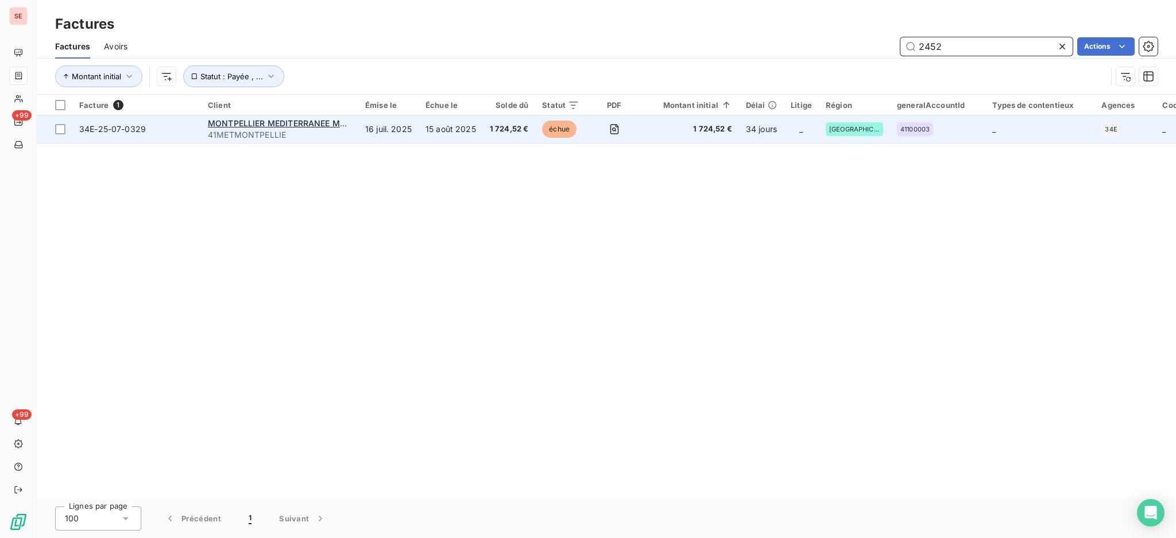
type input "2452"
click at [265, 135] on span "41METMONTPELLIE" at bounding box center [280, 134] width 144 height 11
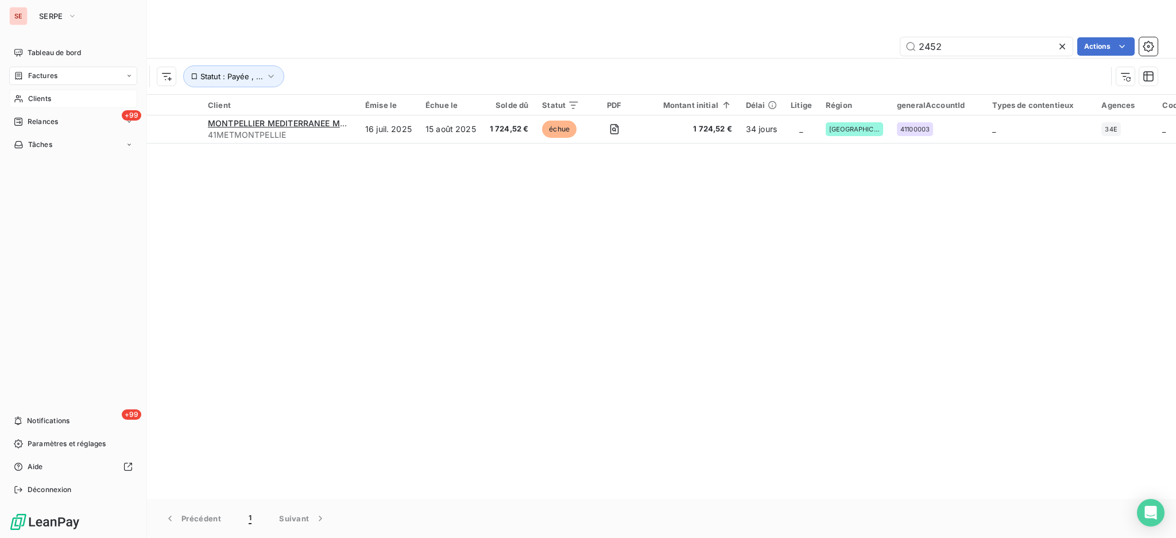
click at [42, 96] on span "Clients" at bounding box center [39, 99] width 23 height 10
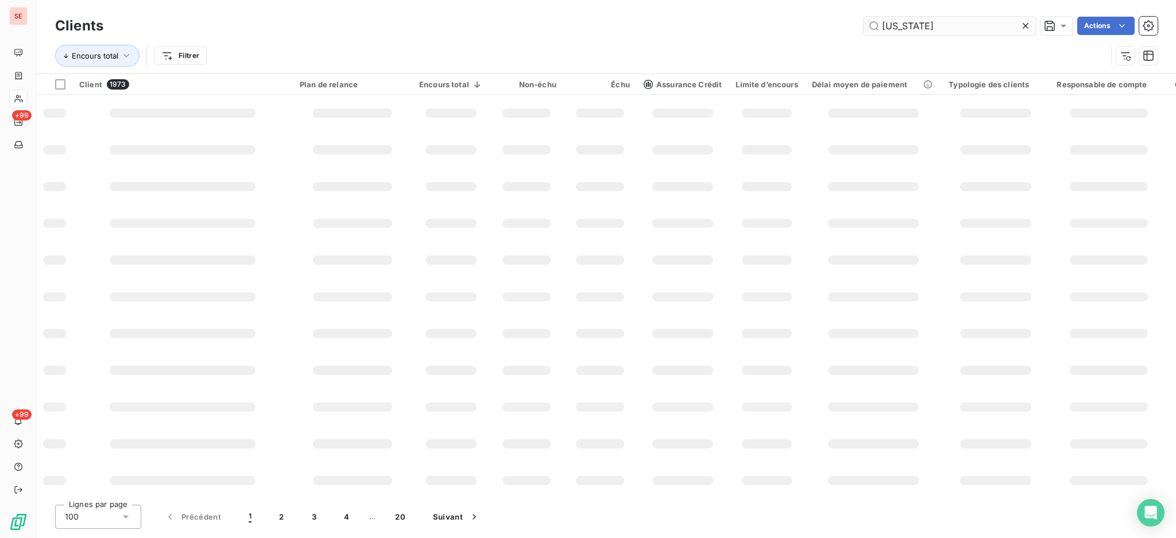
type input "[US_STATE]"
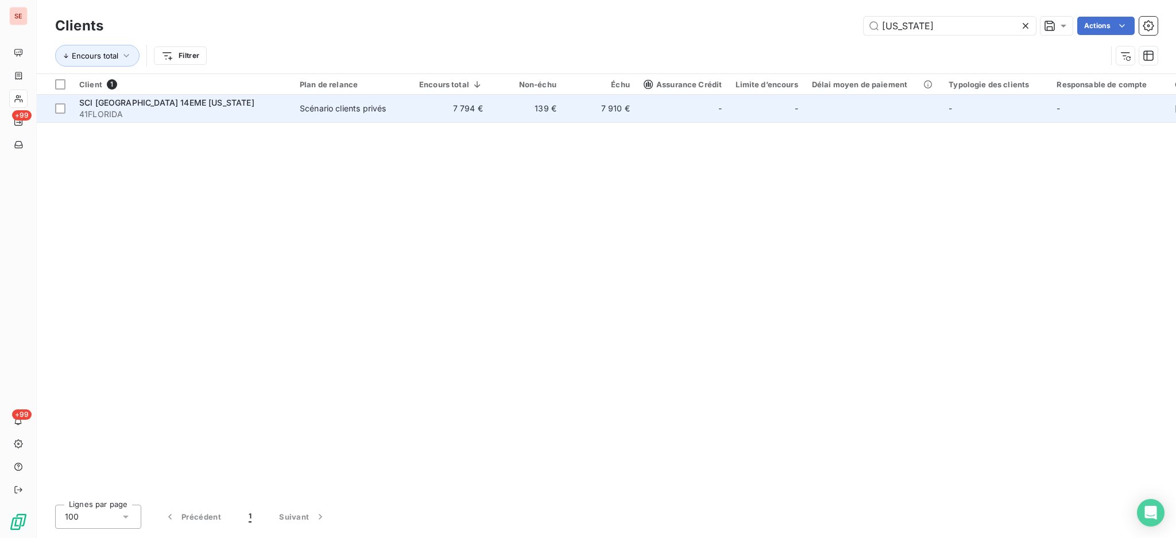
click at [355, 107] on div "Scénario clients privés" at bounding box center [343, 108] width 86 height 11
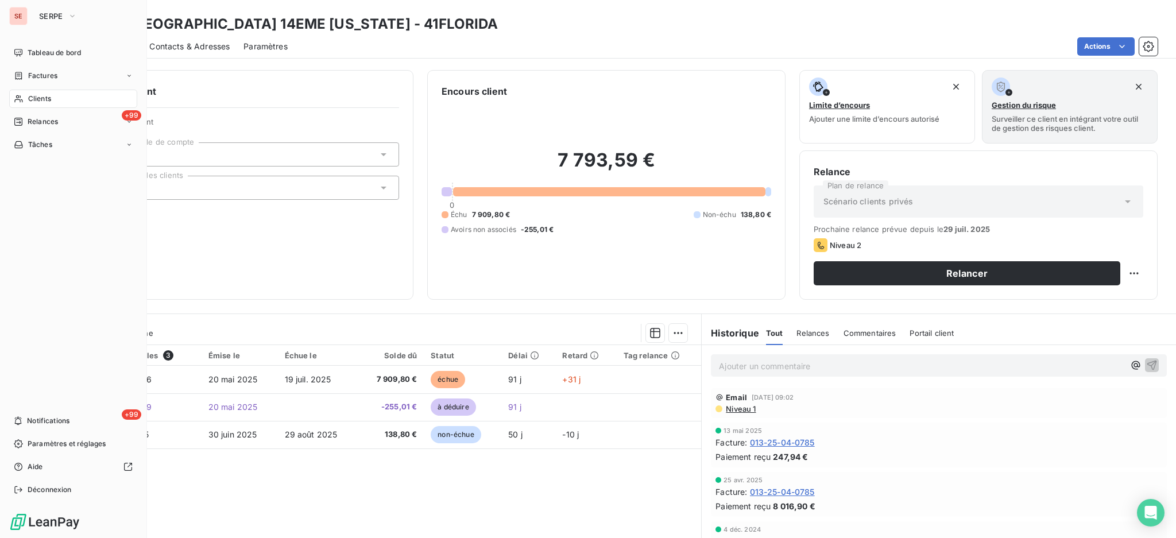
click at [35, 73] on span "Factures" at bounding box center [42, 76] width 29 height 10
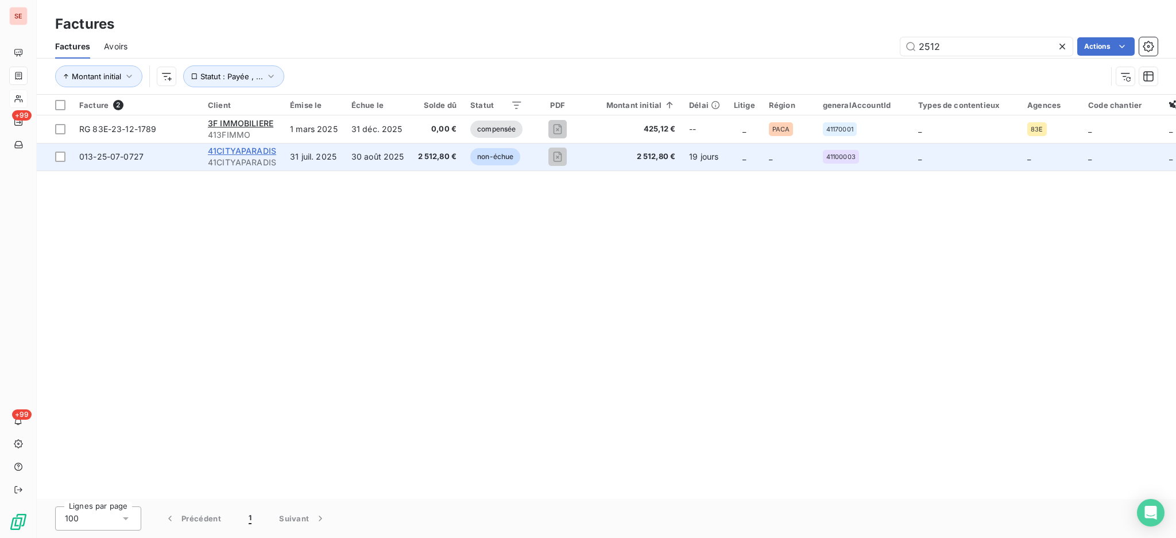
type input "2512"
click at [224, 154] on span "41CITYAPARADIS" at bounding box center [242, 151] width 68 height 10
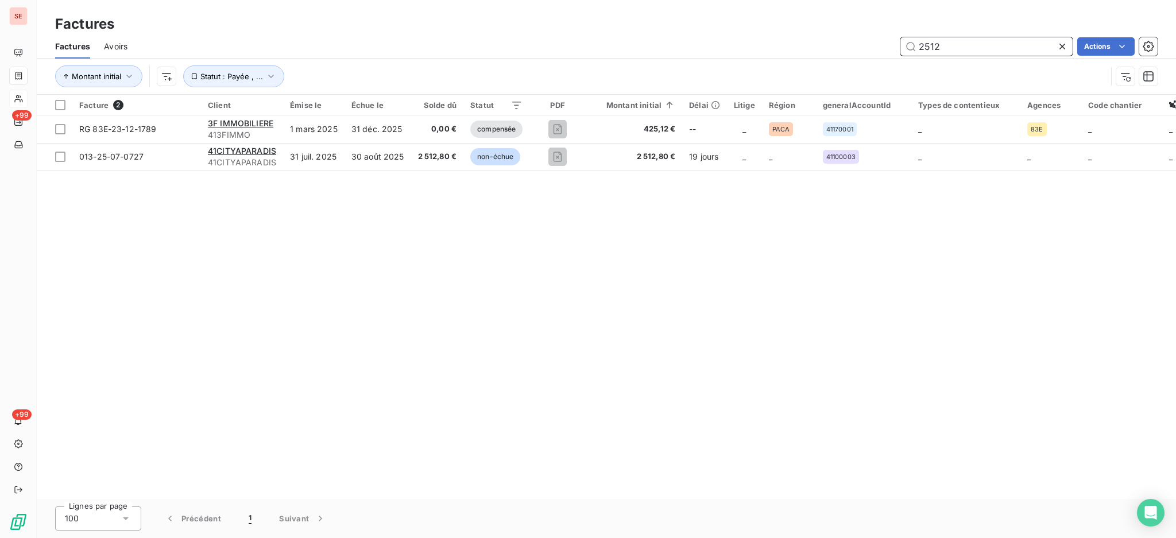
click at [963, 48] on input "2512" at bounding box center [986, 46] width 172 height 18
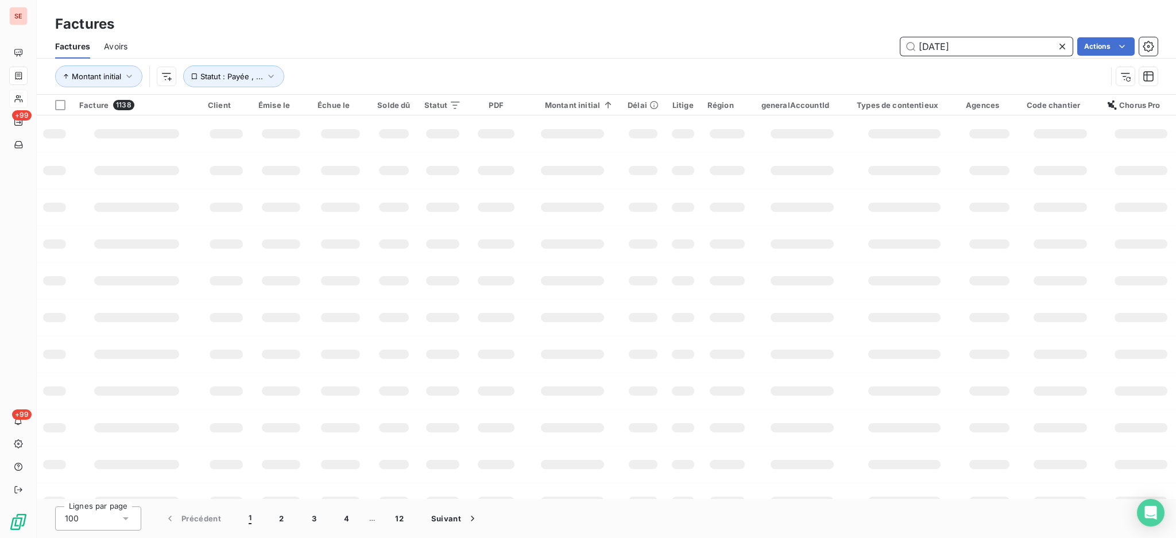
type input "[DATE]"
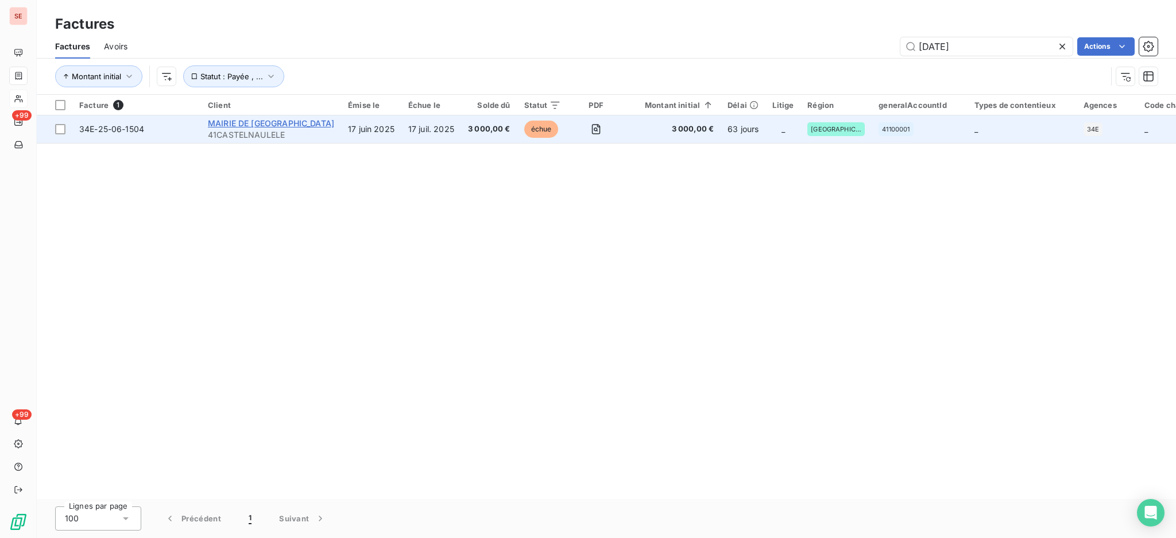
click at [305, 125] on span "MAIRIE DE [GEOGRAPHIC_DATA]" at bounding box center [271, 123] width 126 height 10
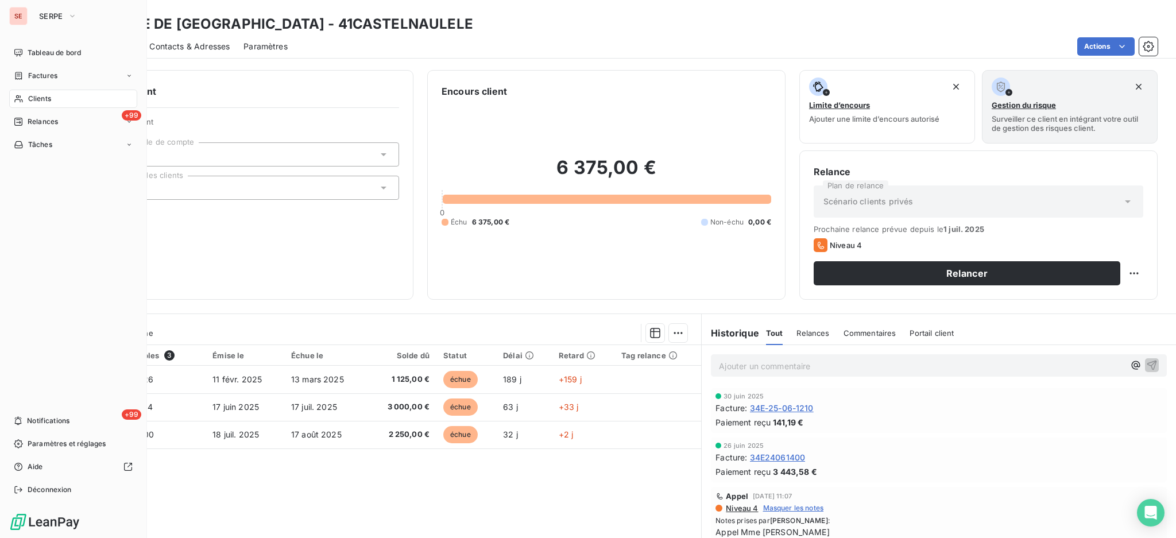
click at [40, 74] on span "Factures" at bounding box center [42, 76] width 29 height 10
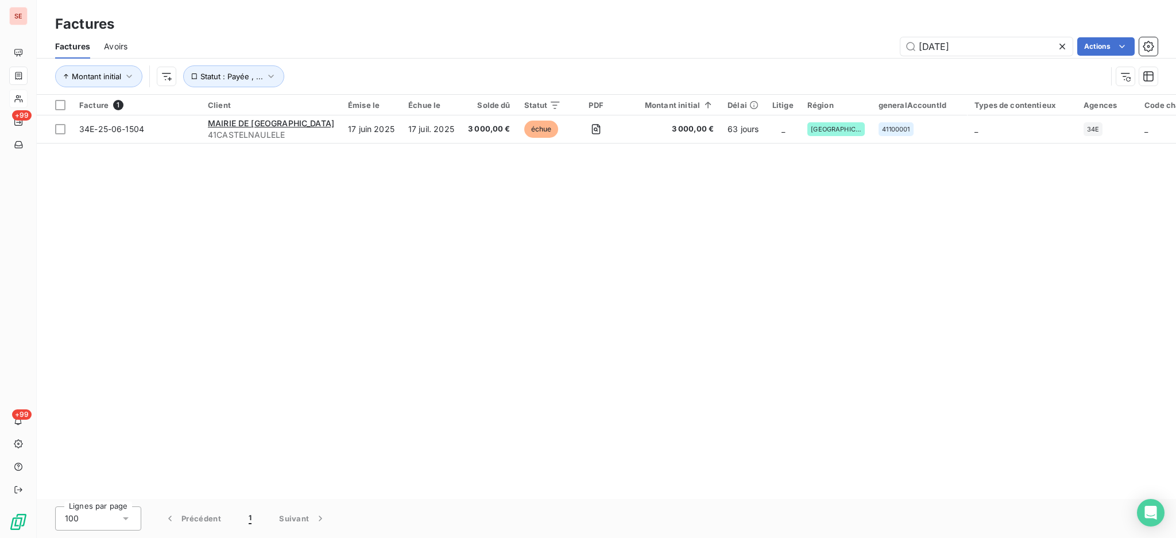
drag, startPoint x: 998, startPoint y: 43, endPoint x: 858, endPoint y: 46, distance: 140.7
click at [858, 46] on div "[DATE] Actions" at bounding box center [649, 46] width 1016 height 18
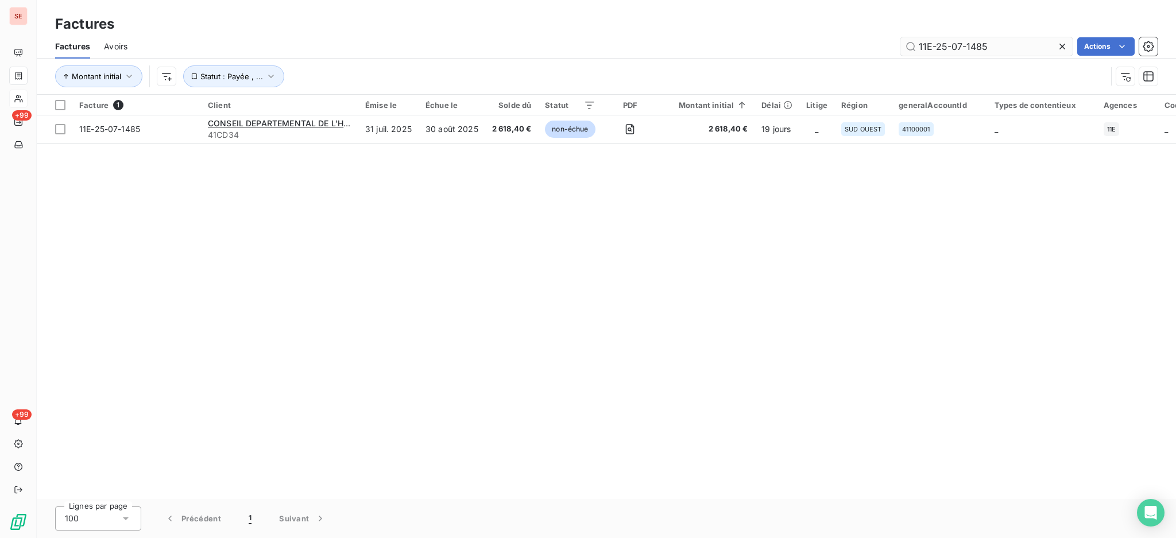
drag, startPoint x: 979, startPoint y: 51, endPoint x: 911, endPoint y: 52, distance: 67.8
click at [911, 52] on input "11E-25-07-1485" at bounding box center [986, 46] width 172 height 18
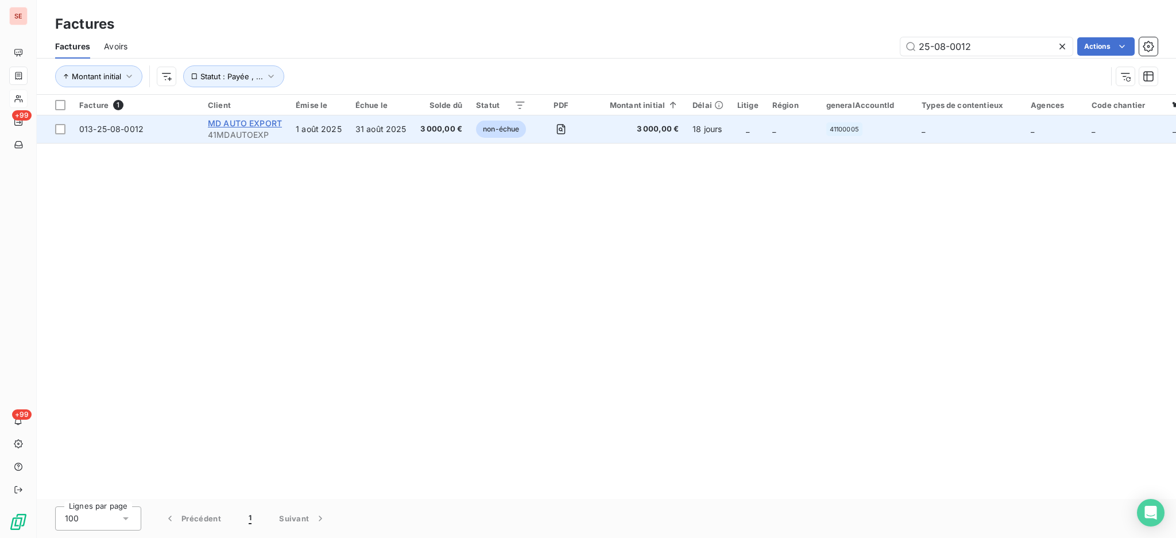
type input "25-08-0012"
click at [249, 120] on span "MD AUTO EXPORT" at bounding box center [245, 123] width 74 height 10
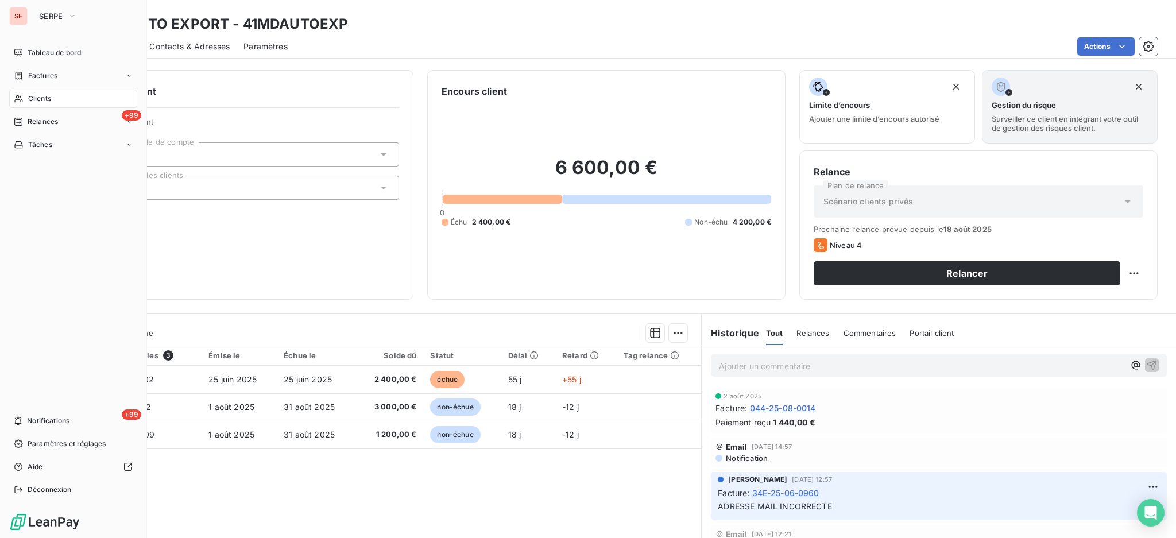
click at [42, 96] on span "Clients" at bounding box center [39, 99] width 23 height 10
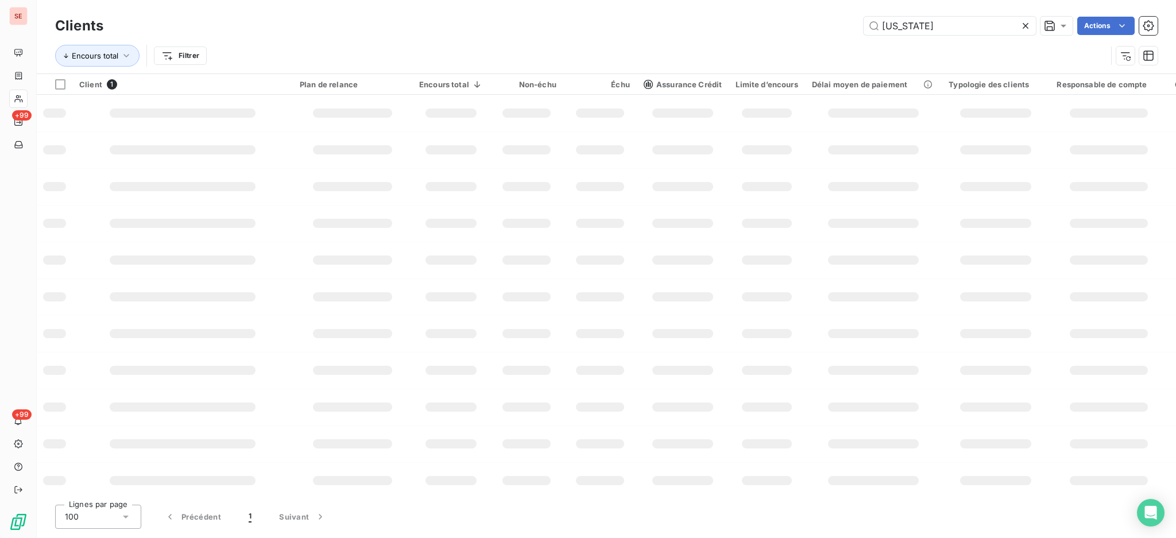
drag, startPoint x: 861, startPoint y: 30, endPoint x: 737, endPoint y: 37, distance: 124.2
click at [788, 37] on div "Clients [US_STATE] Actions Encours total Filtrer" at bounding box center [606, 44] width 1102 height 60
type input "PATRIMONA"
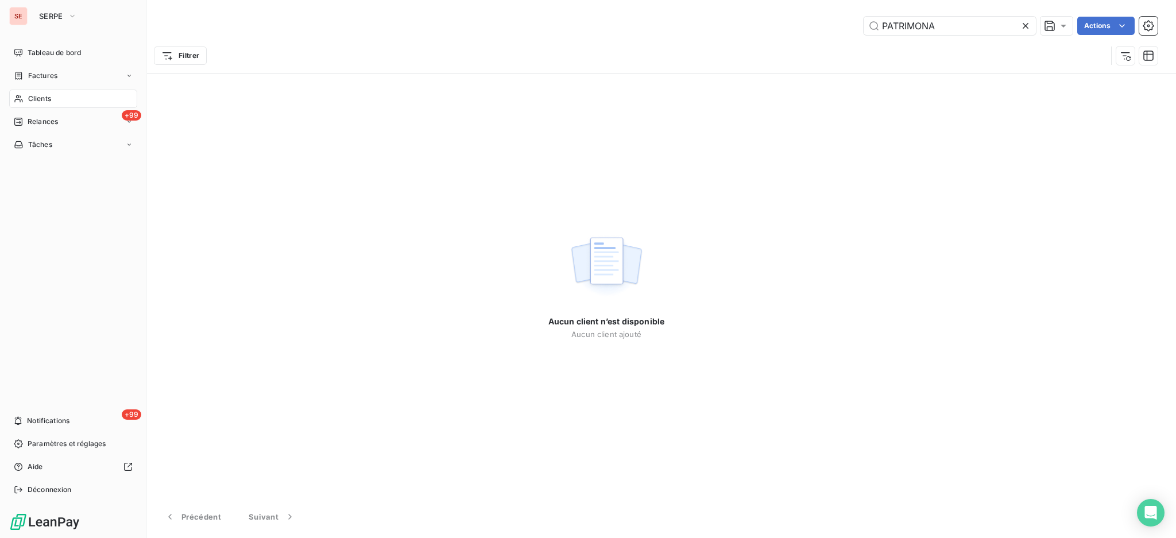
click at [29, 73] on span "Factures" at bounding box center [42, 76] width 29 height 10
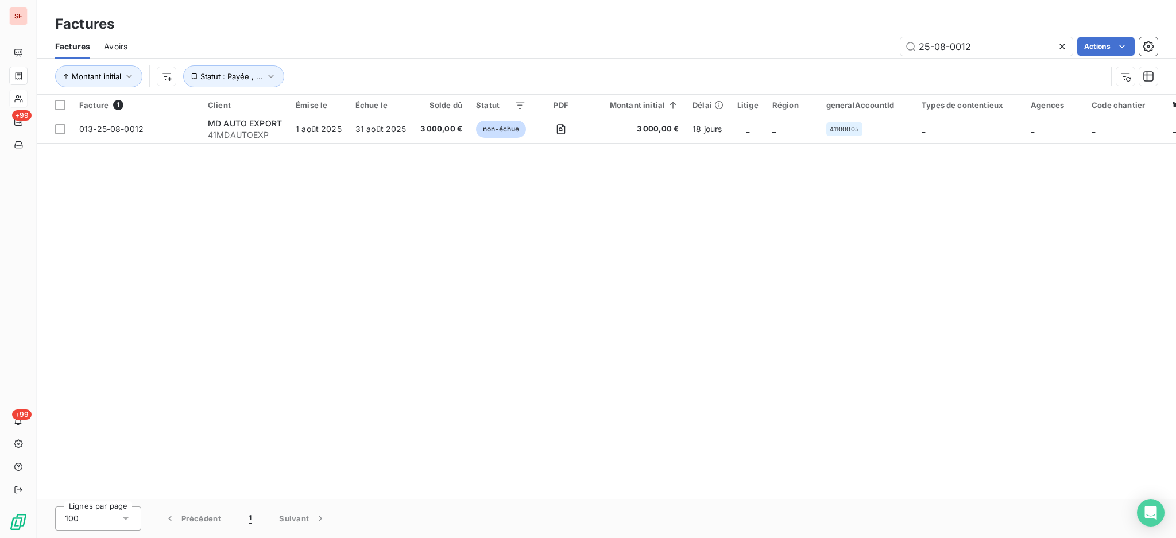
drag, startPoint x: 989, startPoint y: 45, endPoint x: 892, endPoint y: 59, distance: 97.9
click at [892, 59] on div "Factures Avoirs 25-08-0012 Actions Montant initial Statut : Payée , ..." at bounding box center [606, 64] width 1139 height 60
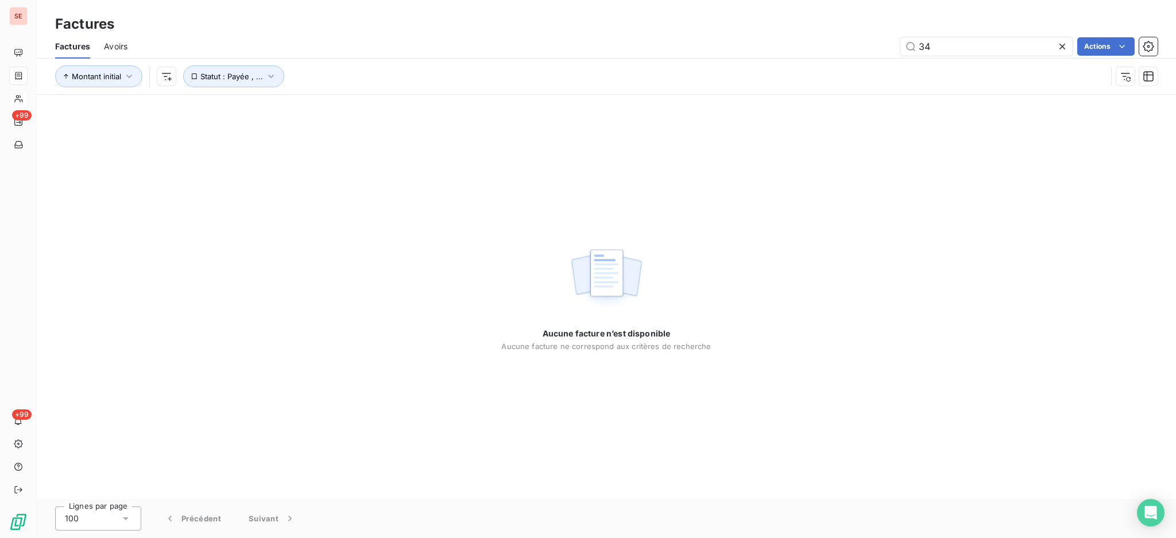
type input "3"
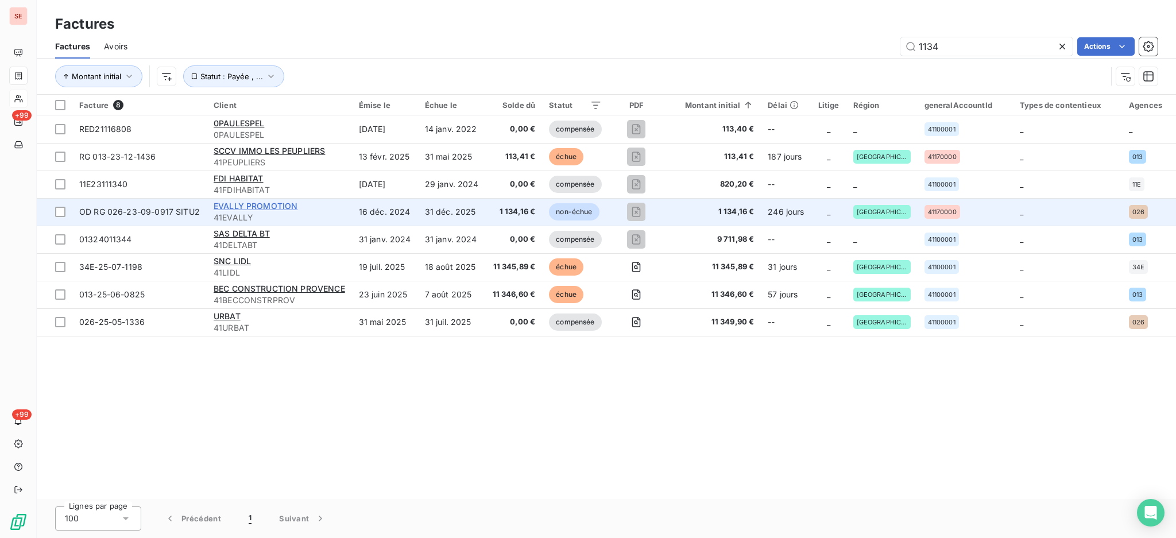
type input "1134"
click at [274, 202] on span "EVALLY PROMOTION" at bounding box center [256, 206] width 84 height 10
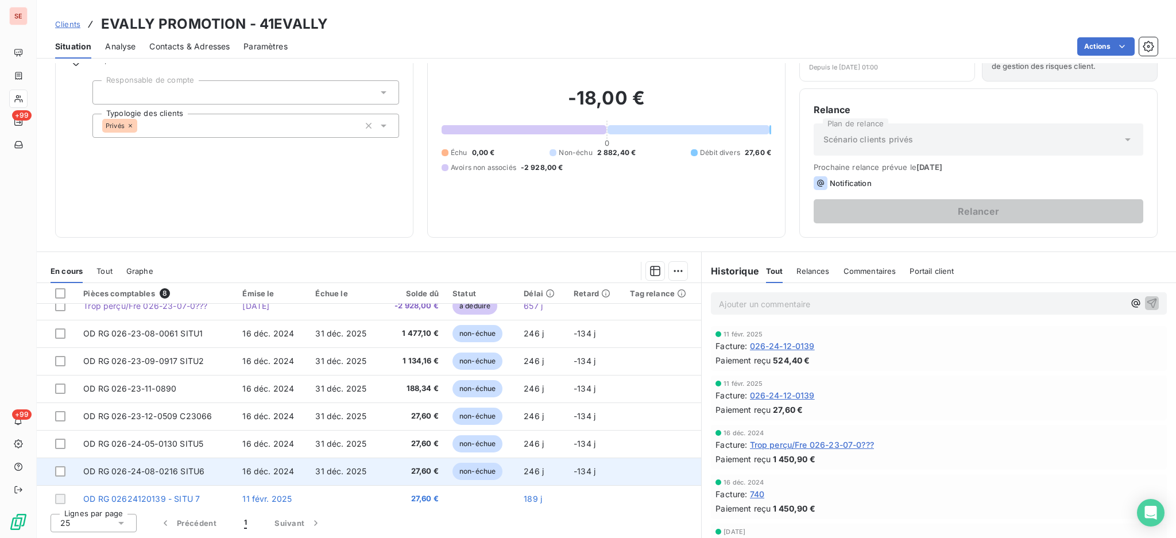
scroll to position [20, 0]
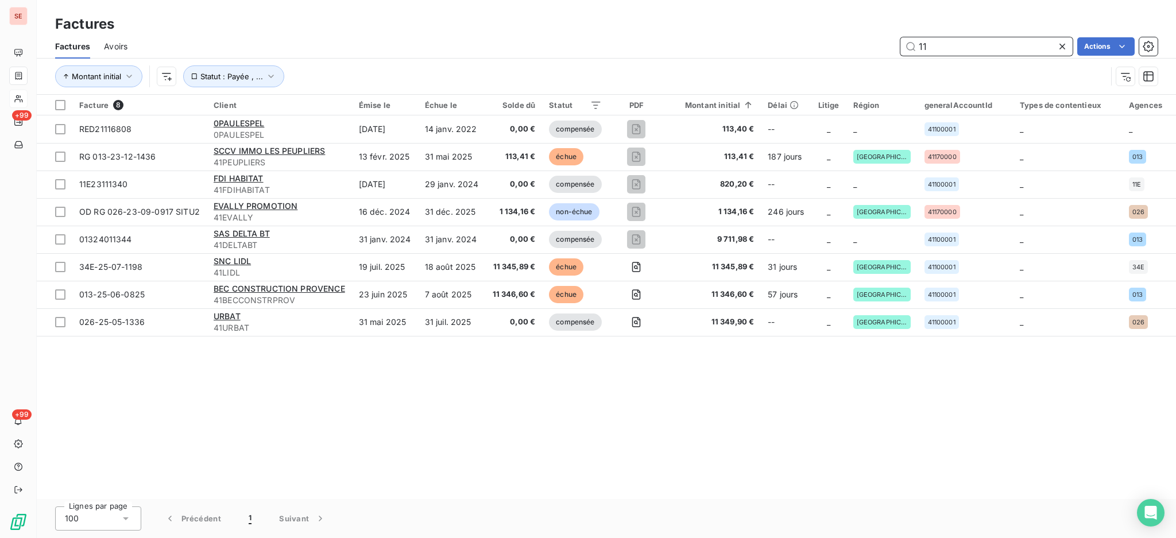
type input "1"
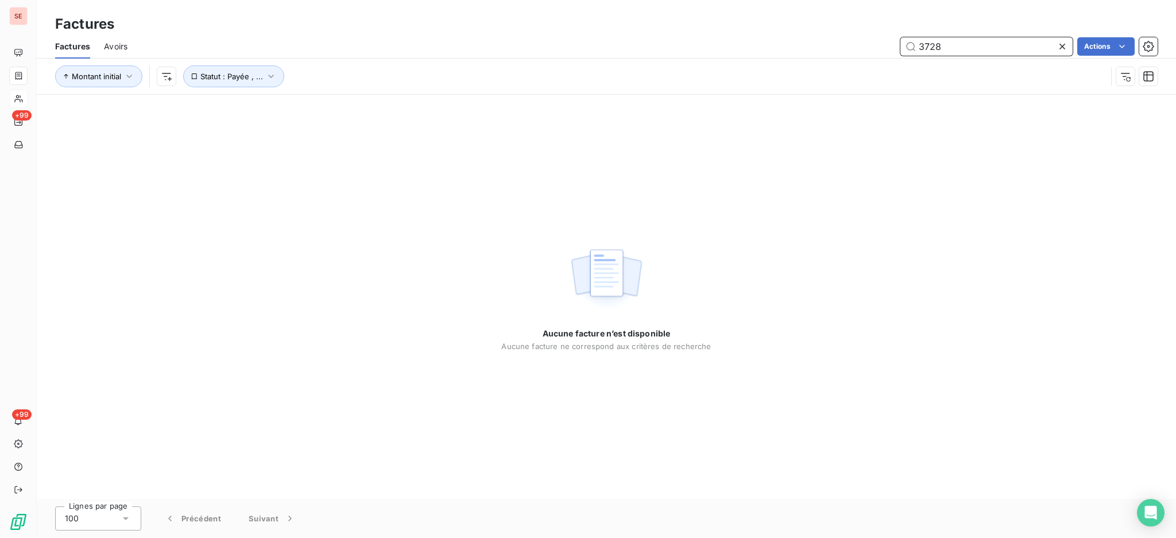
type input "3728"
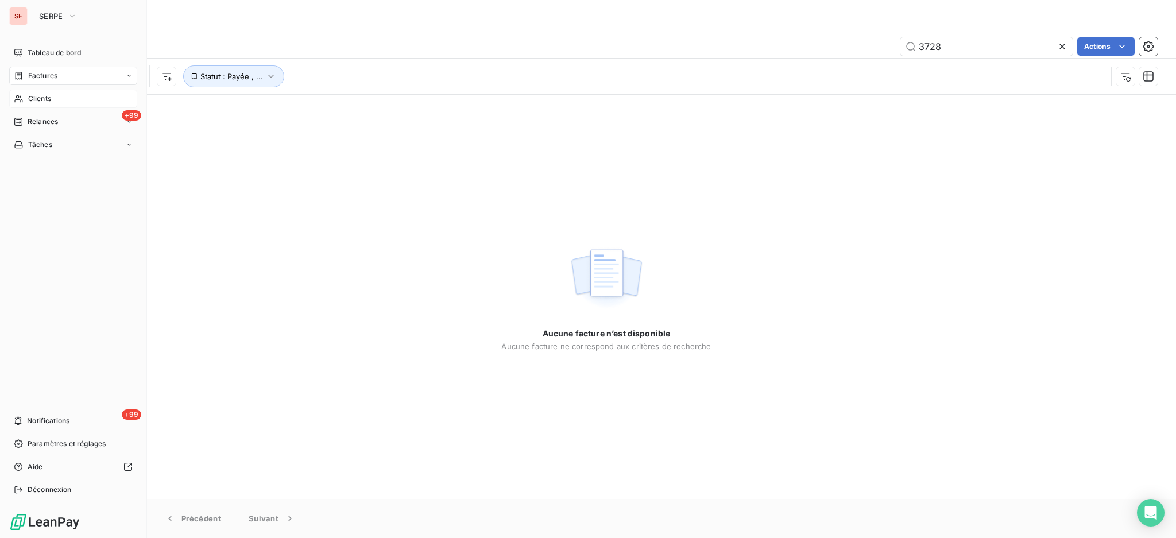
drag, startPoint x: 47, startPoint y: 92, endPoint x: 78, endPoint y: 92, distance: 31.0
click at [47, 92] on div "Clients" at bounding box center [73, 99] width 128 height 18
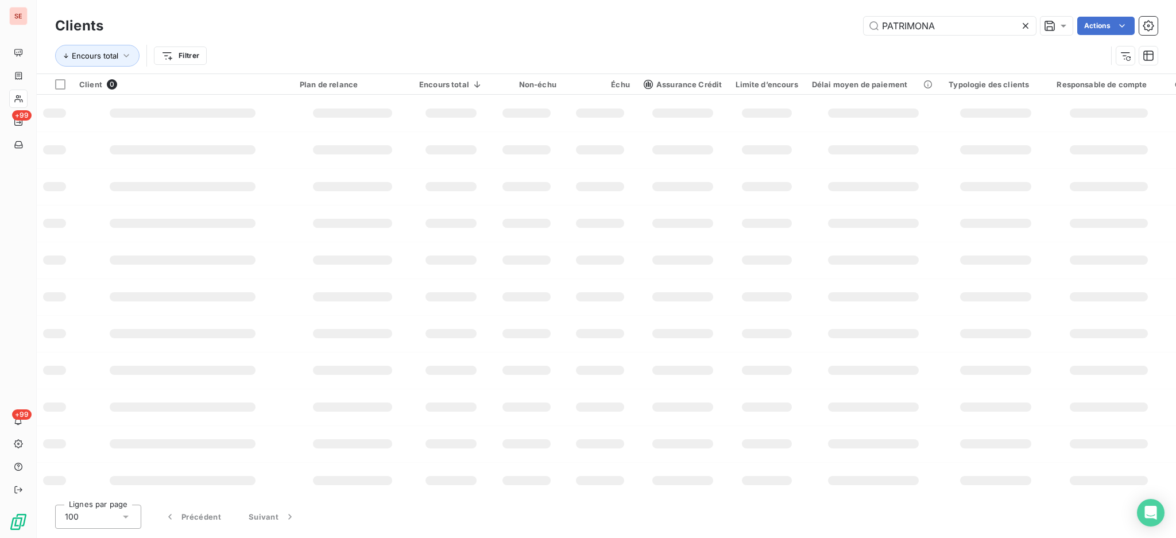
drag, startPoint x: 960, startPoint y: 24, endPoint x: 769, endPoint y: 53, distance: 192.8
click at [772, 53] on div "Clients PATRIMONA Actions Encours total Filtrer" at bounding box center [606, 44] width 1102 height 60
type input "PROMOLOGIS"
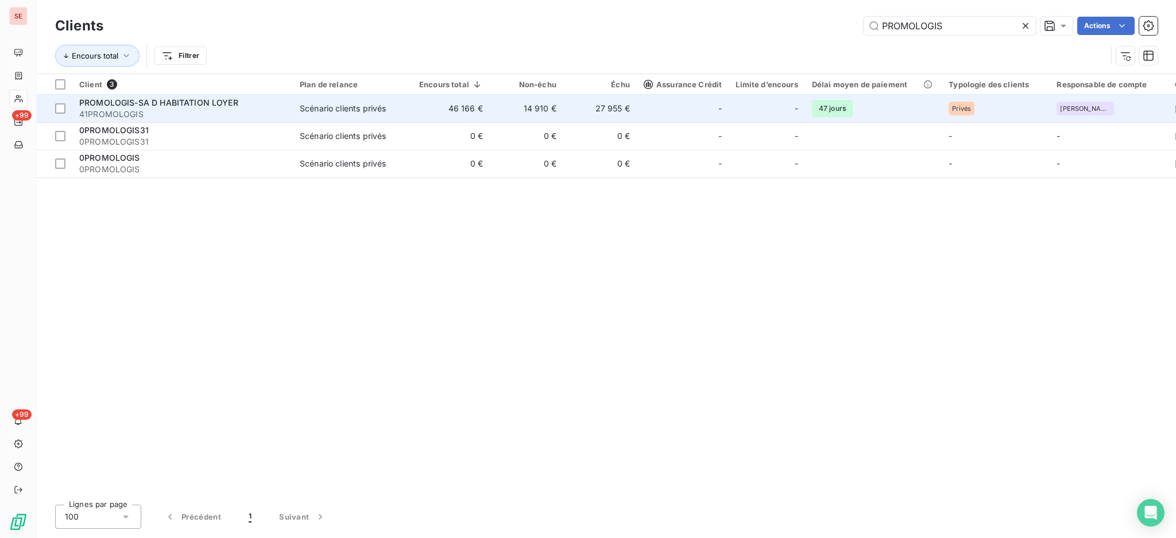
click at [323, 119] on td "Scénario clients privés" at bounding box center [352, 109] width 119 height 28
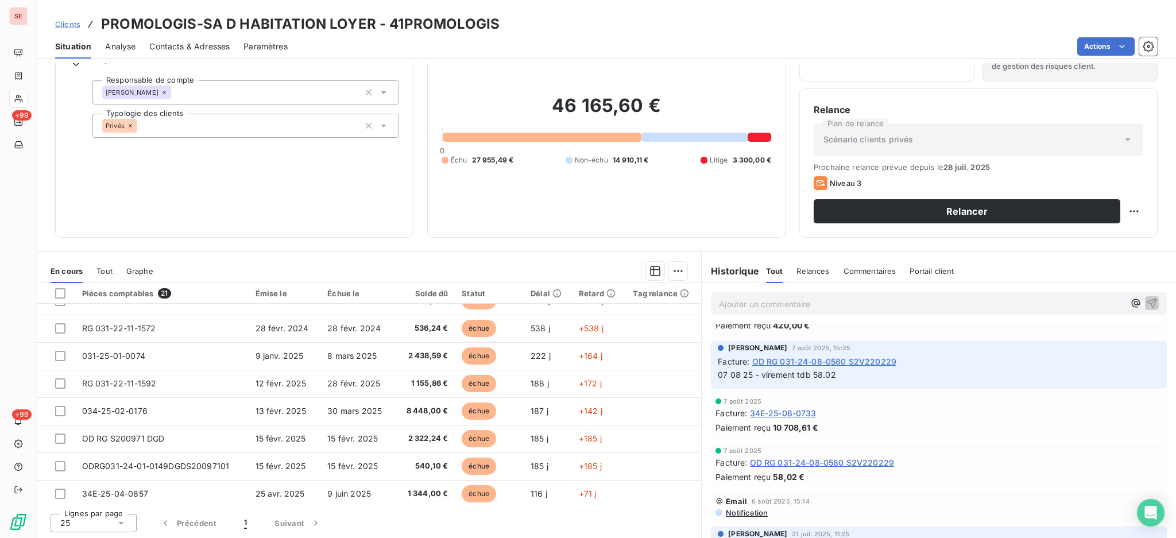
scroll to position [153, 0]
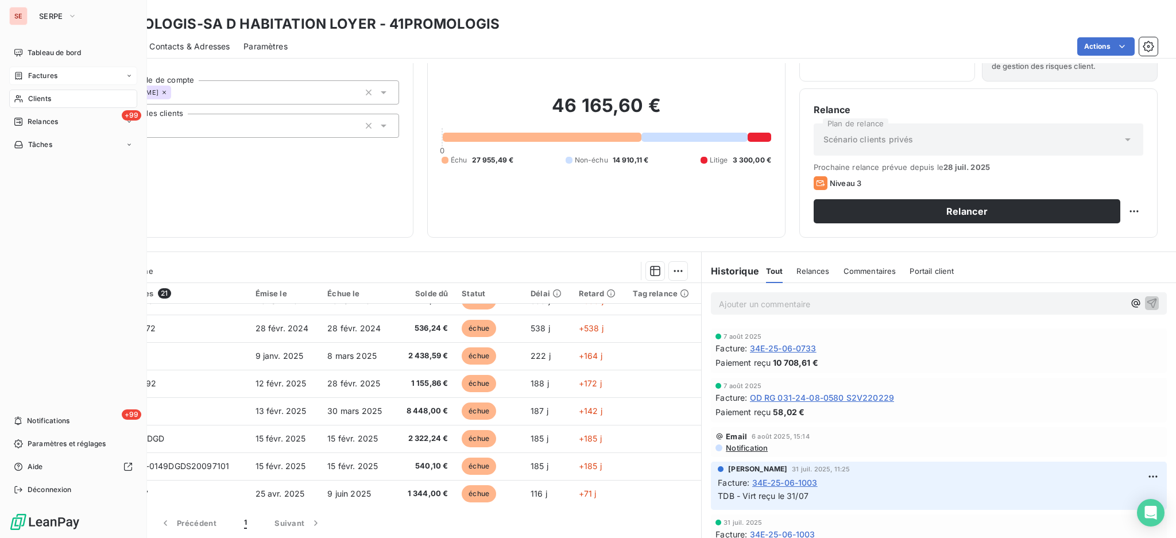
click at [28, 76] on span "Factures" at bounding box center [42, 76] width 29 height 10
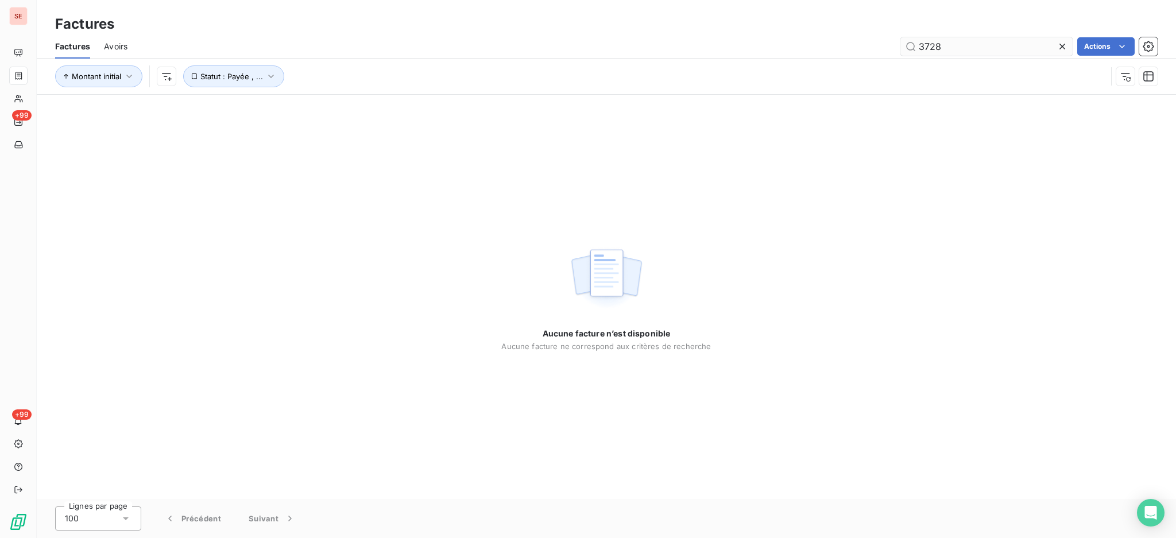
drag, startPoint x: 952, startPoint y: 44, endPoint x: 904, endPoint y: 49, distance: 48.5
click at [904, 49] on input "3728" at bounding box center [986, 46] width 172 height 18
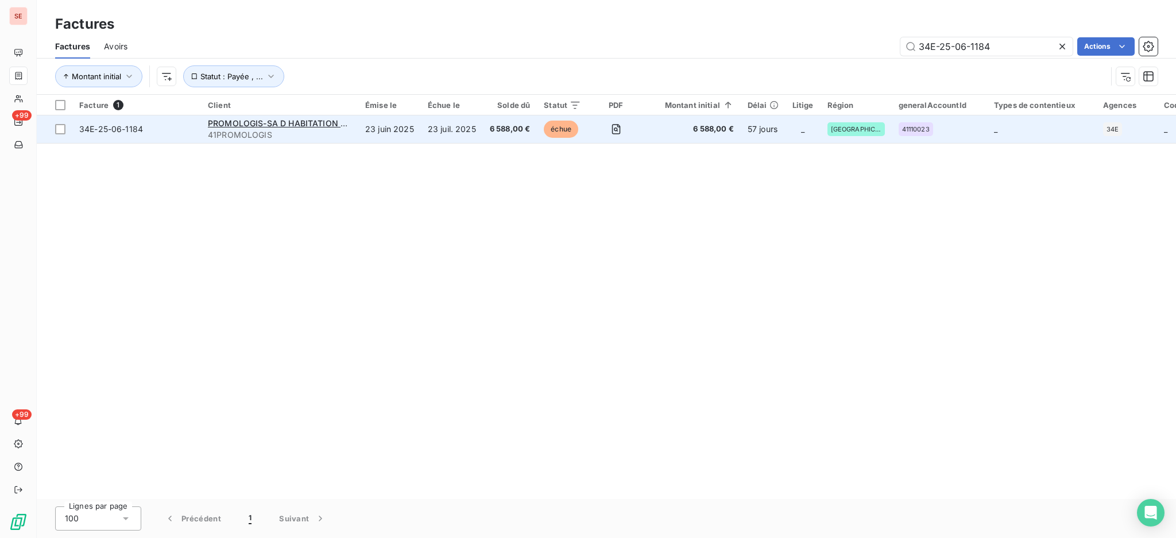
type input "34E-25-06-1184"
click at [371, 129] on td "23 juin 2025" at bounding box center [389, 129] width 63 height 28
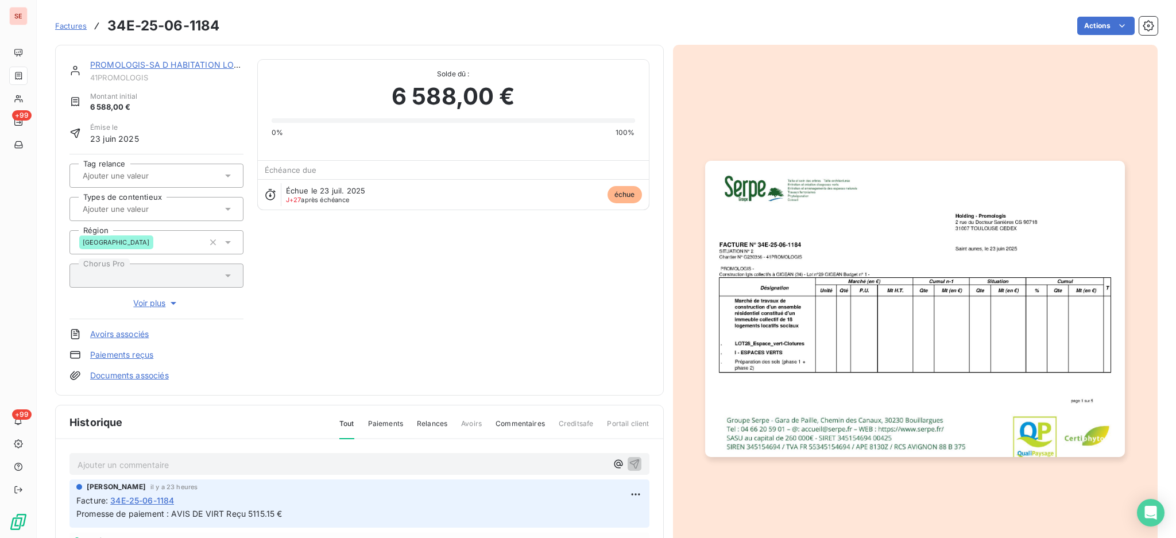
click at [153, 374] on link "Documents associés" at bounding box center [129, 375] width 79 height 11
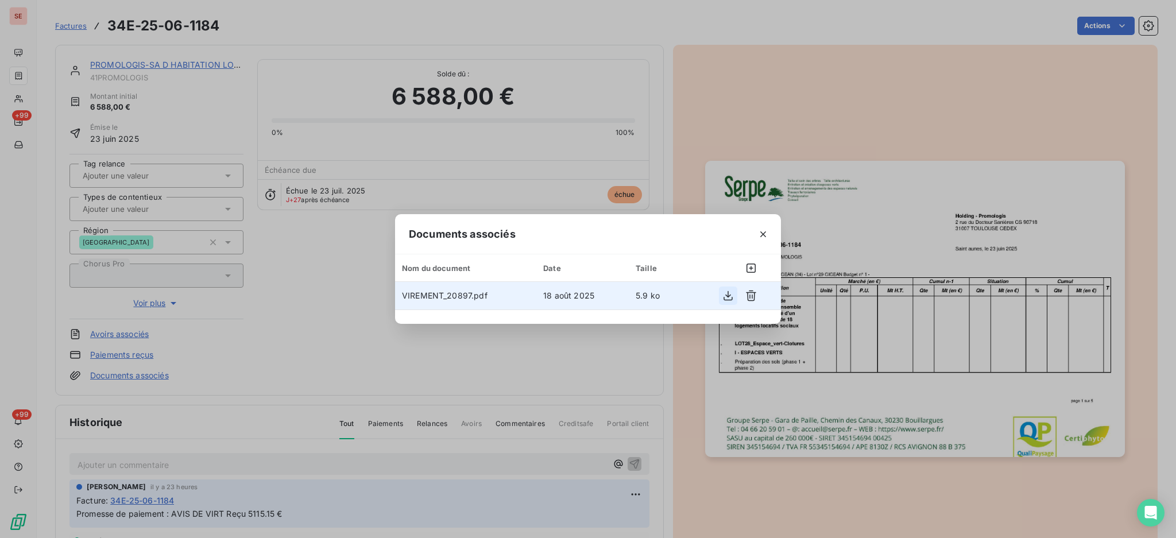
click at [726, 297] on icon "button" at bounding box center [727, 295] width 11 height 11
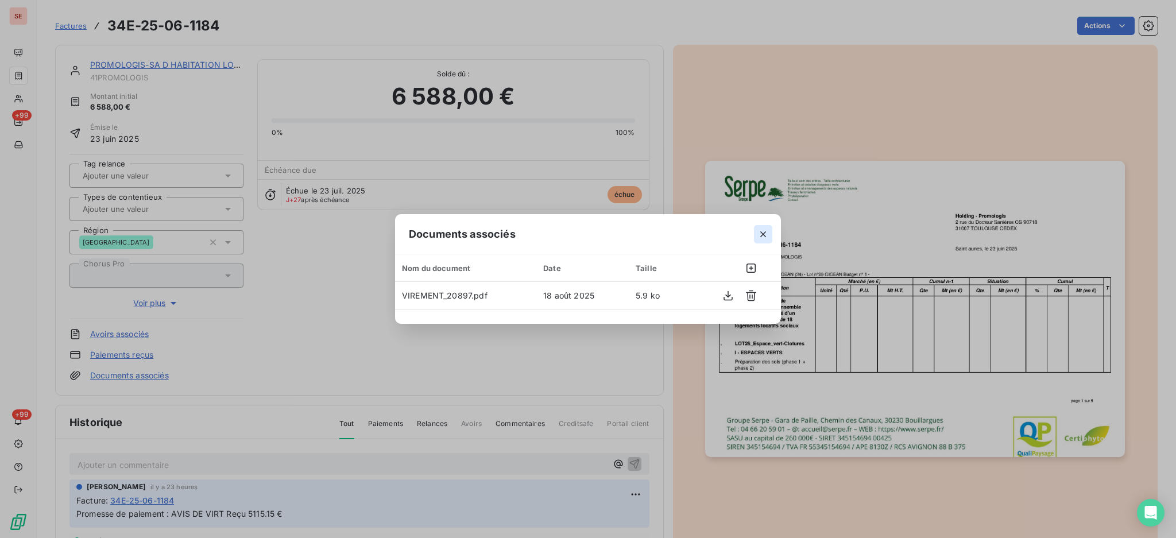
click at [761, 230] on icon "button" at bounding box center [762, 233] width 11 height 11
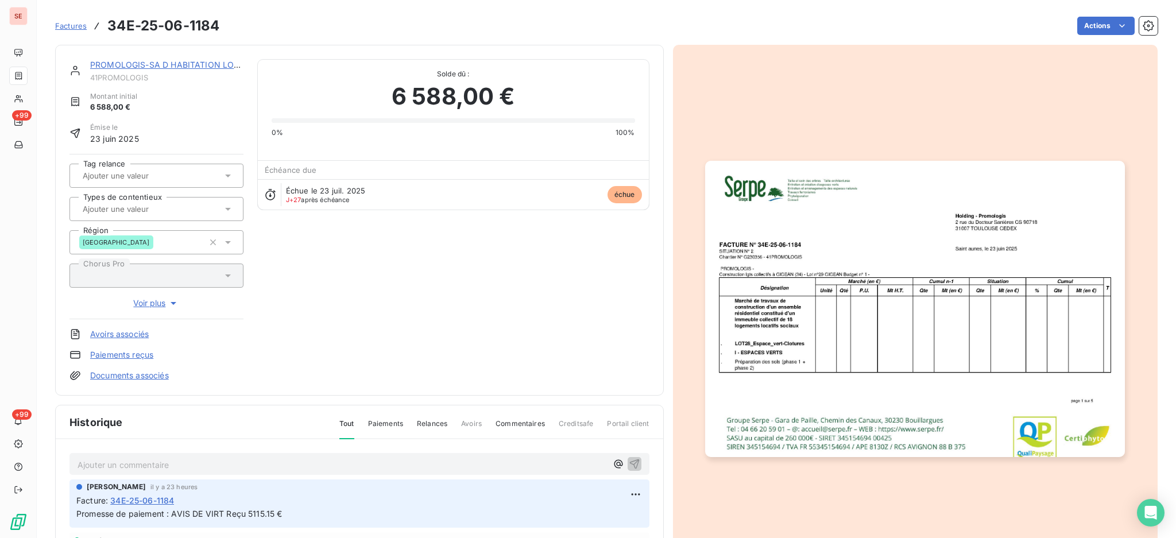
click at [908, 365] on img "button" at bounding box center [915, 309] width 420 height 296
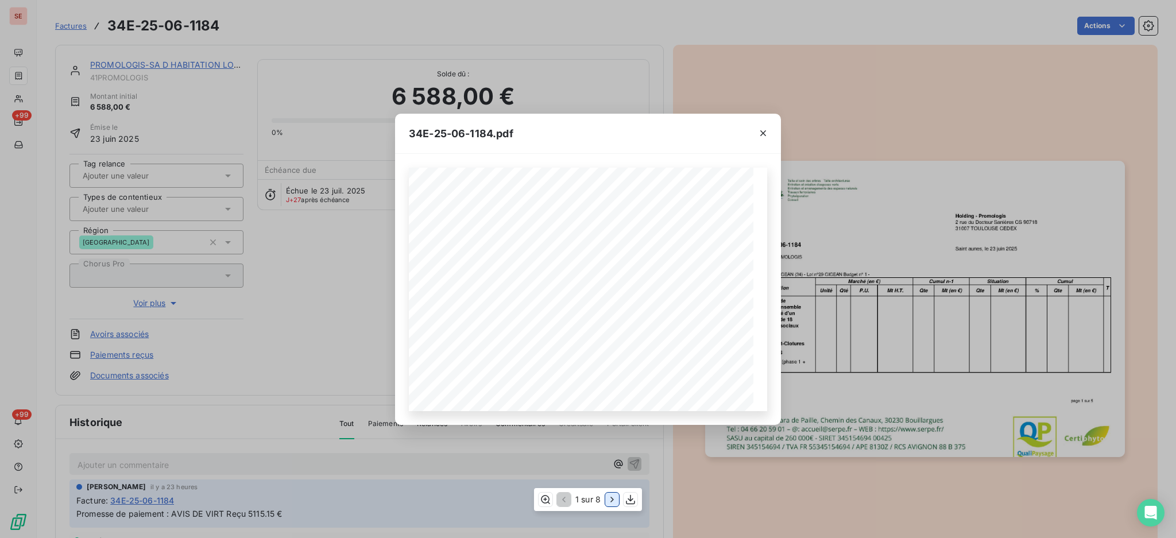
click at [613, 500] on icon "button" at bounding box center [611, 499] width 3 height 5
click at [542, 498] on icon "button" at bounding box center [544, 499] width 11 height 11
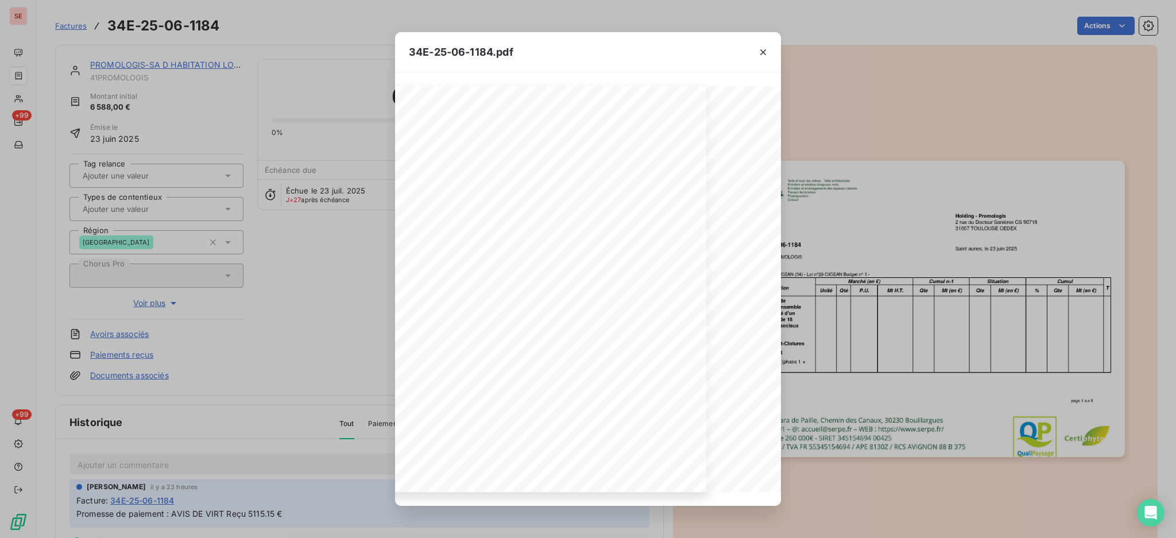
scroll to position [0, 201]
click at [610, 500] on icon "button" at bounding box center [612, 499] width 11 height 11
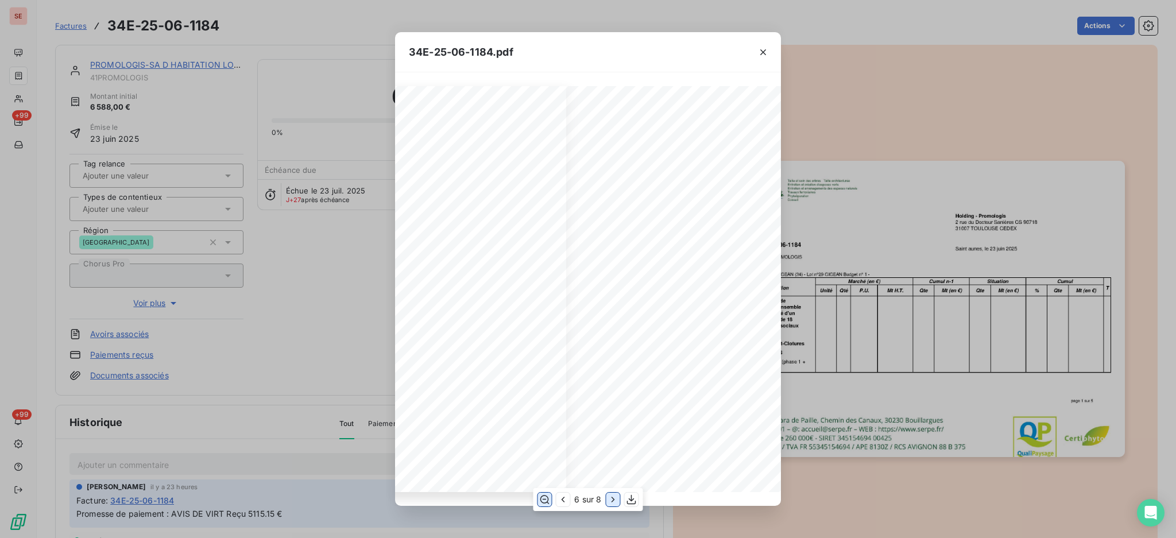
click at [610, 500] on icon "button" at bounding box center [612, 499] width 11 height 11
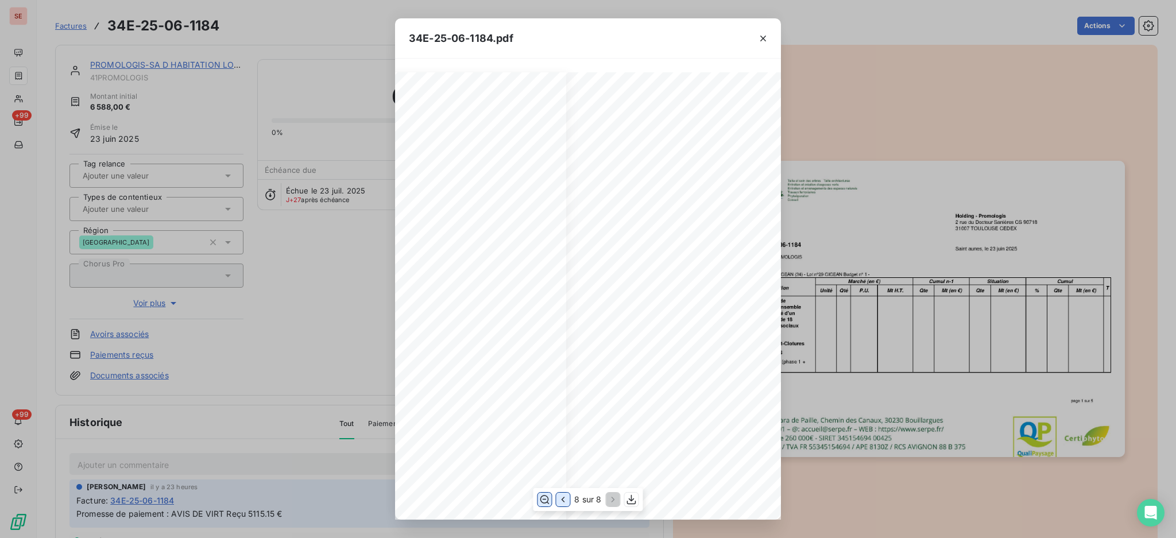
click at [562, 496] on icon "button" at bounding box center [562, 499] width 11 height 11
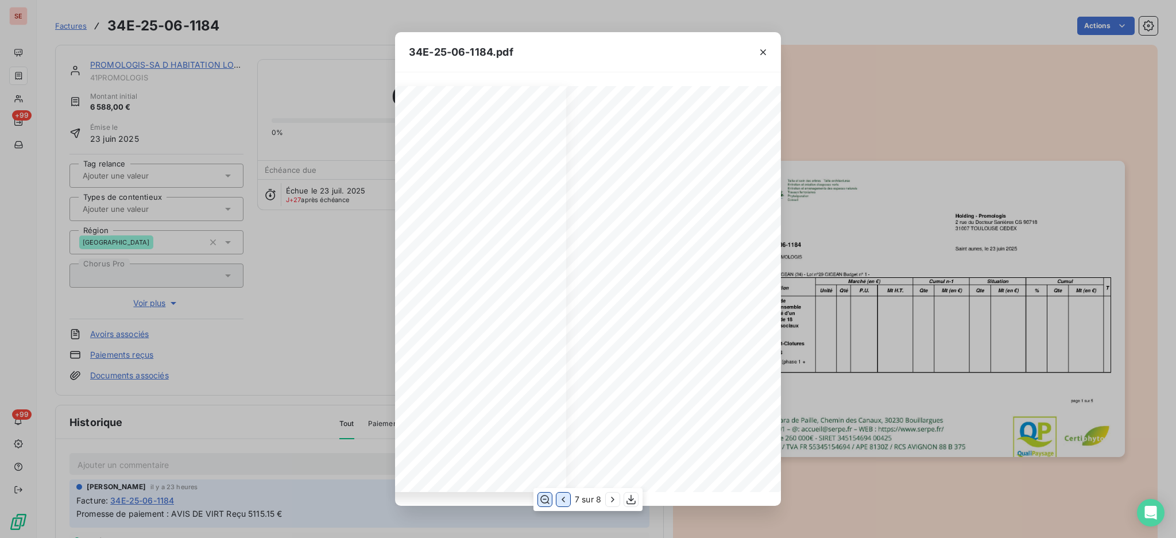
click at [562, 497] on icon "button" at bounding box center [562, 499] width 11 height 11
click at [609, 502] on icon "button" at bounding box center [612, 499] width 11 height 11
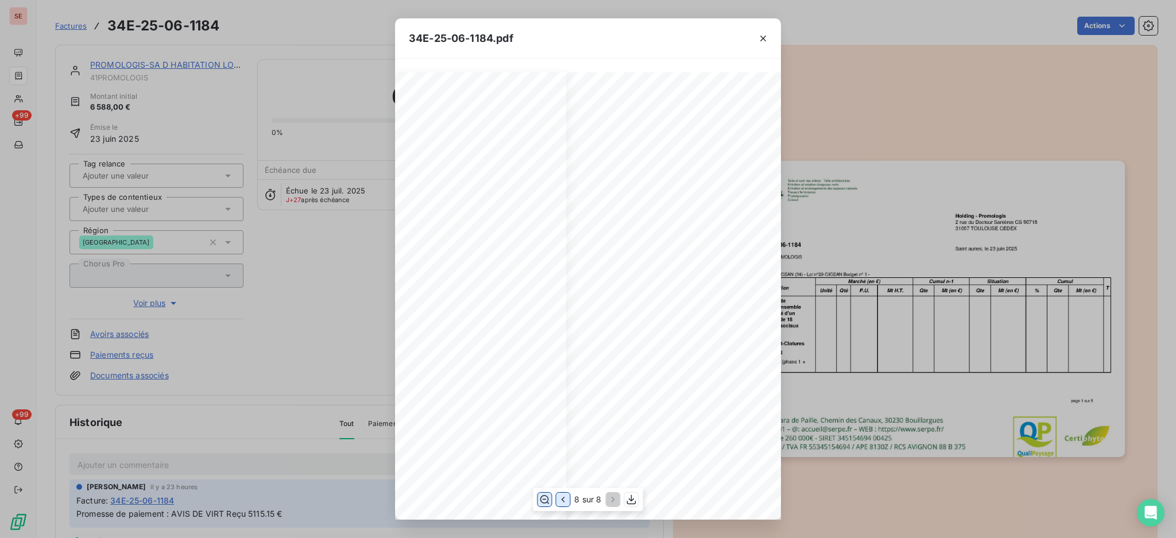
click at [561, 497] on icon "button" at bounding box center [562, 499] width 11 height 11
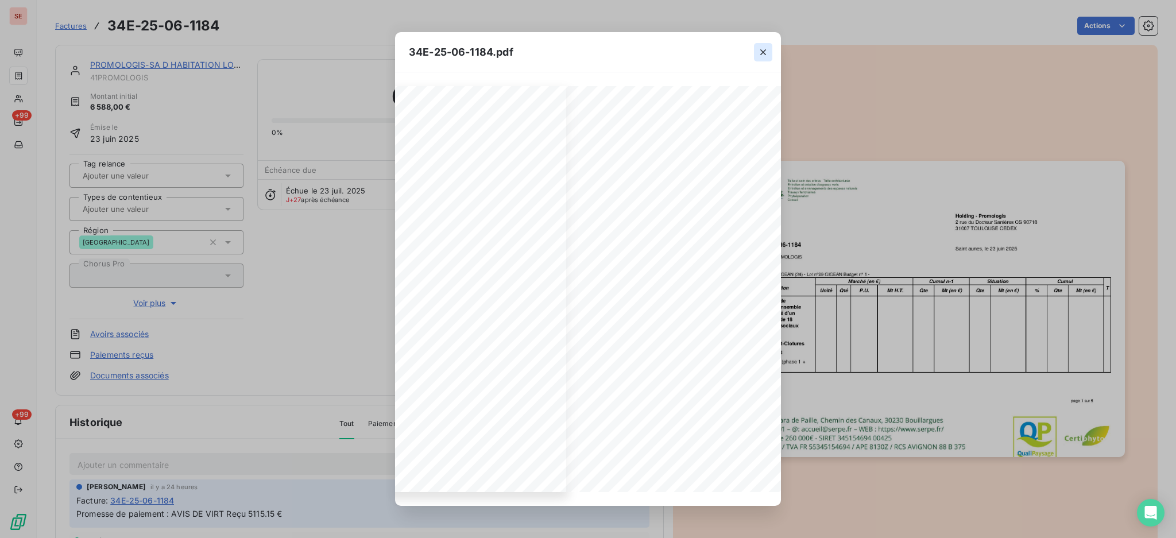
click at [763, 49] on icon "button" at bounding box center [763, 52] width 6 height 6
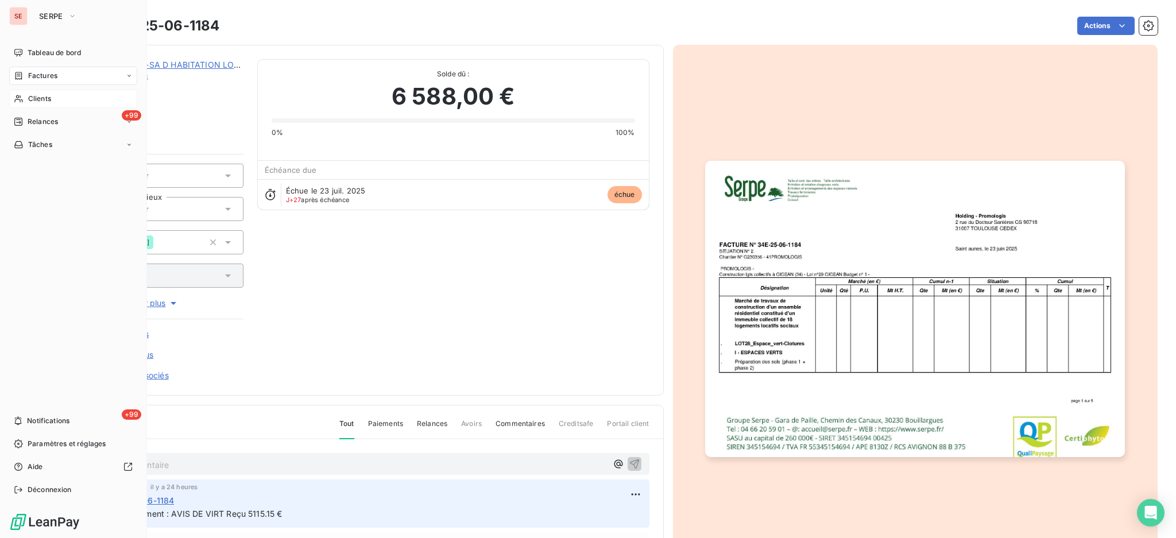
click at [30, 101] on span "Clients" at bounding box center [39, 99] width 23 height 10
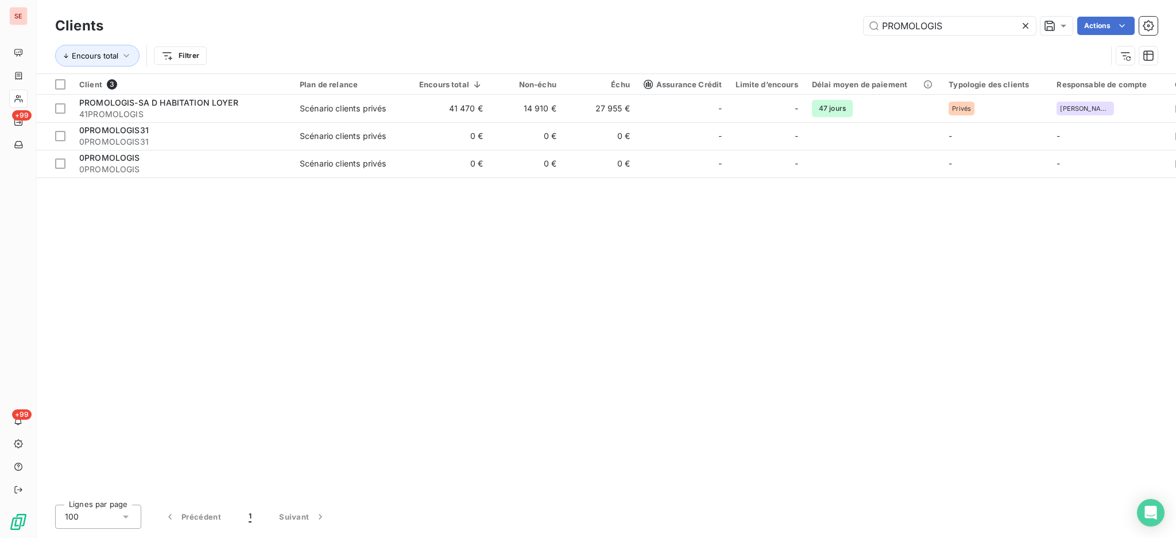
drag, startPoint x: 967, startPoint y: 27, endPoint x: 815, endPoint y: 30, distance: 152.2
click at [815, 30] on div "PROMOLOGIS Actions" at bounding box center [637, 26] width 1040 height 18
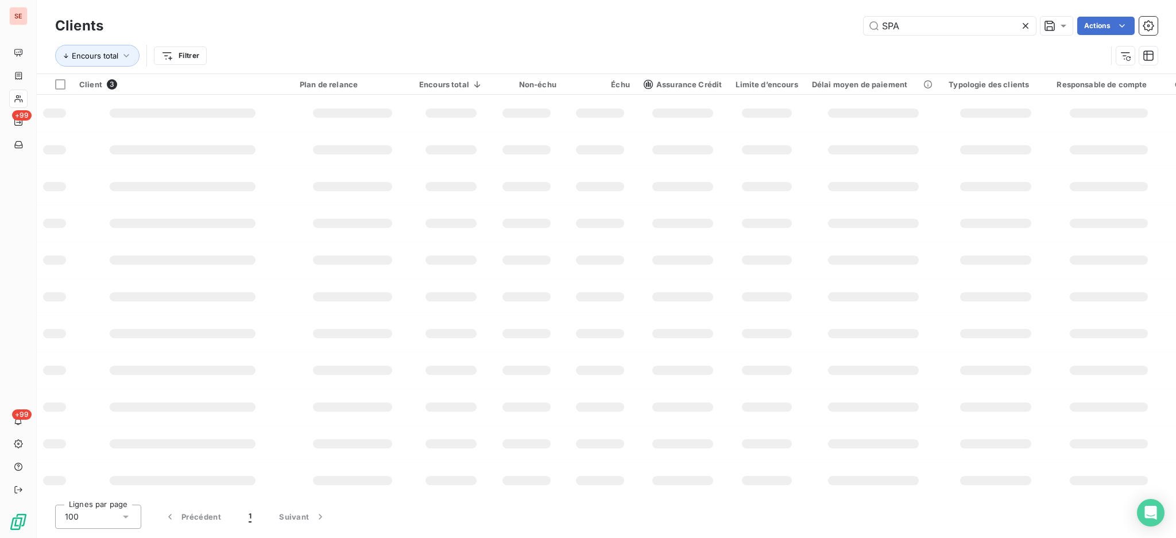
type input "SPA"
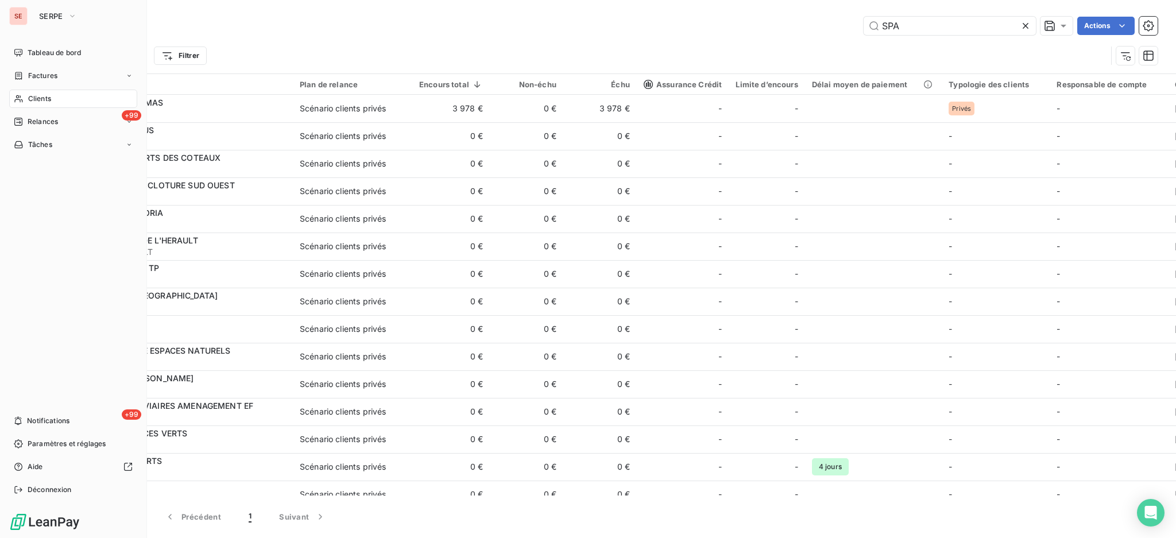
click at [40, 77] on span "Factures" at bounding box center [42, 76] width 29 height 10
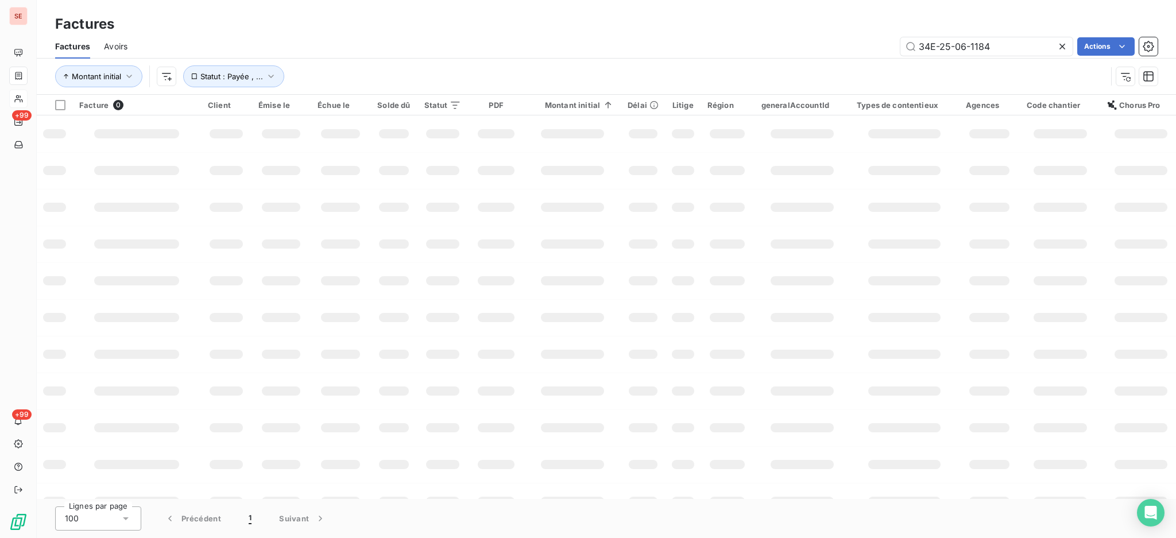
drag, startPoint x: 1010, startPoint y: 49, endPoint x: 865, endPoint y: 62, distance: 146.4
click at [866, 62] on div "Factures Avoirs 34E-25-06-1184 Actions Montant initial Statut : Payée , ..." at bounding box center [606, 64] width 1139 height 60
type input "7890"
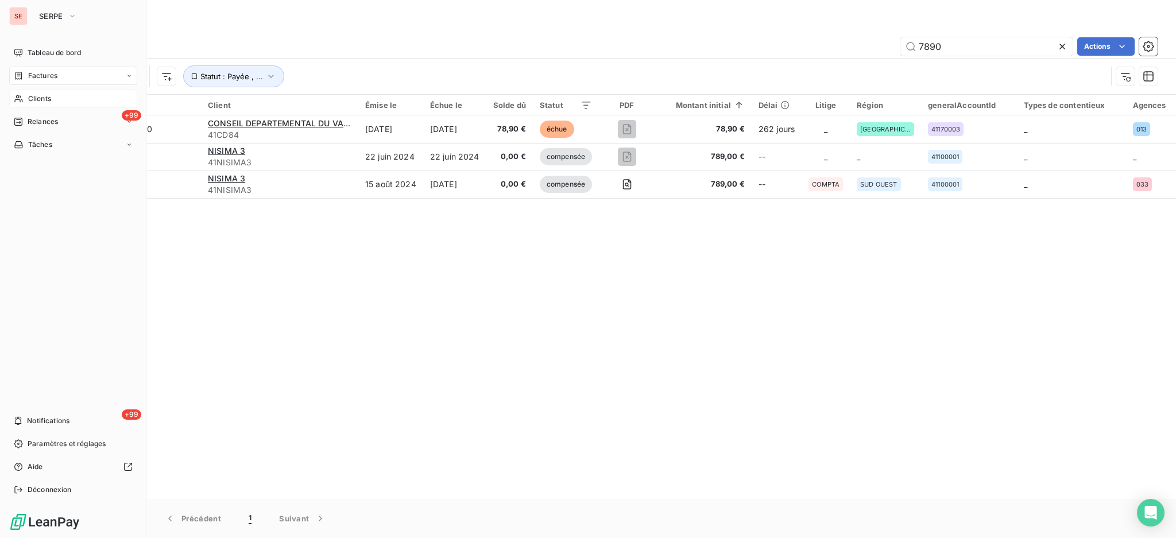
click at [33, 92] on div "Clients" at bounding box center [73, 99] width 128 height 18
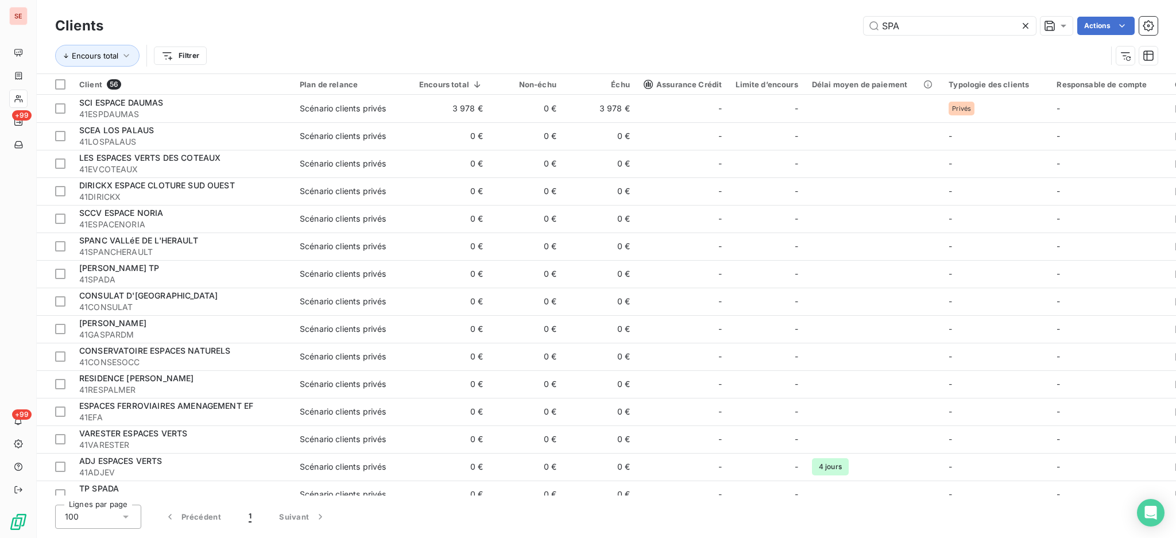
drag, startPoint x: 942, startPoint y: 22, endPoint x: 791, endPoint y: 32, distance: 150.8
click at [795, 32] on div "SPA Actions" at bounding box center [637, 26] width 1040 height 18
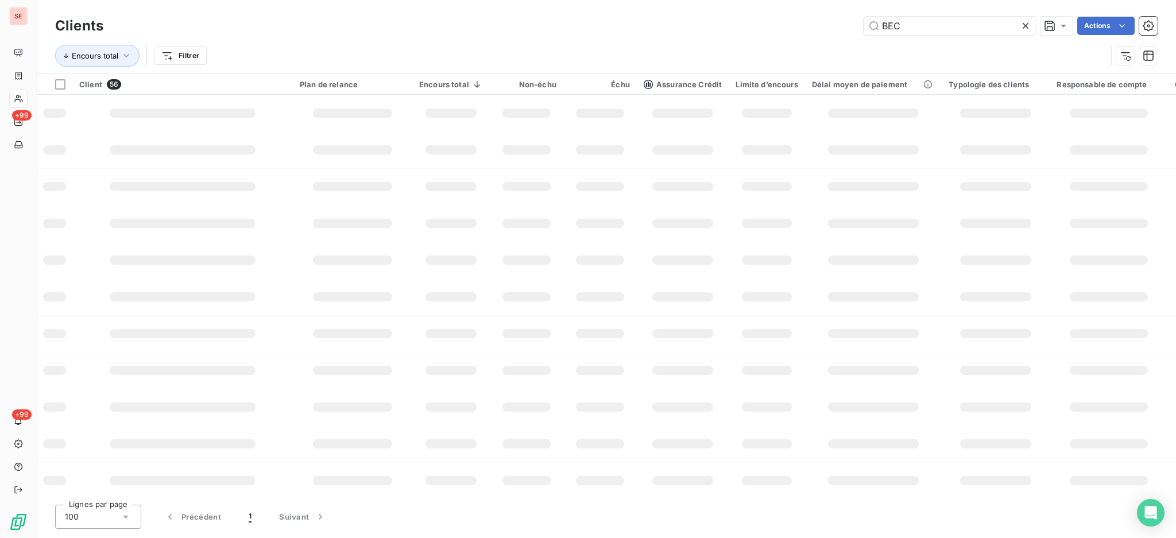
type input "BEC"
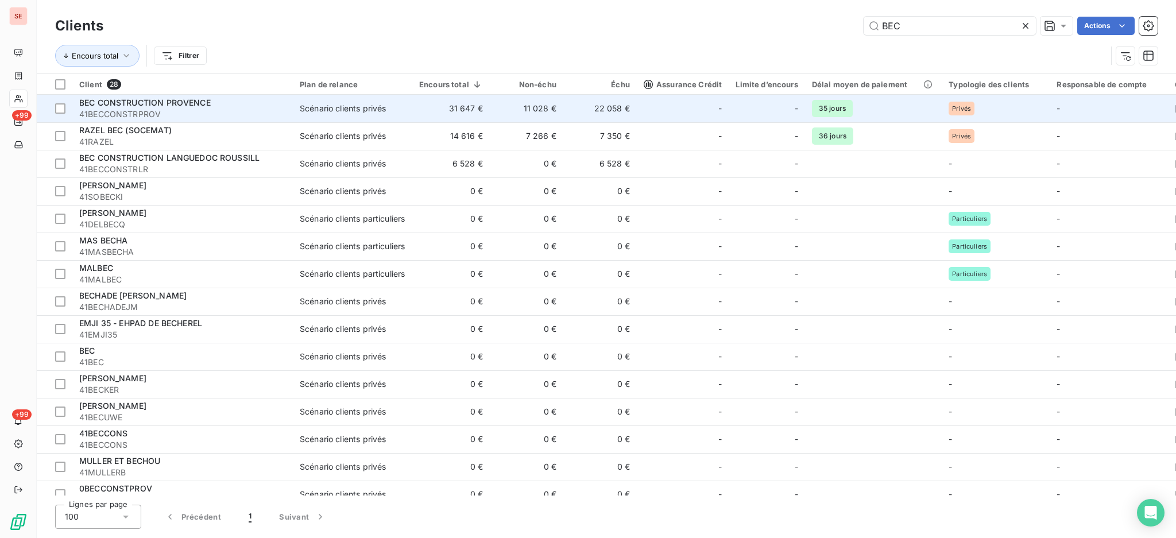
click at [416, 104] on td "31 647 €" at bounding box center [451, 109] width 78 height 28
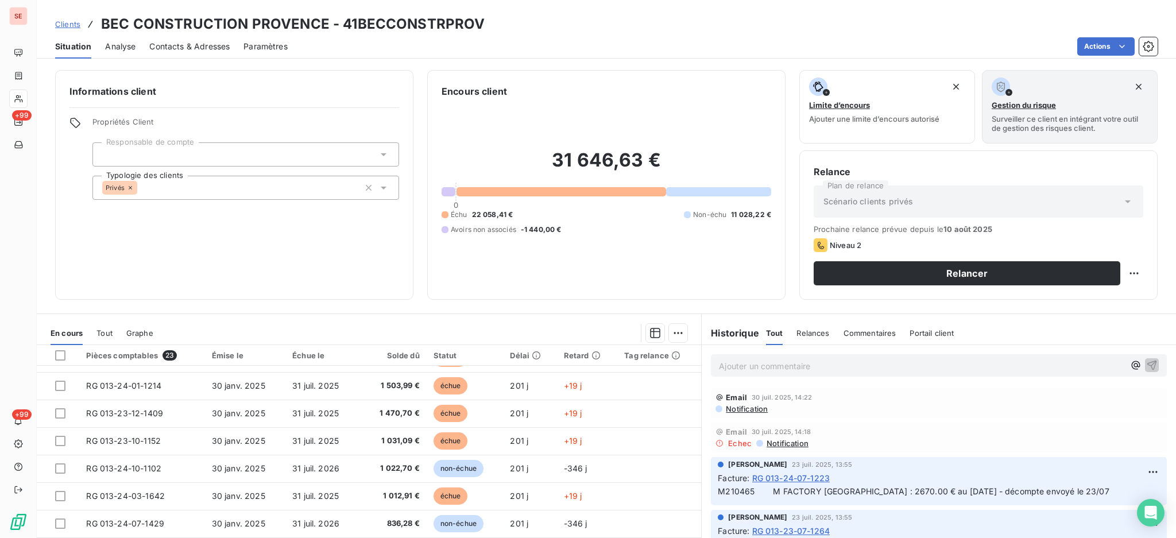
click at [755, 409] on span "Notification" at bounding box center [746, 408] width 43 height 9
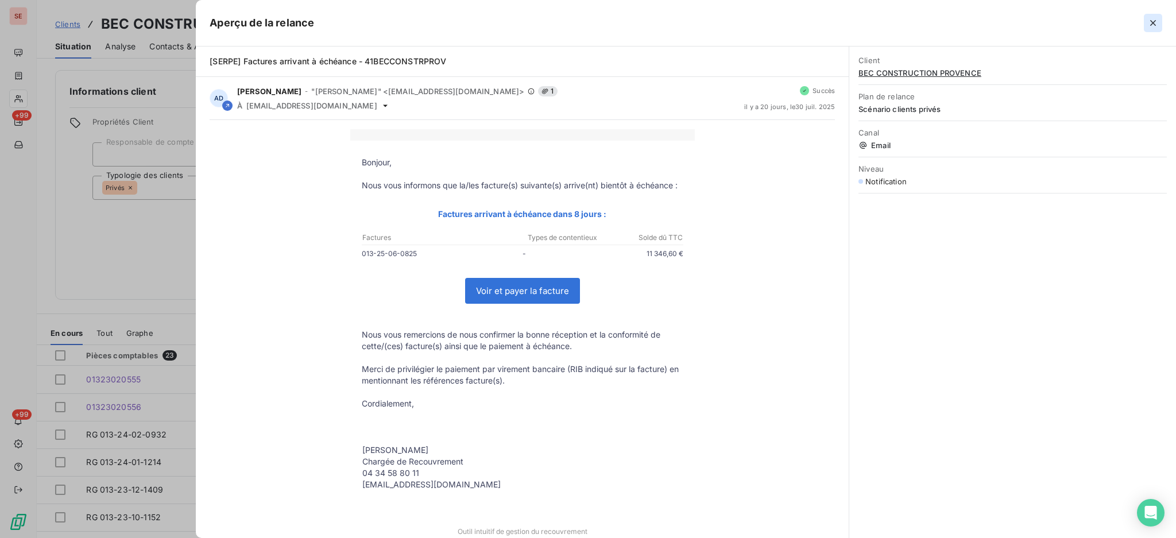
click at [1154, 25] on icon "button" at bounding box center [1152, 22] width 11 height 11
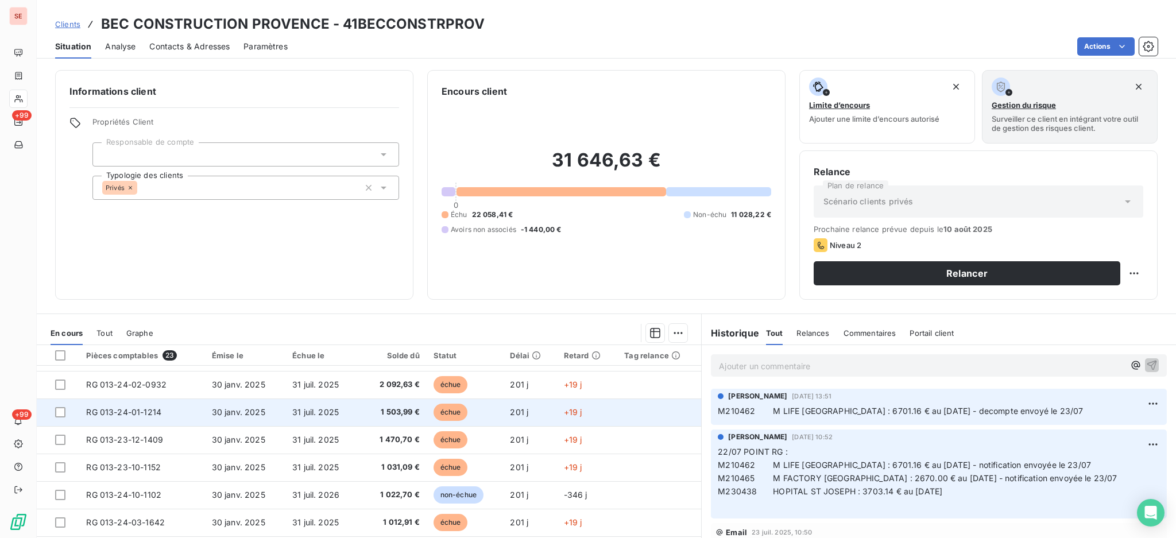
scroll to position [76, 0]
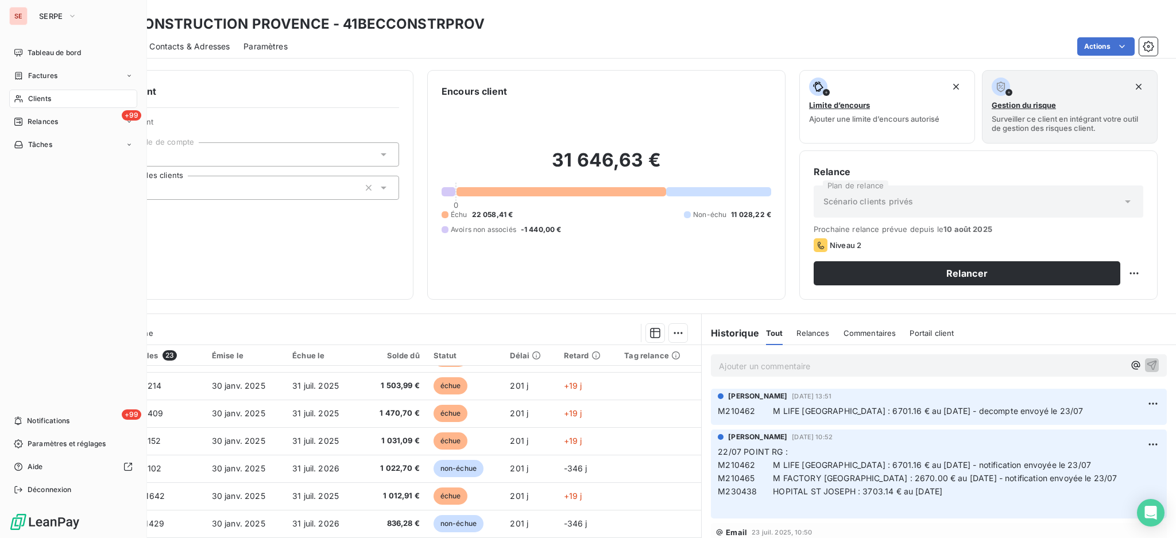
click at [49, 77] on span "Factures" at bounding box center [42, 76] width 29 height 10
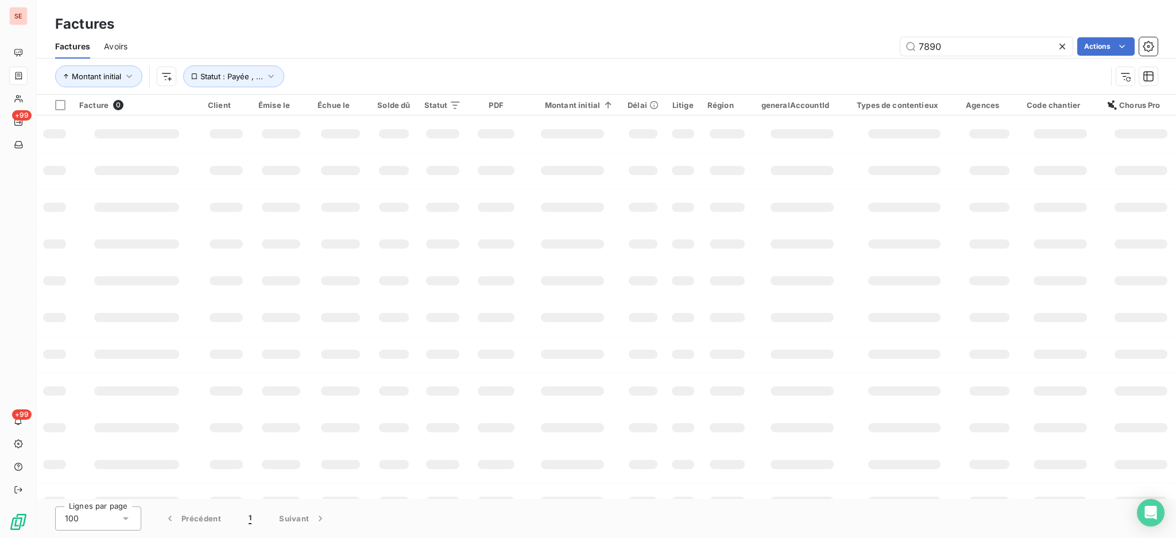
drag, startPoint x: 951, startPoint y: 45, endPoint x: 896, endPoint y: 51, distance: 55.4
click at [896, 51] on div "7890 Actions" at bounding box center [649, 46] width 1016 height 18
click at [963, 53] on input "7890" at bounding box center [986, 46] width 172 height 18
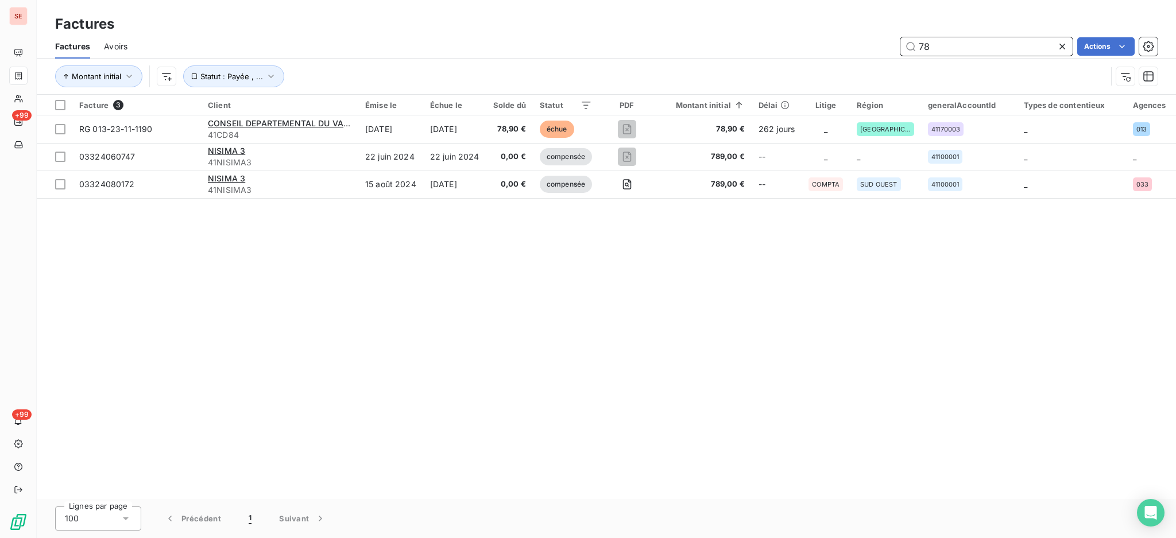
type input "7"
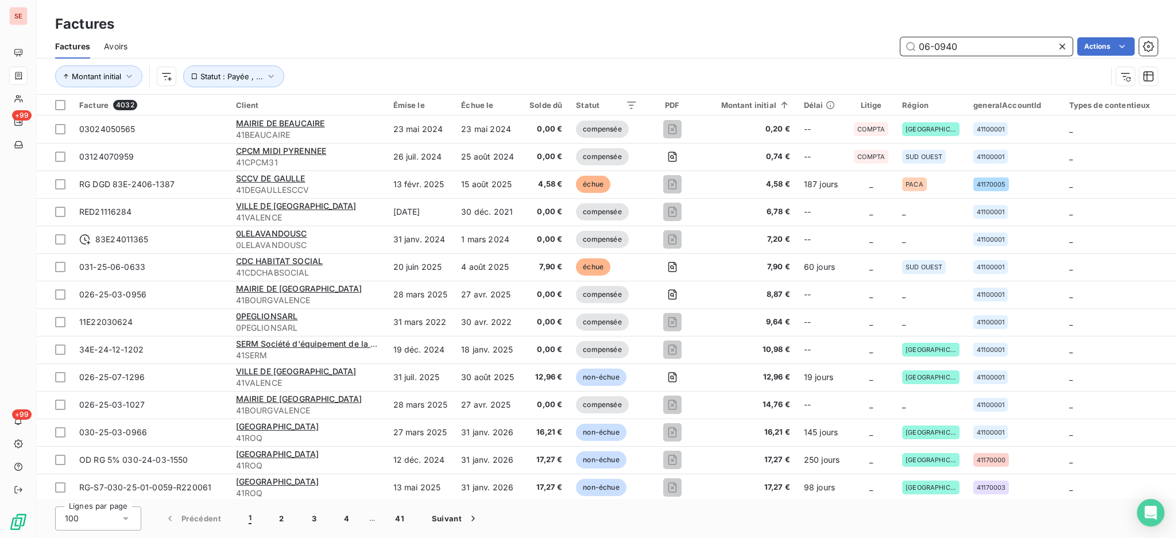
type input "06-0940"
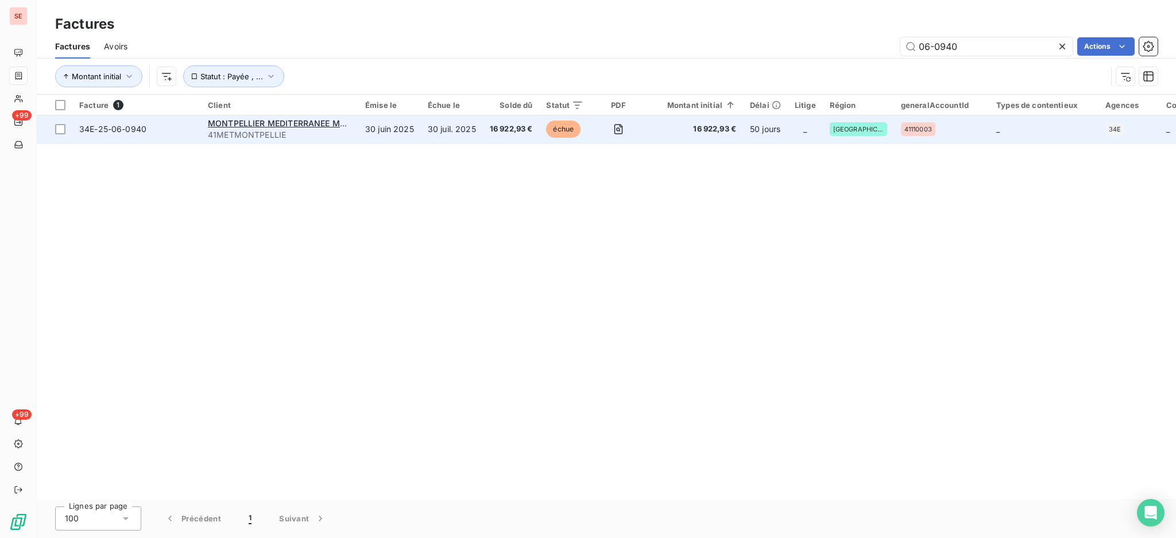
click at [277, 129] on span "41METMONTPELLIE" at bounding box center [280, 134] width 144 height 11
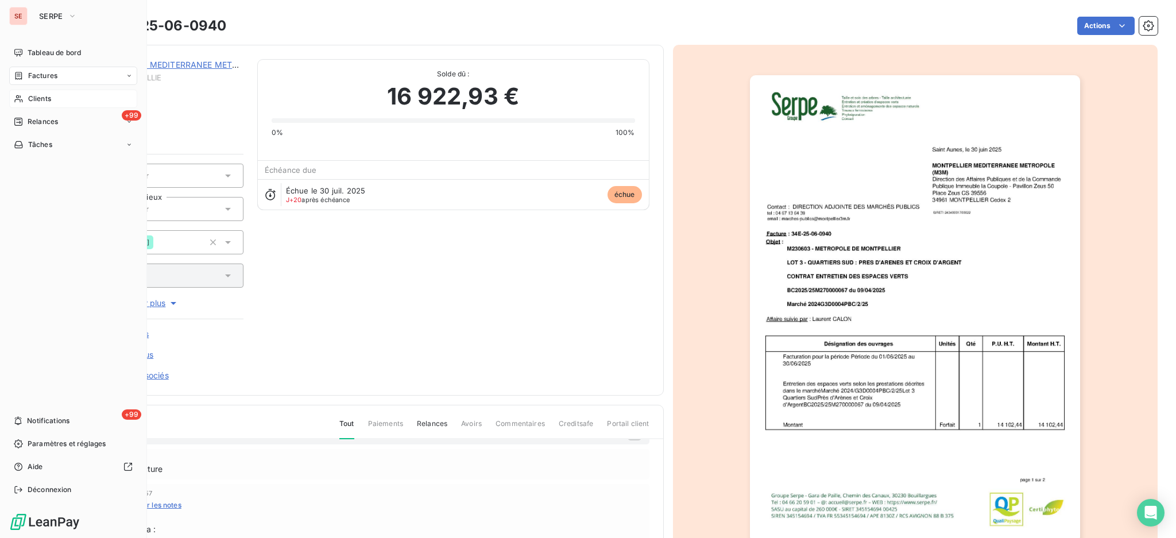
click at [44, 97] on span "Clients" at bounding box center [39, 99] width 23 height 10
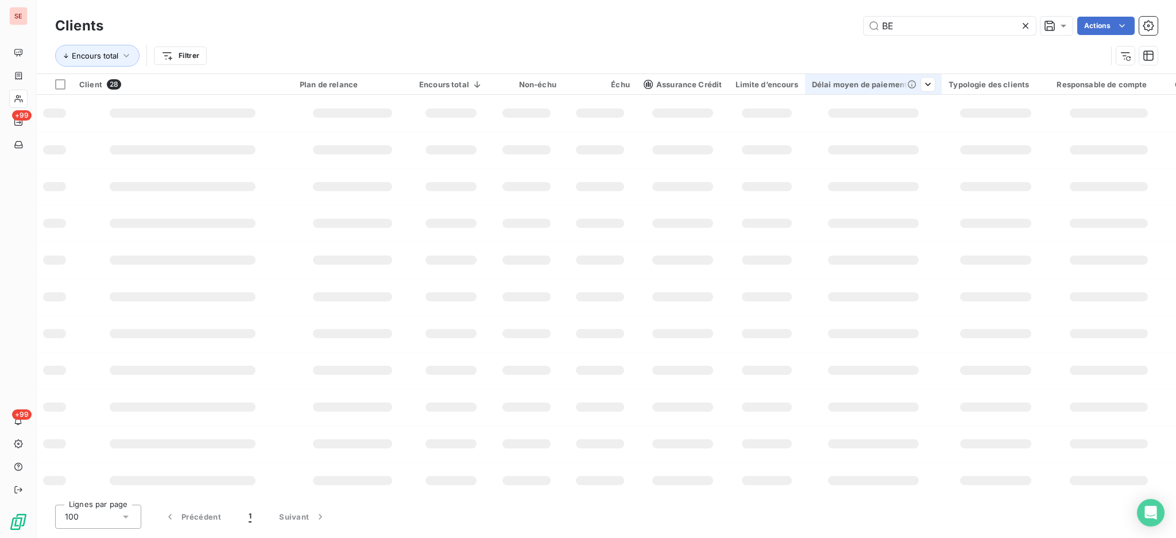
type input "B"
type input "SDH"
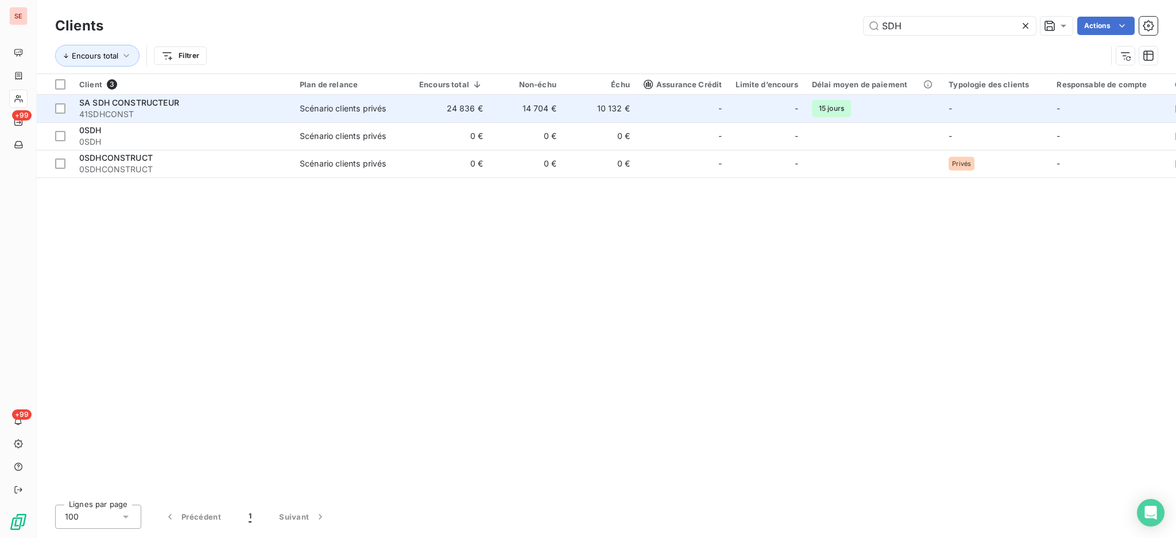
click at [362, 107] on div "Scénario clients privés" at bounding box center [343, 108] width 86 height 11
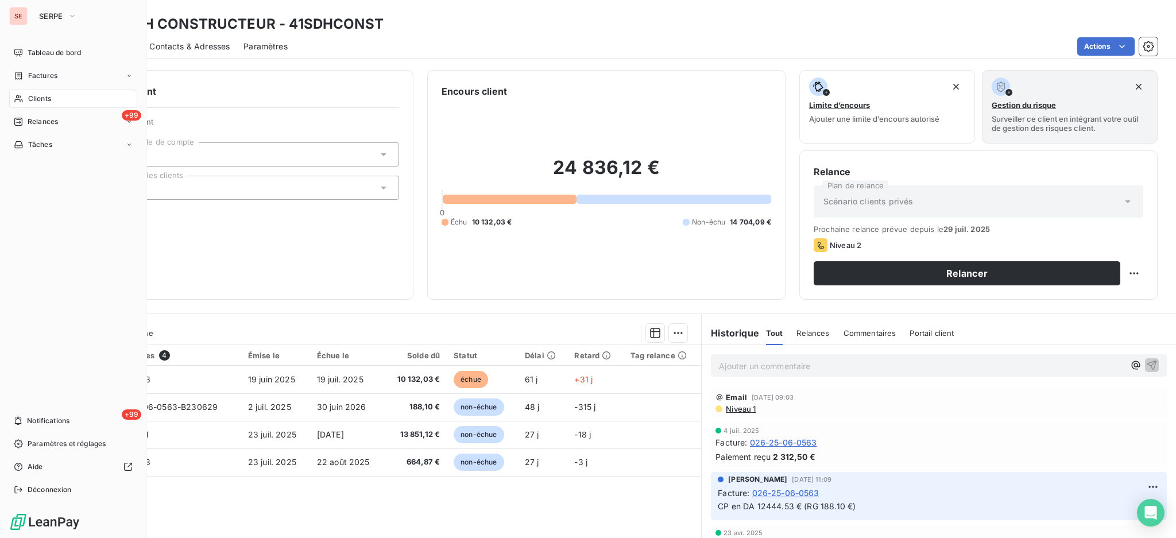
click at [35, 72] on span "Factures" at bounding box center [42, 76] width 29 height 10
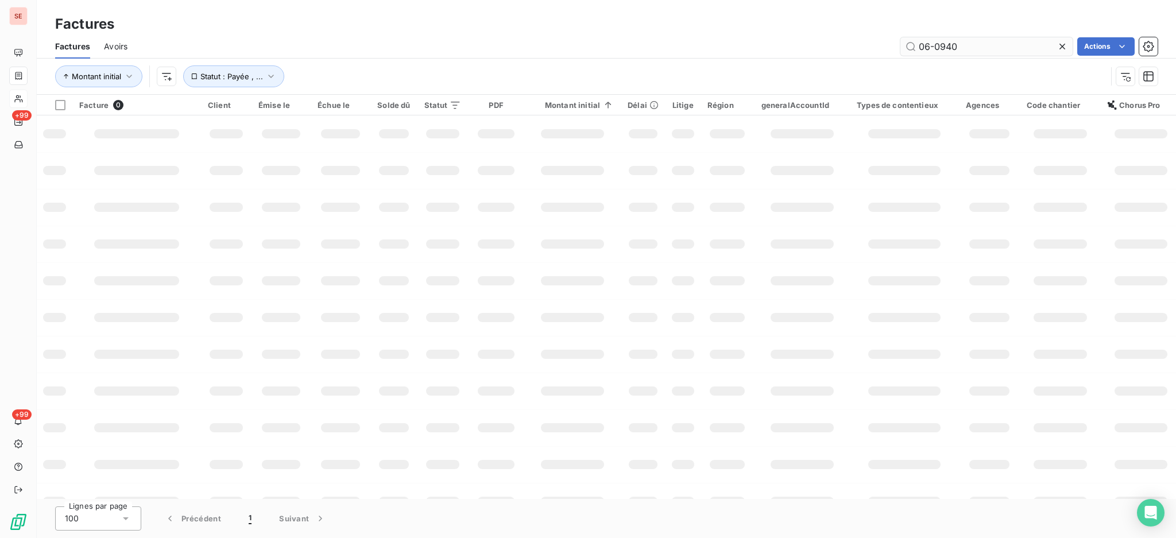
click at [989, 47] on input "06-0940" at bounding box center [986, 46] width 172 height 18
drag, startPoint x: 931, startPoint y: 55, endPoint x: 842, endPoint y: 58, distance: 89.1
click at [842, 58] on div "Factures Avoirs 06-0940 Actions Montant initial Statut : Payée , ..." at bounding box center [606, 64] width 1139 height 60
click at [842, 59] on div "Montant initial Statut : Payée , ..." at bounding box center [606, 77] width 1102 height 36
click at [990, 46] on input "06-0940" at bounding box center [986, 46] width 172 height 18
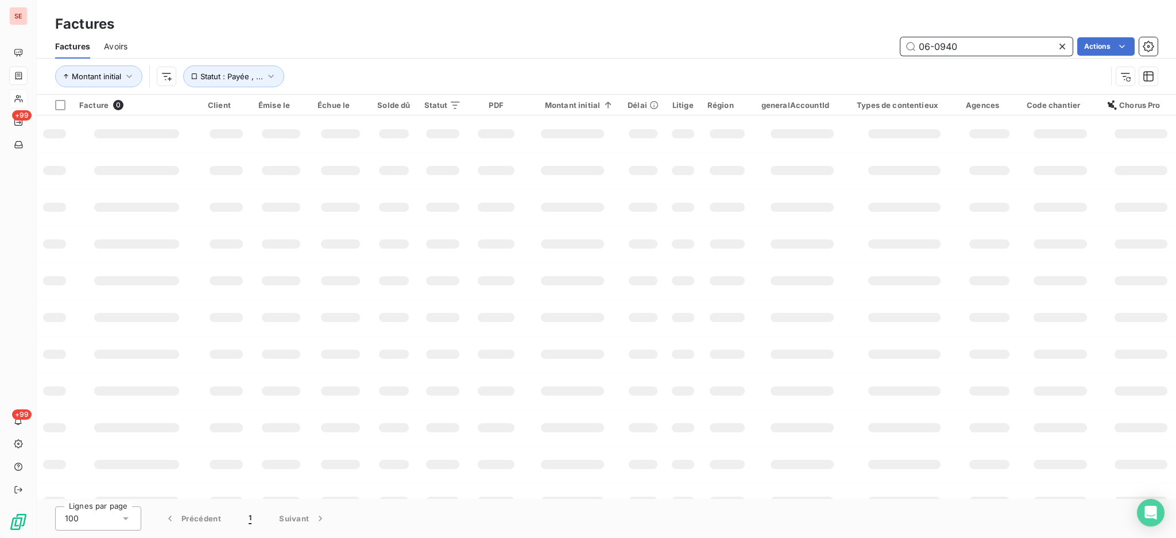
drag, startPoint x: 990, startPoint y: 46, endPoint x: 916, endPoint y: 50, distance: 74.2
click at [916, 50] on input "06-0940" at bounding box center [986, 46] width 172 height 18
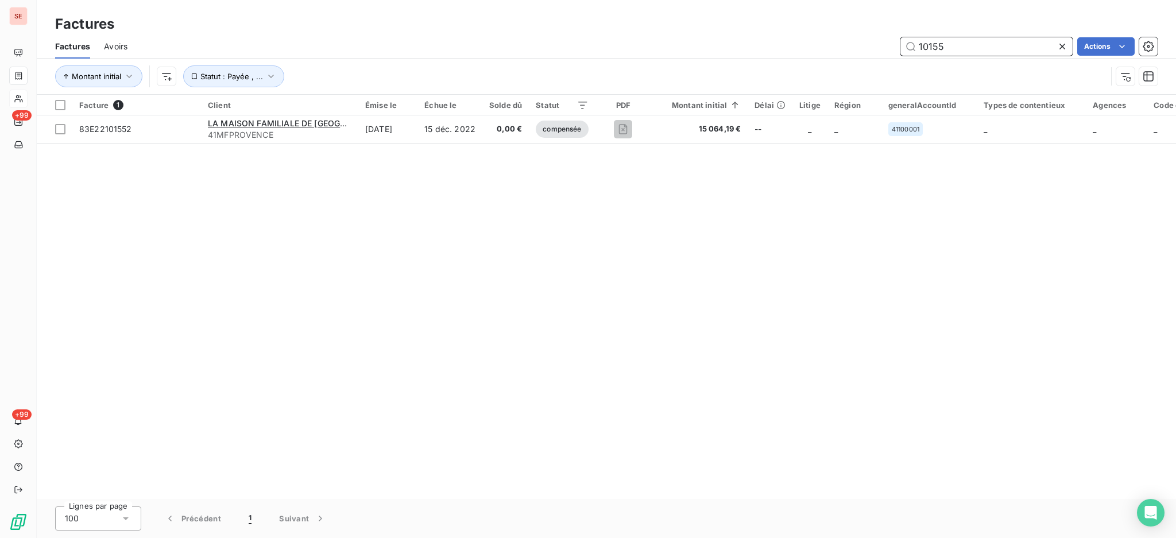
type input "10155"
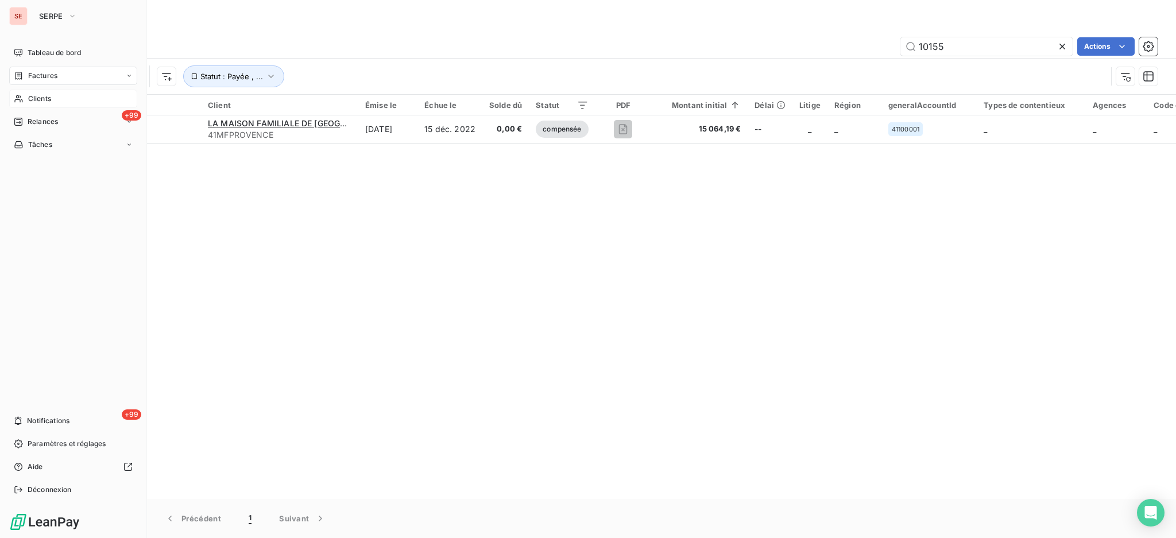
click at [38, 96] on span "Clients" at bounding box center [39, 99] width 23 height 10
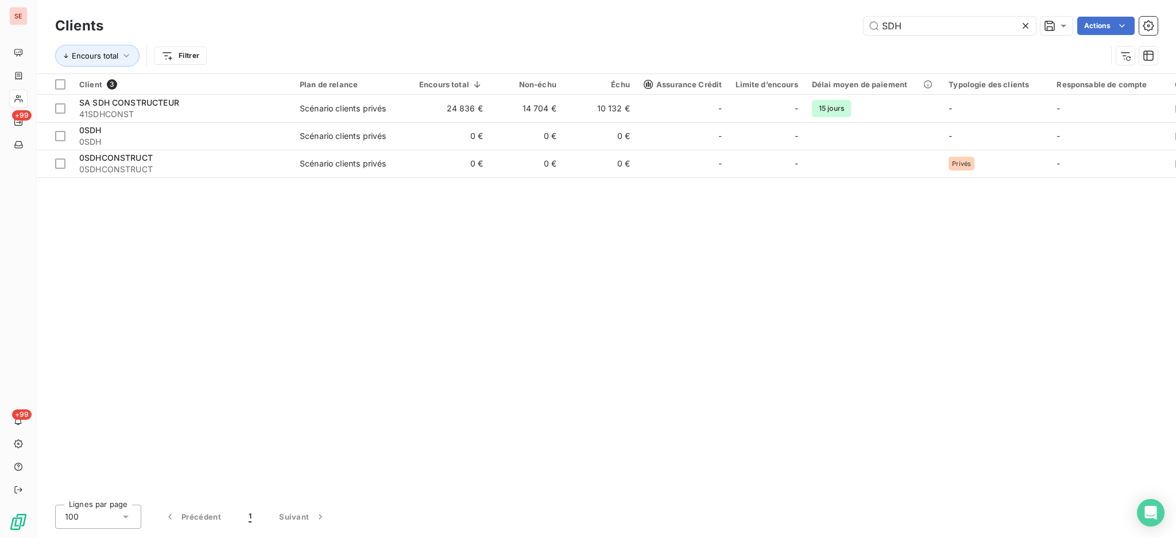
drag, startPoint x: 919, startPoint y: 25, endPoint x: 845, endPoint y: 36, distance: 74.9
click at [845, 36] on div "Clients SDH Actions" at bounding box center [606, 26] width 1102 height 24
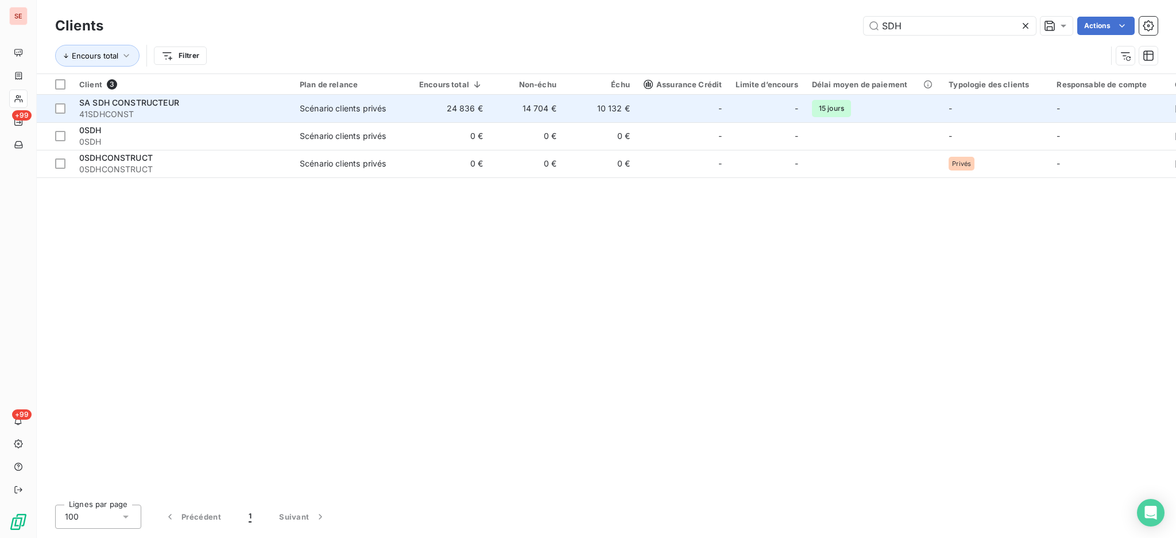
click at [484, 117] on td "24 836 €" at bounding box center [451, 109] width 78 height 28
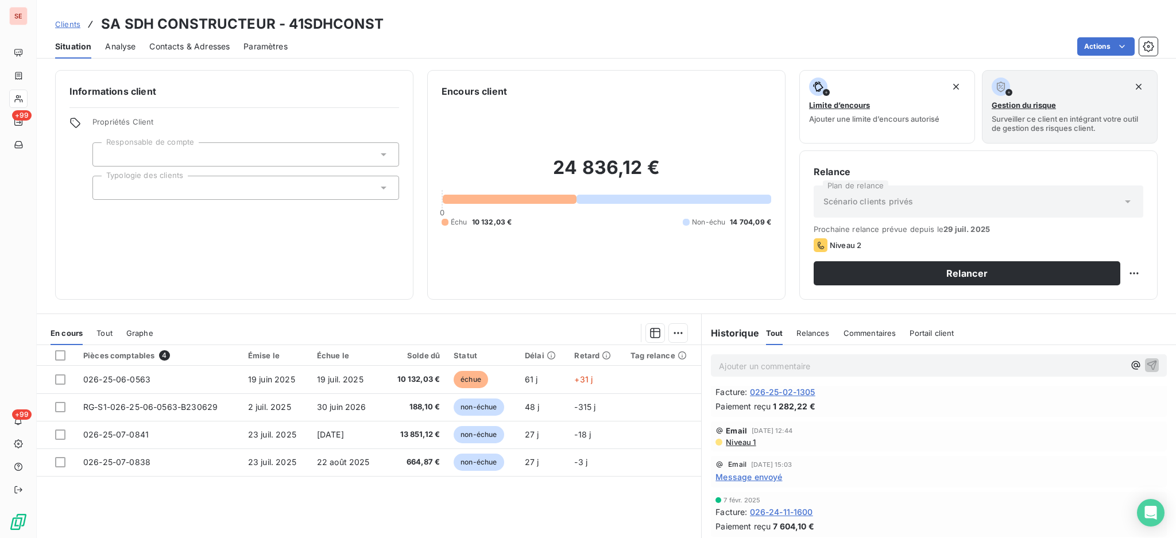
scroll to position [76, 0]
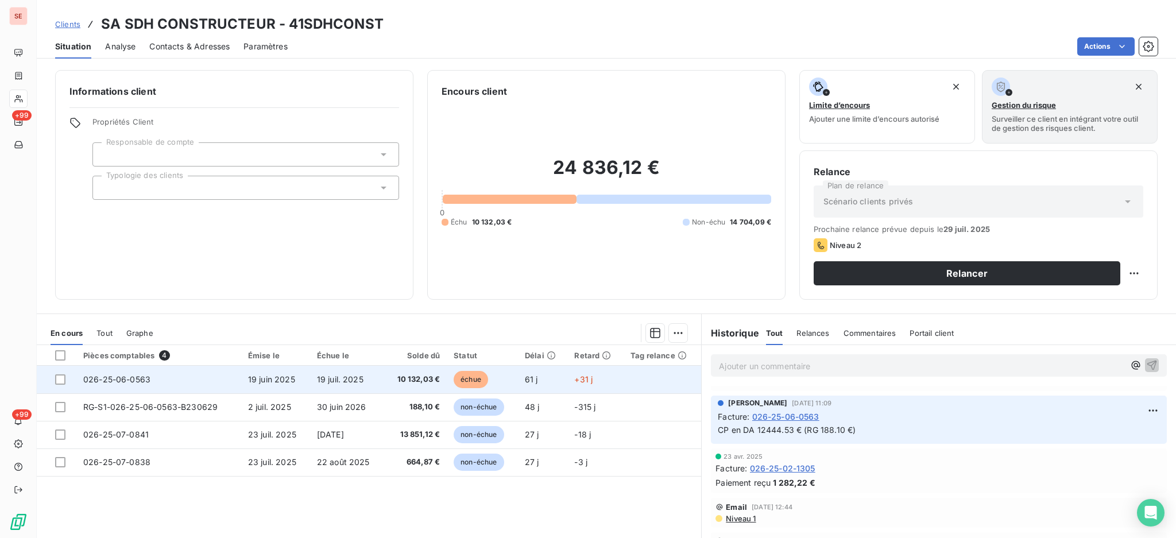
click at [322, 379] on span "19 juil. 2025" at bounding box center [340, 379] width 47 height 10
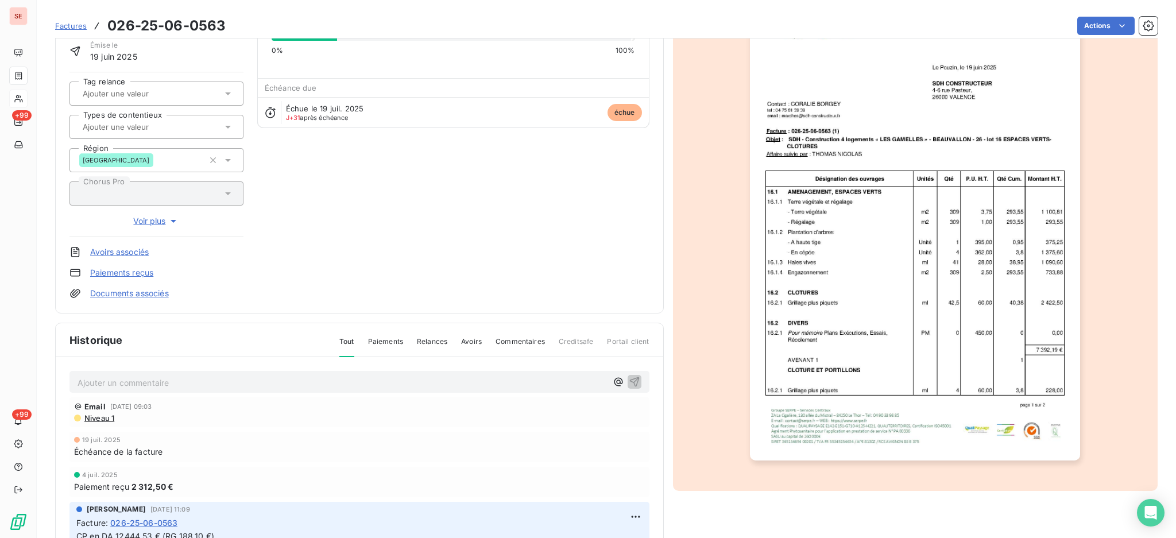
scroll to position [152, 0]
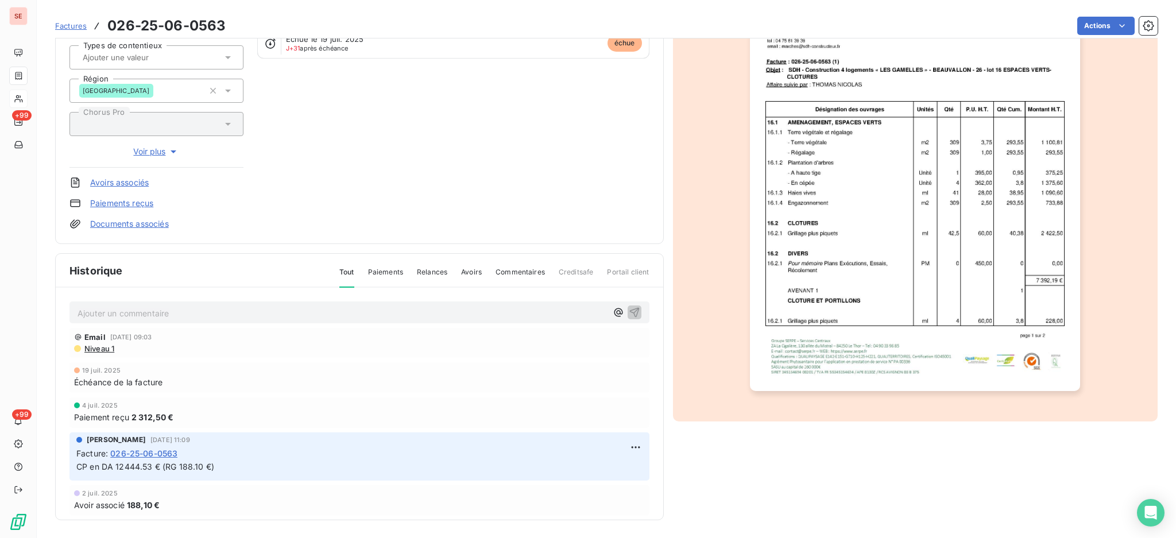
click at [140, 225] on link "Documents associés" at bounding box center [129, 223] width 79 height 11
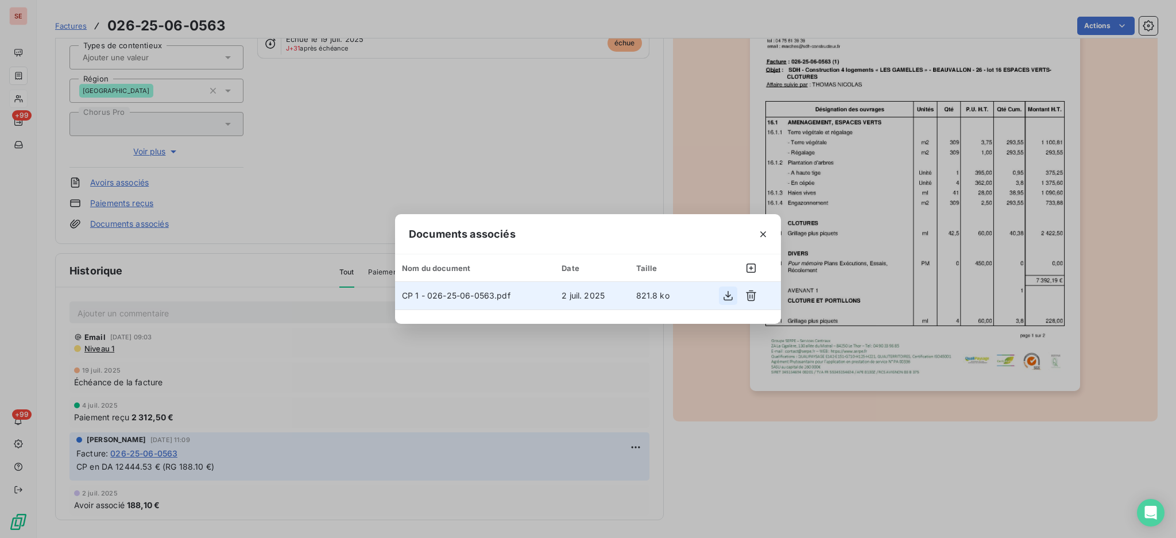
click at [731, 297] on icon "button" at bounding box center [727, 295] width 11 height 11
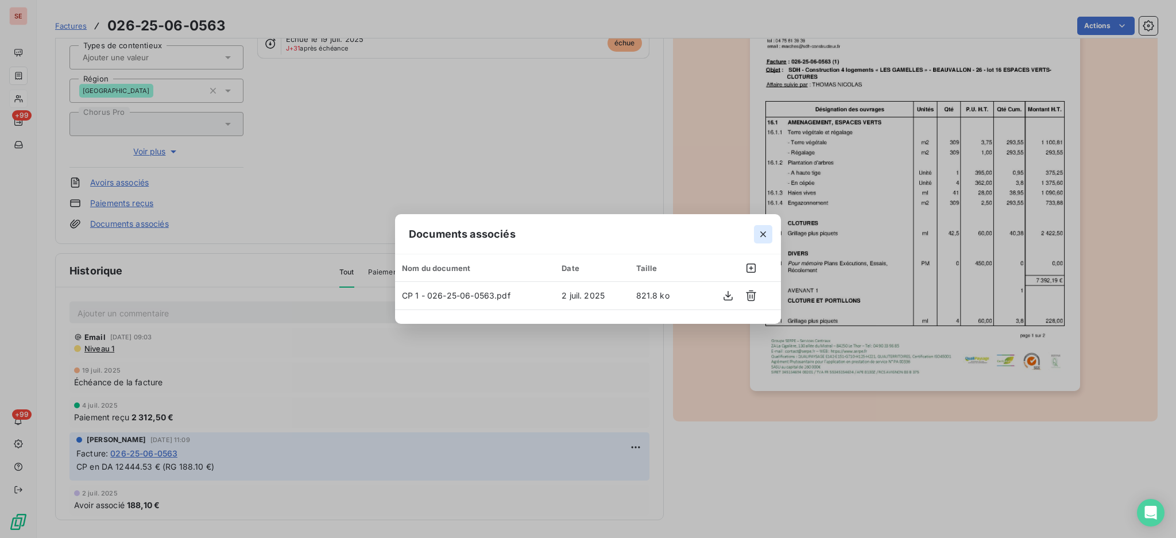
click at [760, 232] on icon "button" at bounding box center [762, 233] width 11 height 11
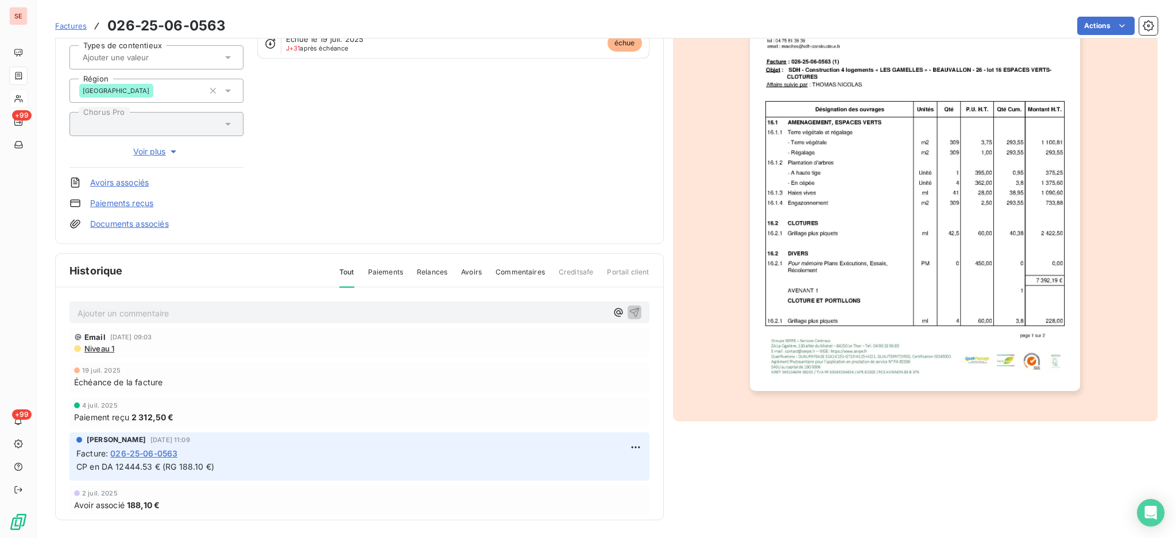
click at [150, 306] on p "Ajouter un commentaire ﻿" at bounding box center [342, 313] width 529 height 14
click at [243, 312] on p "19/08 CP Modifié RG 164." at bounding box center [342, 312] width 529 height 13
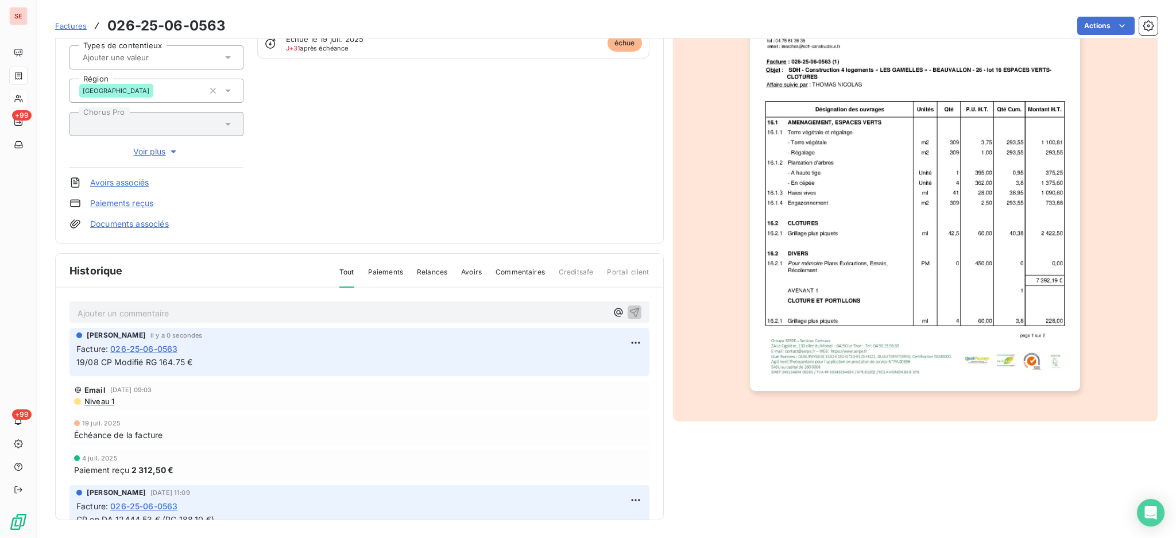
click at [156, 222] on link "Documents associés" at bounding box center [129, 223] width 79 height 11
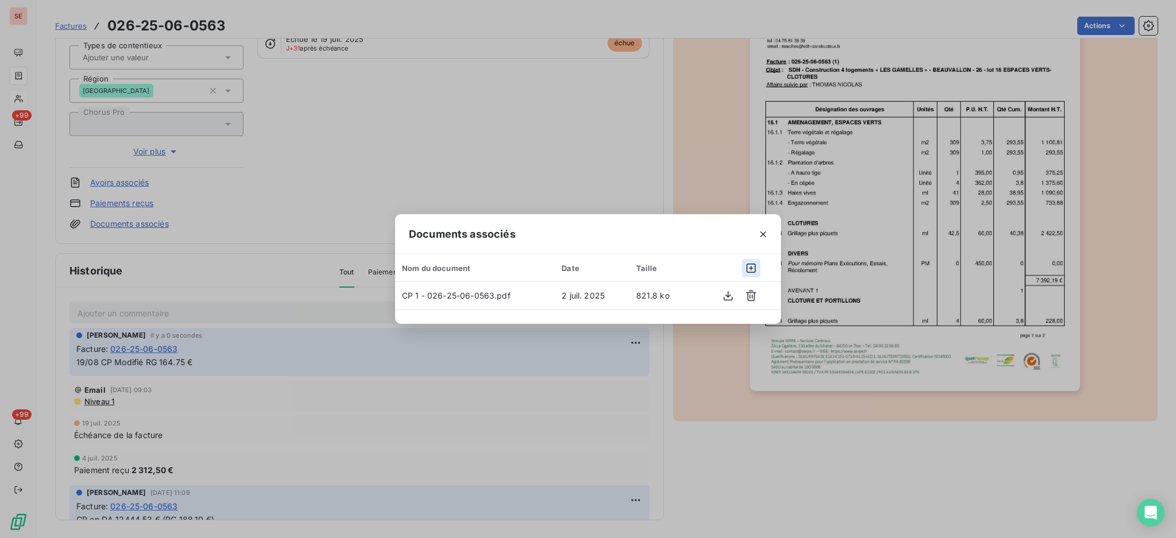
click at [752, 267] on icon "button" at bounding box center [750, 267] width 11 height 11
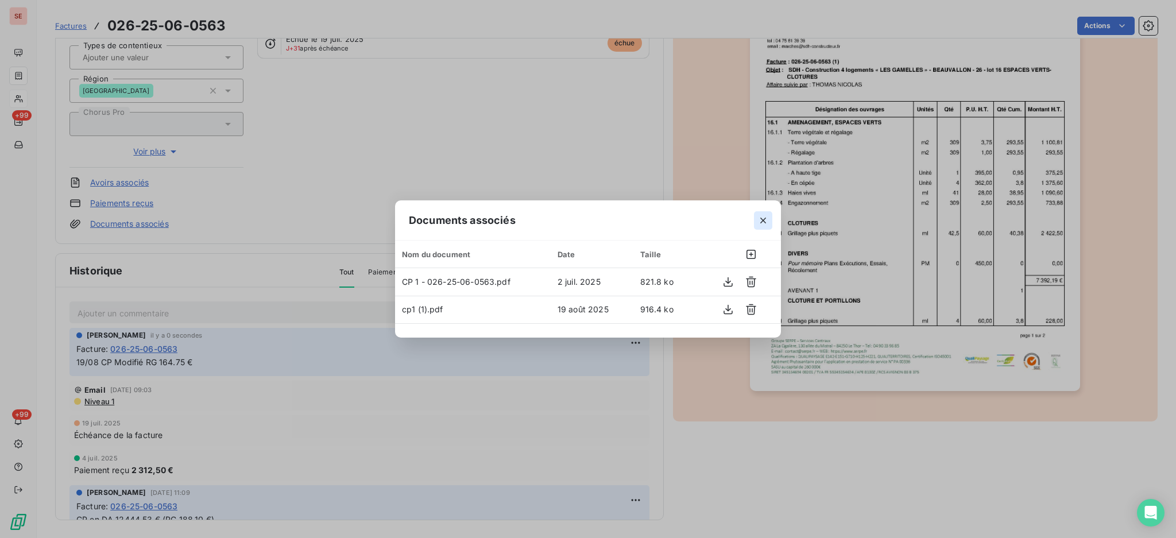
click at [764, 225] on icon "button" at bounding box center [762, 220] width 11 height 11
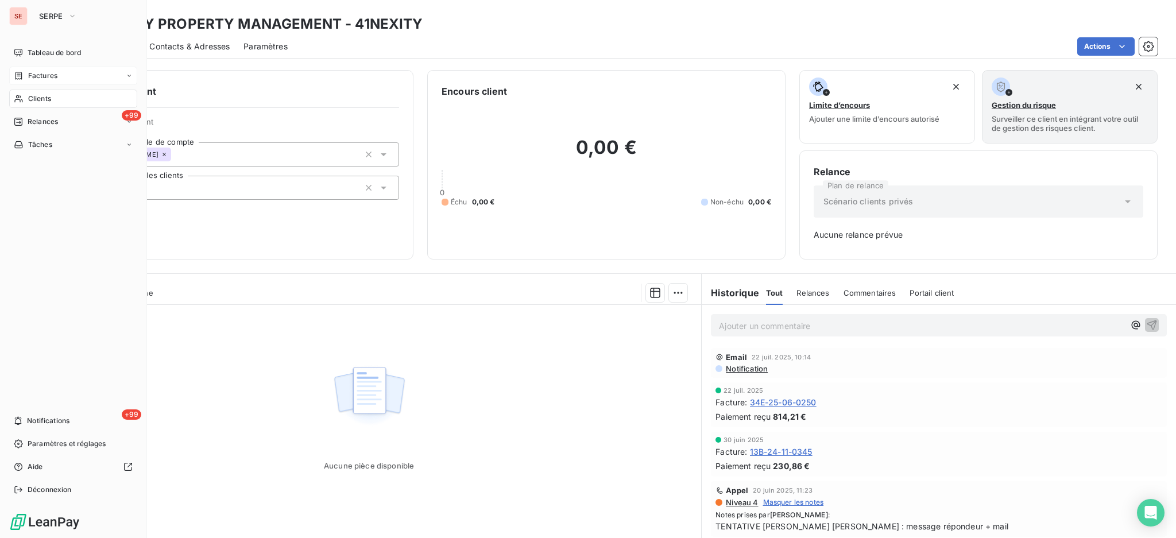
click at [48, 78] on span "Factures" at bounding box center [42, 76] width 29 height 10
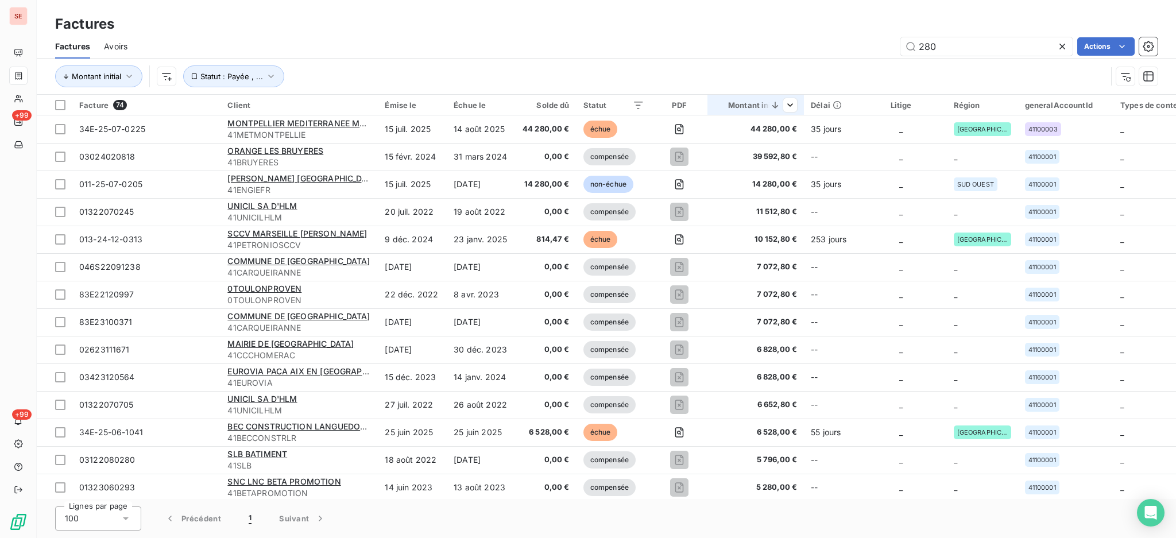
click at [760, 102] on div at bounding box center [778, 105] width 37 height 14
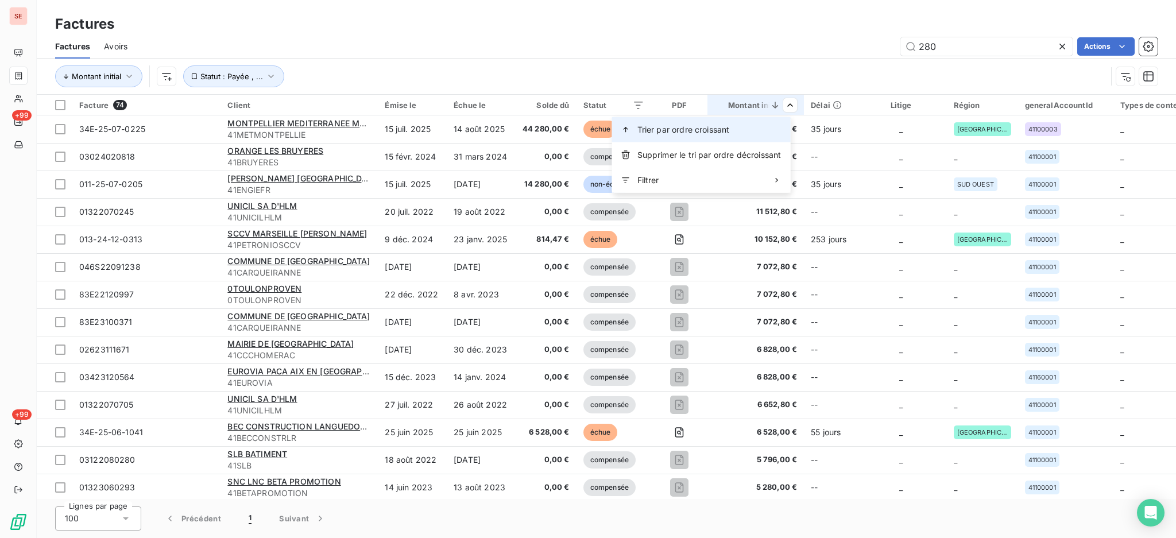
click at [695, 129] on span "Trier par ordre croissant" at bounding box center [683, 129] width 92 height 11
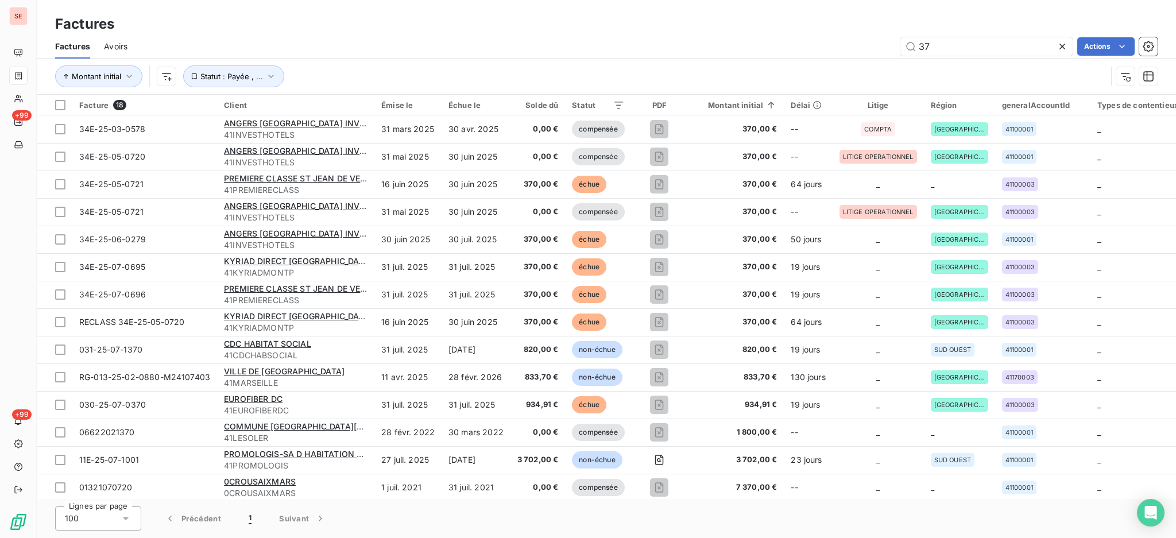
type input "3"
type input "07-0696"
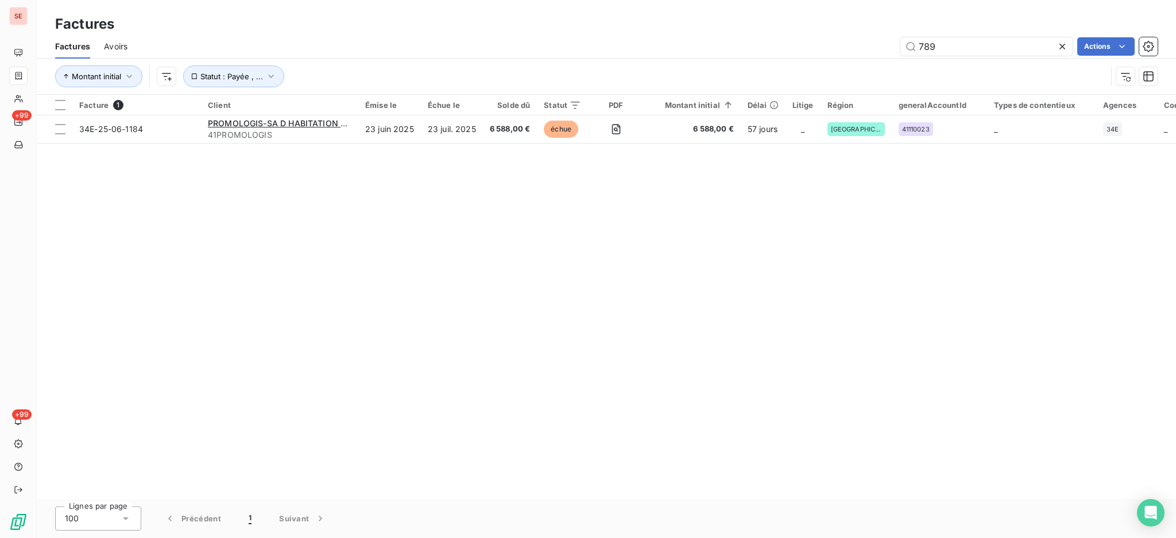
type input "7890"
